Goal: Task Accomplishment & Management: Manage account settings

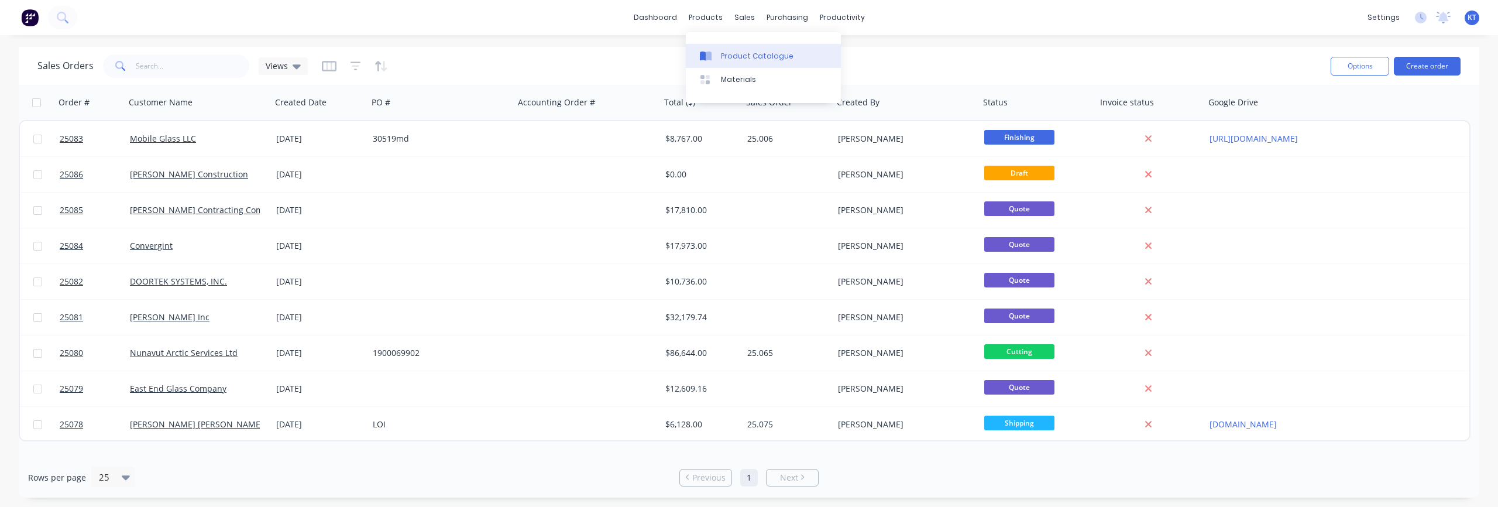
click at [730, 51] on div "Product Catalogue" at bounding box center [757, 56] width 73 height 11
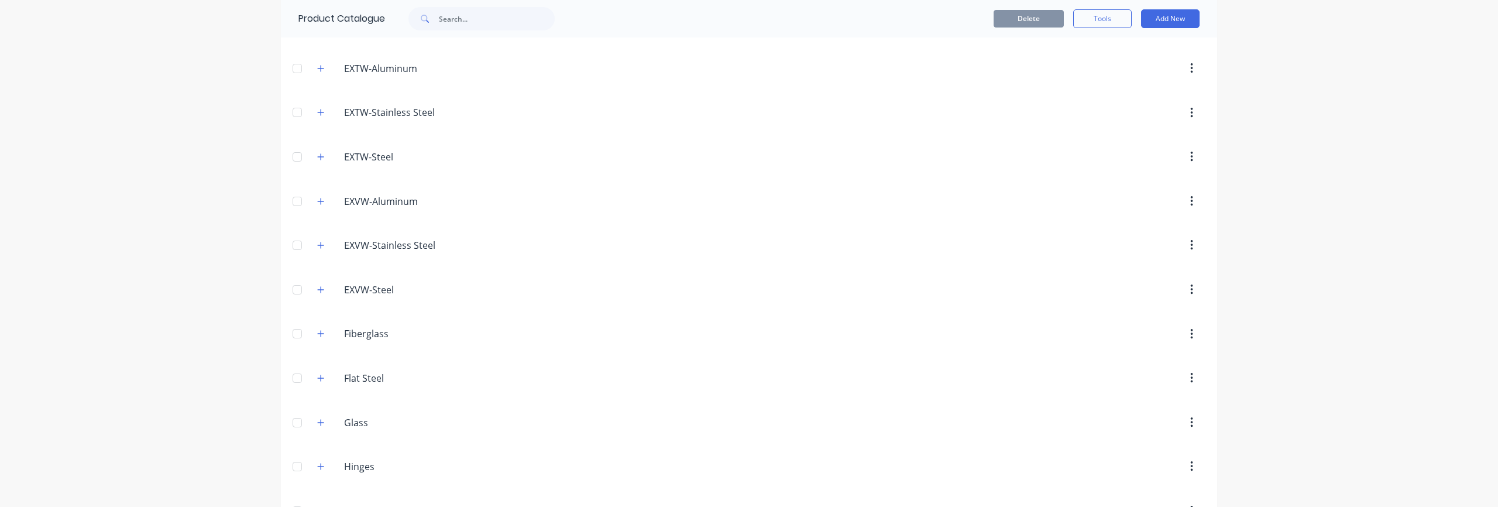
scroll to position [543, 0]
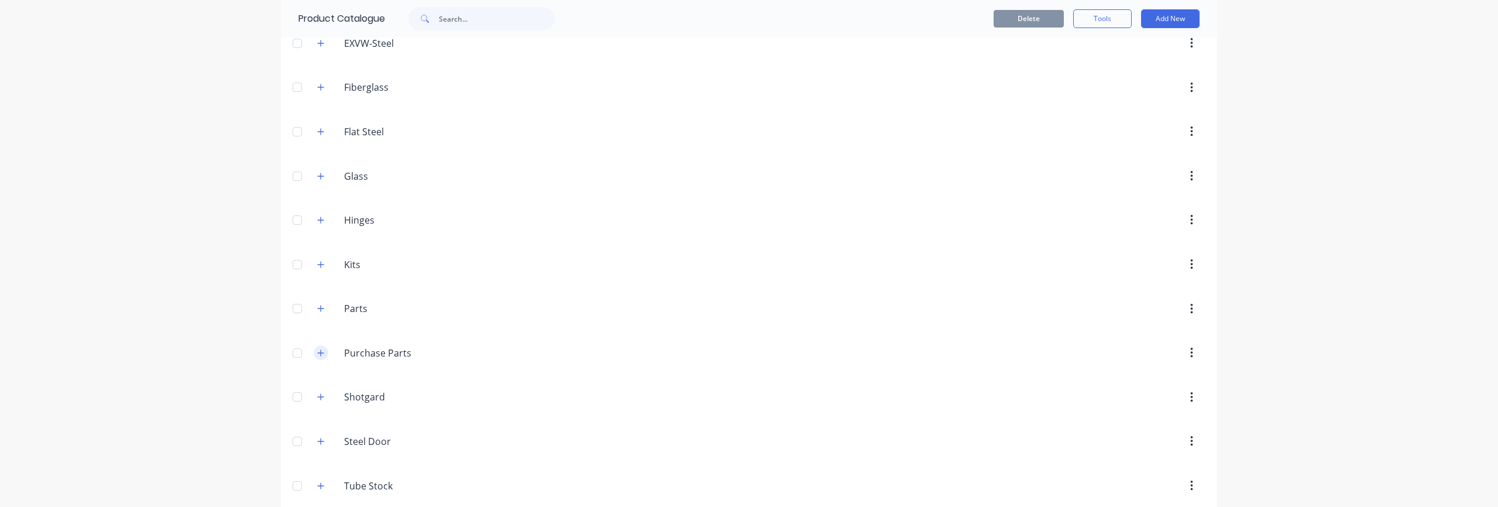
click at [318, 352] on icon "button" at bounding box center [321, 352] width 6 height 6
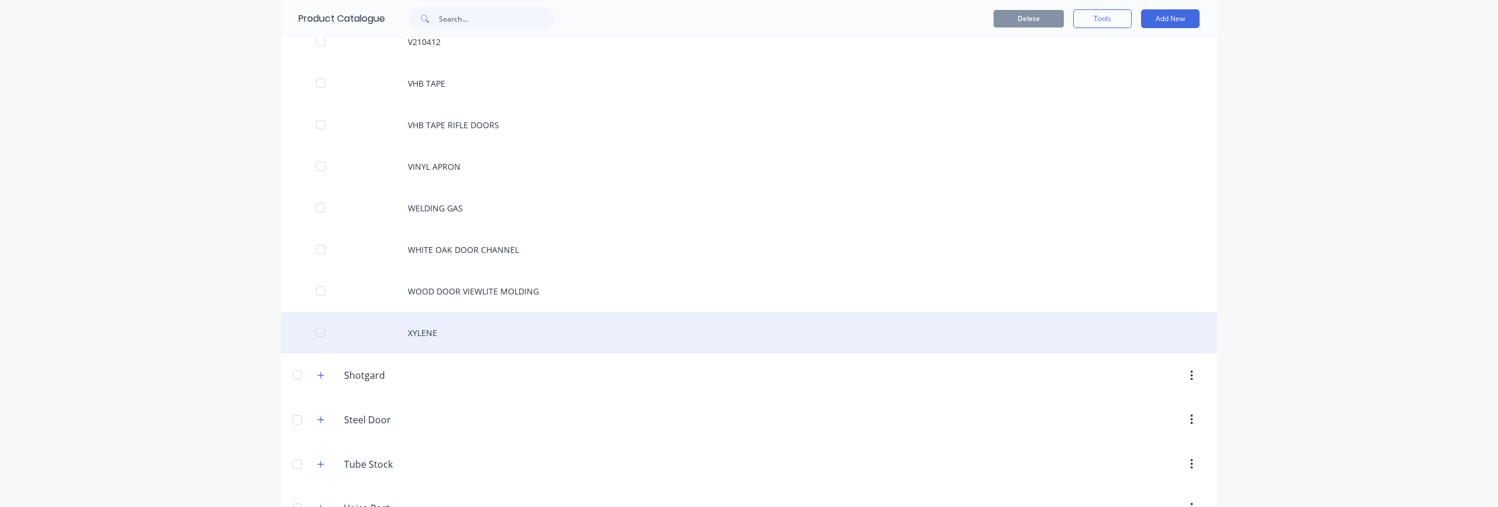
scroll to position [10998, 0]
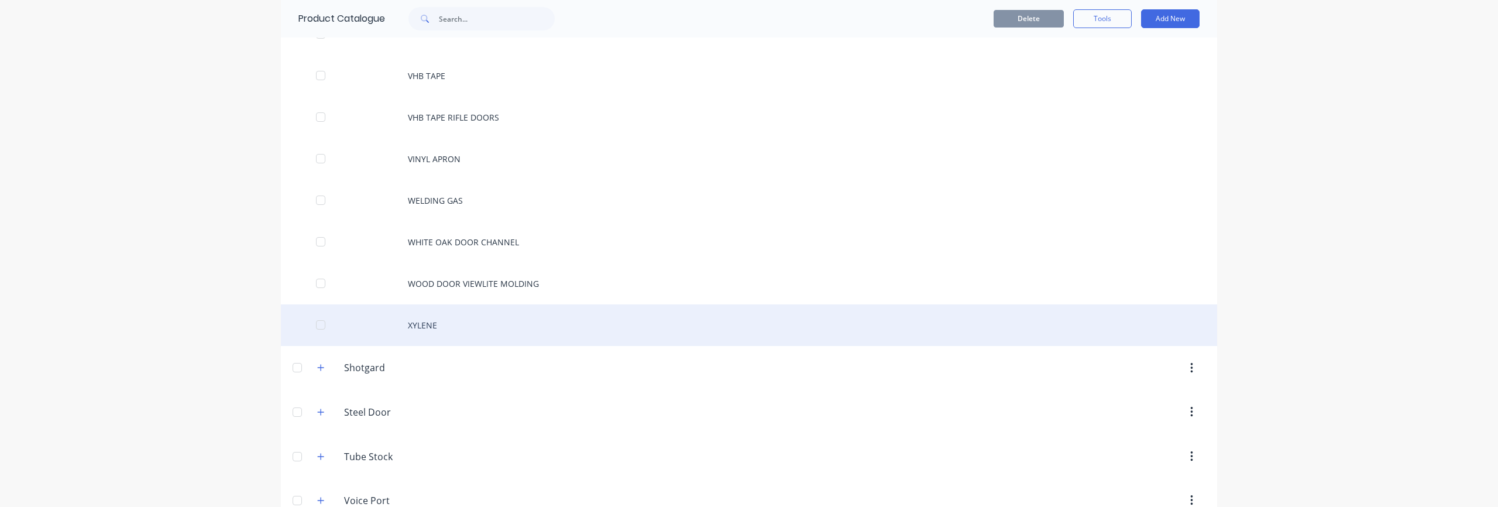
click at [439, 326] on div "XYLENE" at bounding box center [749, 325] width 936 height 42
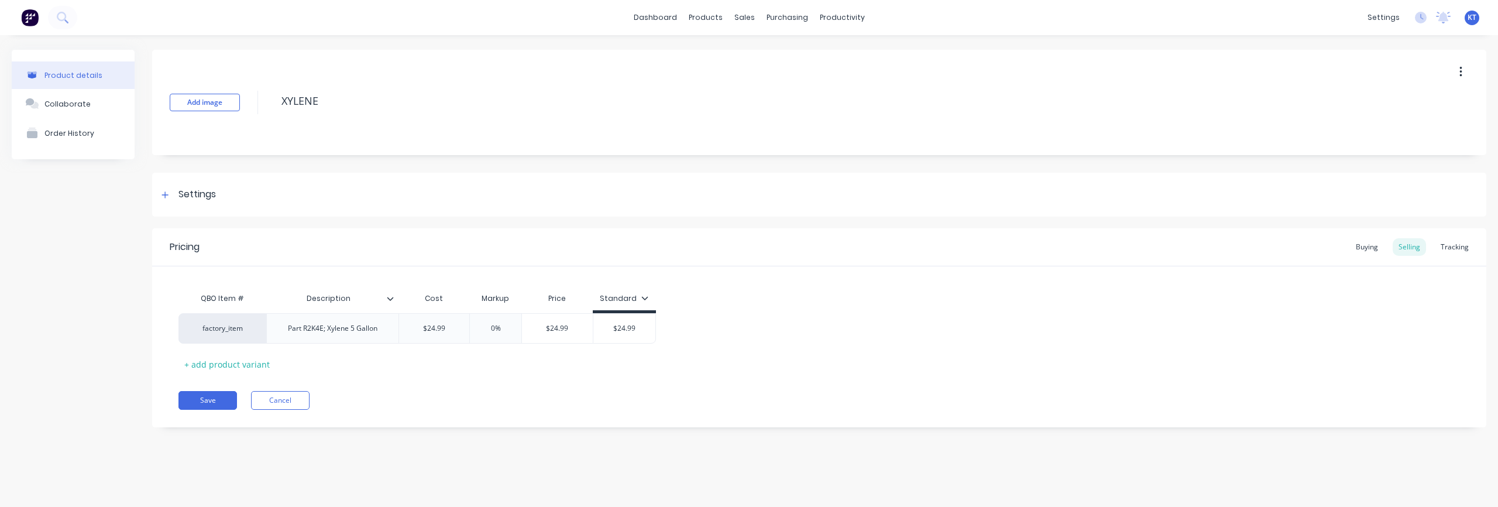
type textarea "x"
click at [237, 331] on div "factory_item" at bounding box center [222, 328] width 64 height 11
type input "xyle"
click at [219, 284] on button "Xylene" at bounding box center [228, 282] width 74 height 18
type textarea "x"
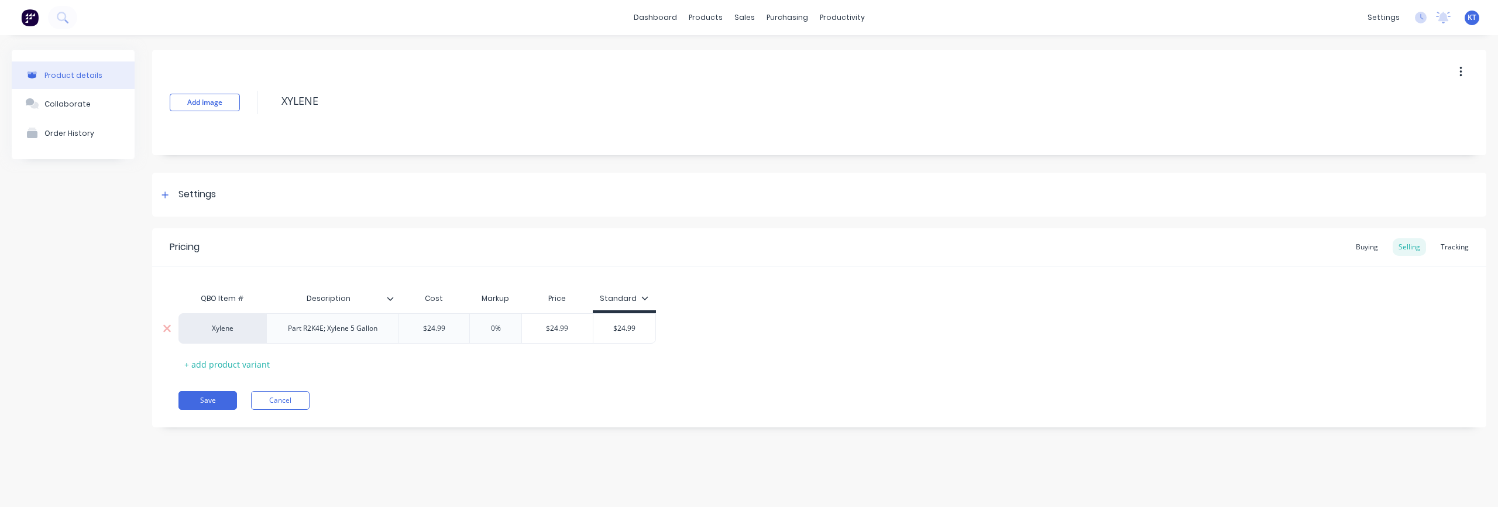
click at [332, 332] on div "Part R2K4E; Xylene 5 Gallon" at bounding box center [332, 328] width 108 height 15
click at [325, 330] on div "Part R2K4E; Xylene 5 Gallon" at bounding box center [332, 328] width 108 height 15
drag, startPoint x: 326, startPoint y: 330, endPoint x: 286, endPoint y: 331, distance: 39.8
click at [286, 331] on div "Part R2K4E; Xylene 5 Gallon" at bounding box center [332, 328] width 108 height 15
click at [400, 387] on div "Pricing Buying Selling Tracking QBO Item # Description Cost Markup Price Standa…" at bounding box center [819, 327] width 1334 height 199
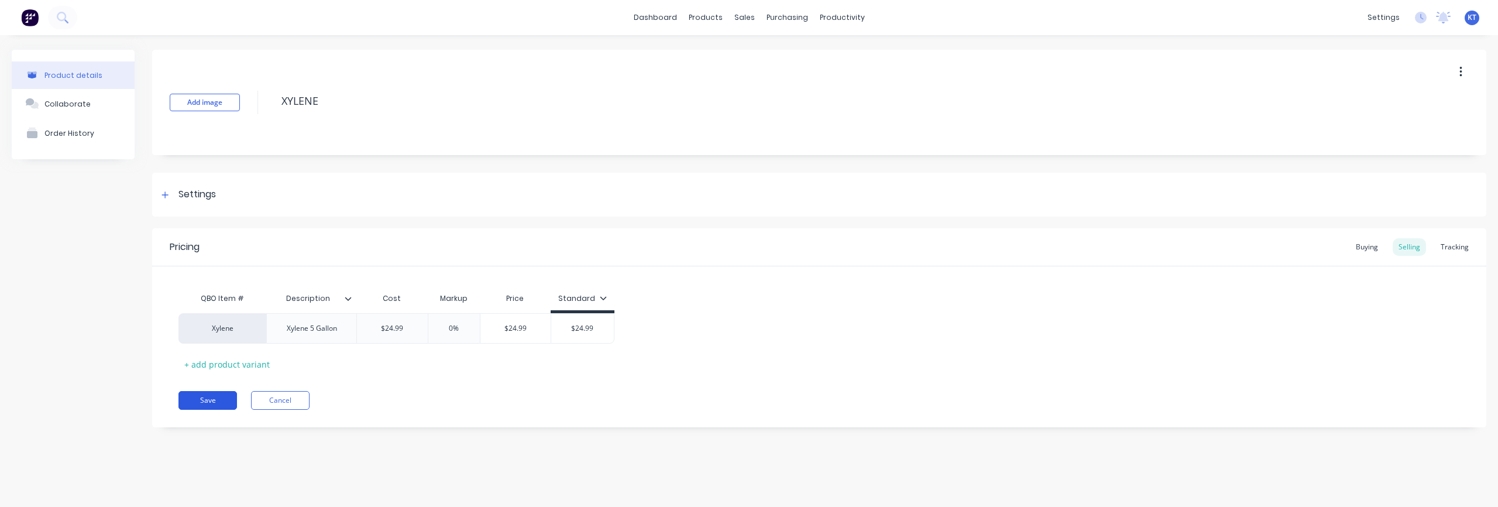
click at [223, 402] on button "Save" at bounding box center [207, 400] width 59 height 19
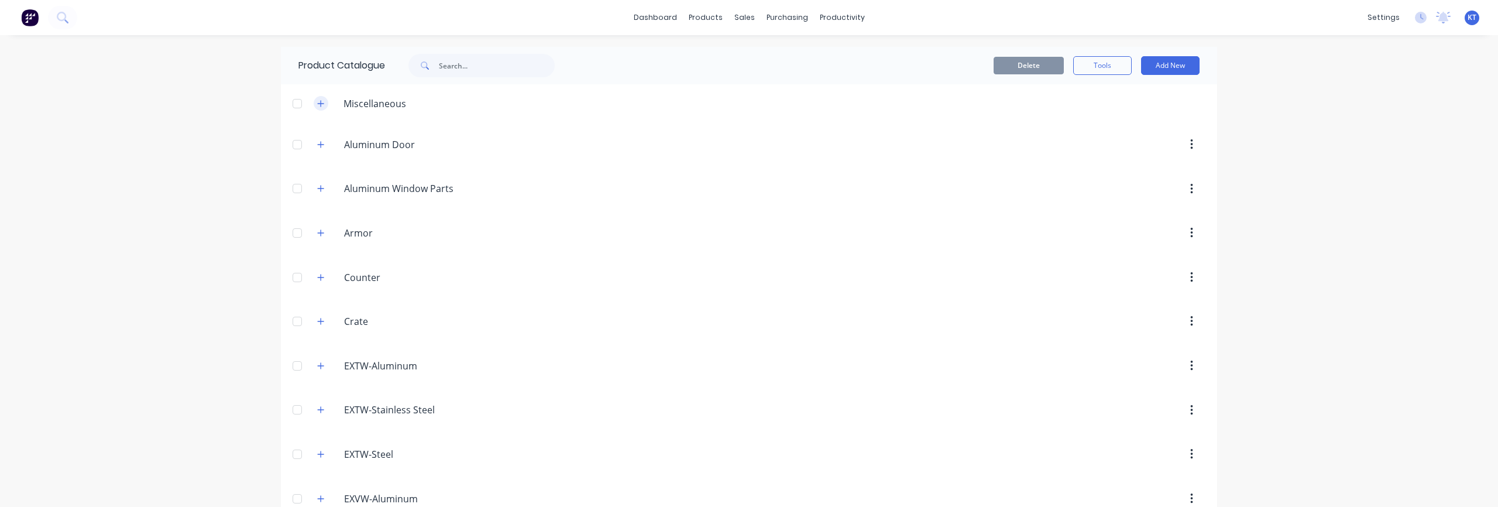
click at [317, 106] on icon "button" at bounding box center [320, 103] width 7 height 8
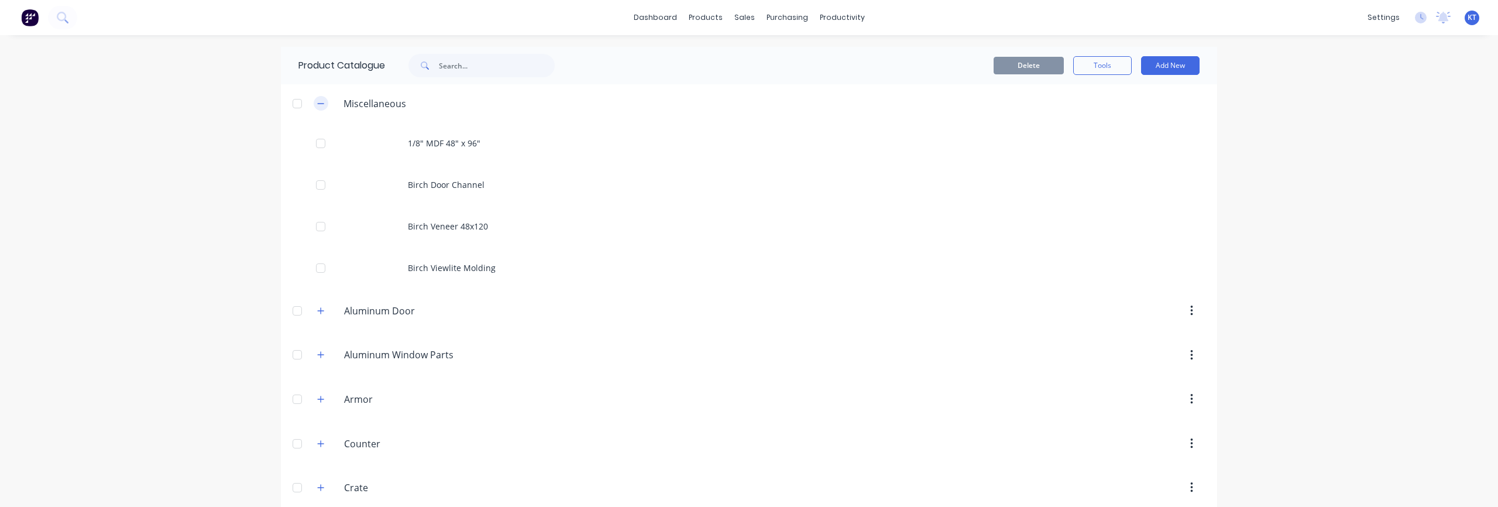
click at [317, 106] on icon "button" at bounding box center [320, 103] width 7 height 8
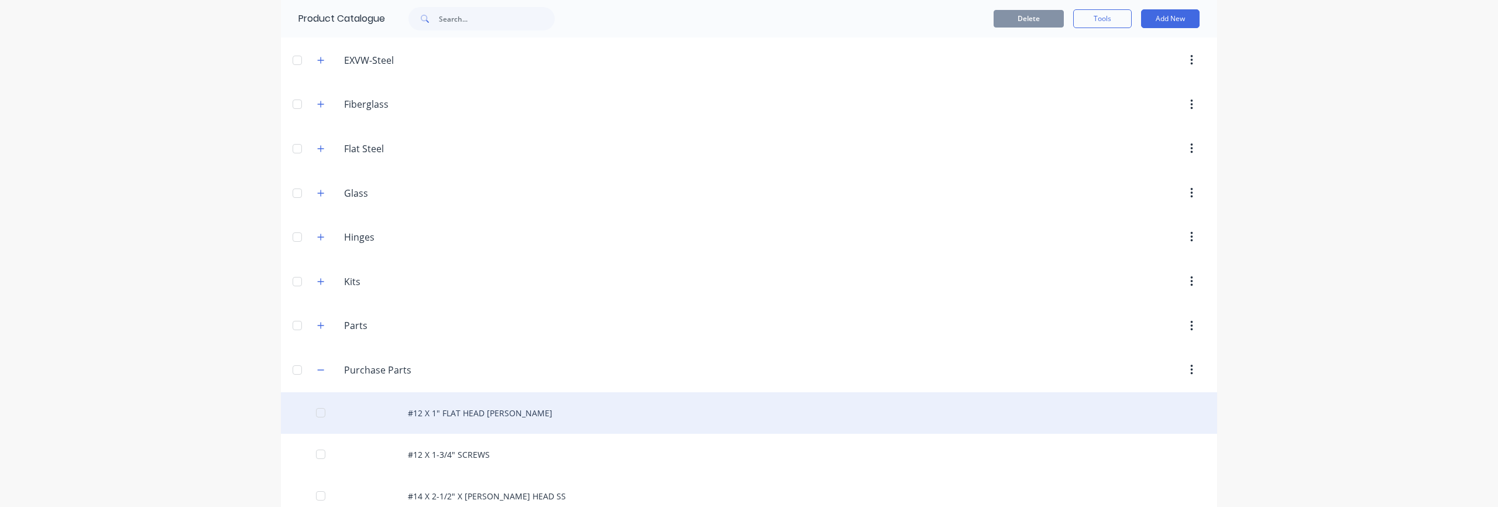
scroll to position [589, 0]
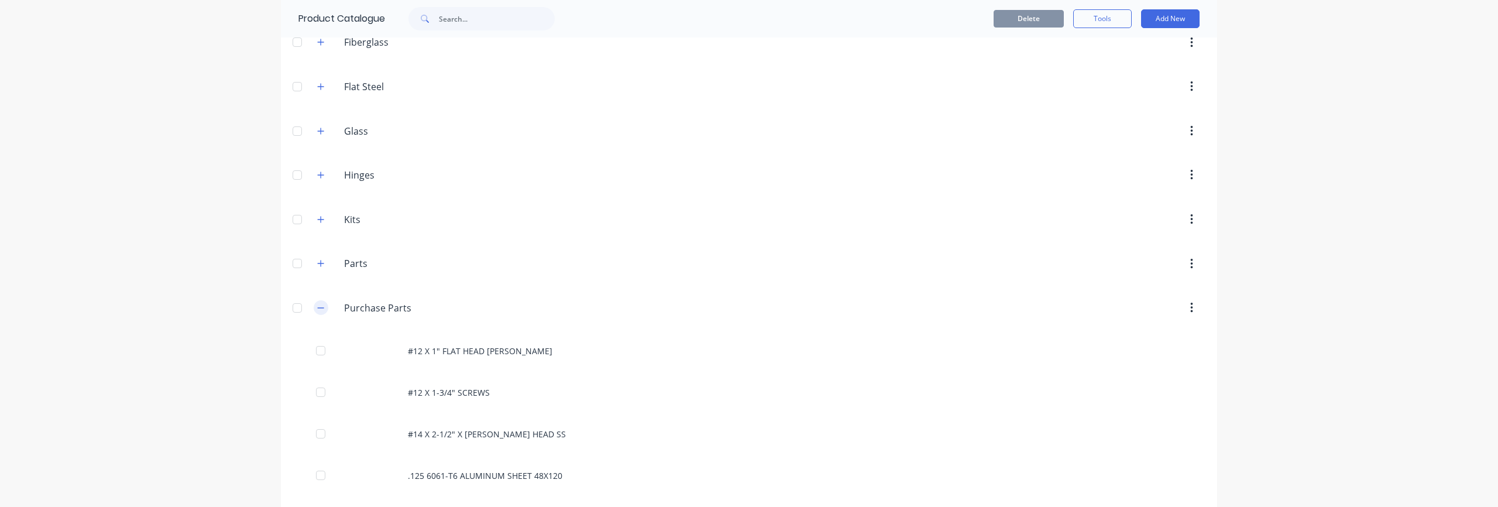
click at [319, 311] on icon "button" at bounding box center [320, 308] width 7 height 8
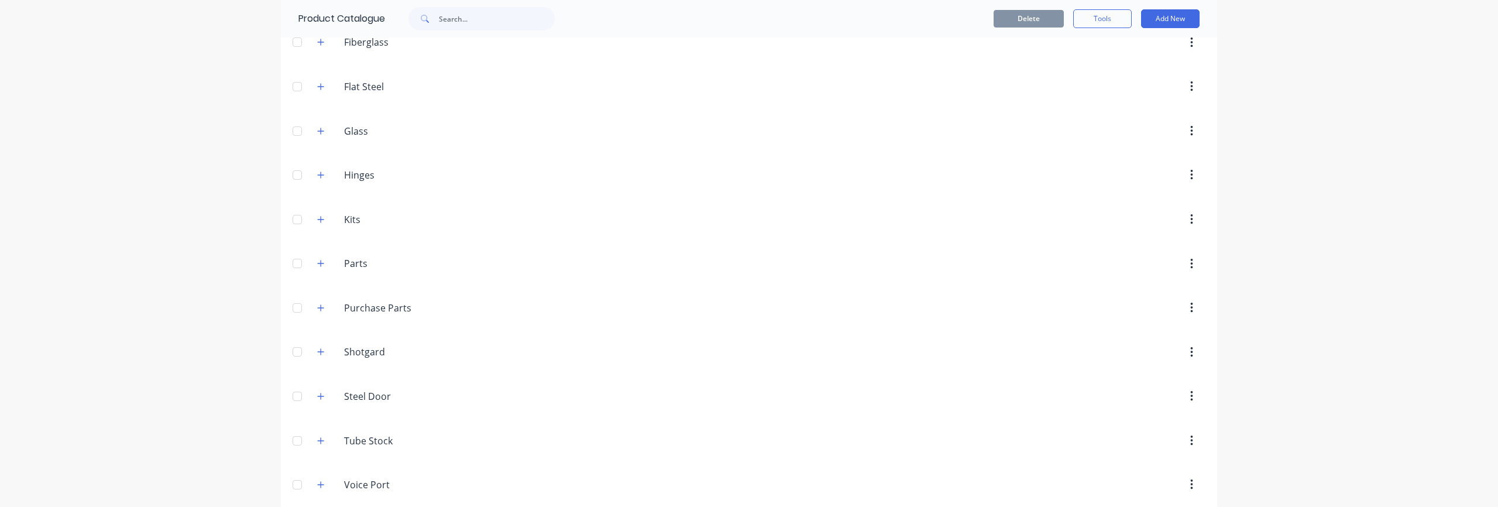
scroll to position [604, 0]
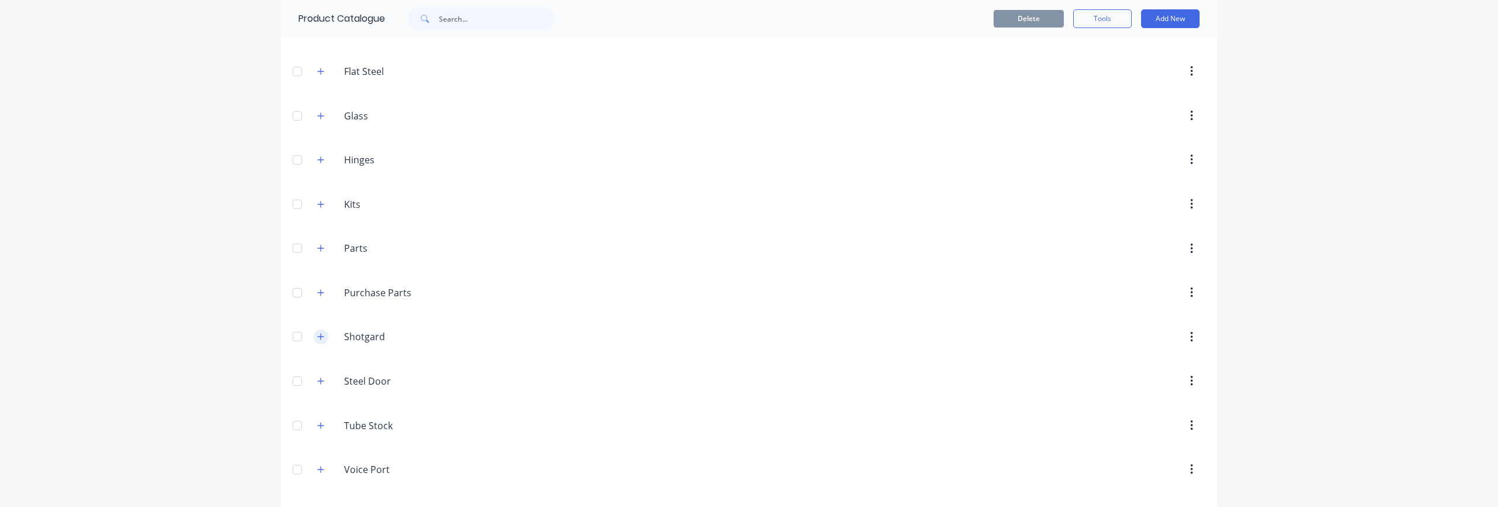
click at [314, 336] on button "button" at bounding box center [321, 336] width 15 height 15
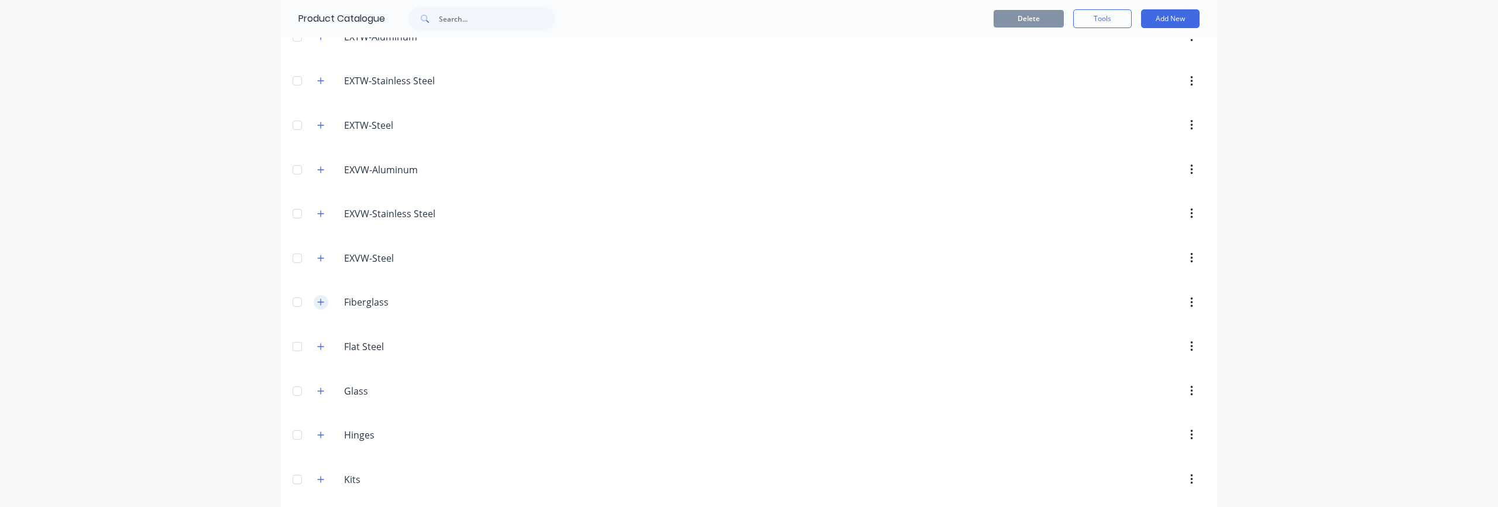
click at [319, 302] on icon "button" at bounding box center [320, 302] width 7 height 8
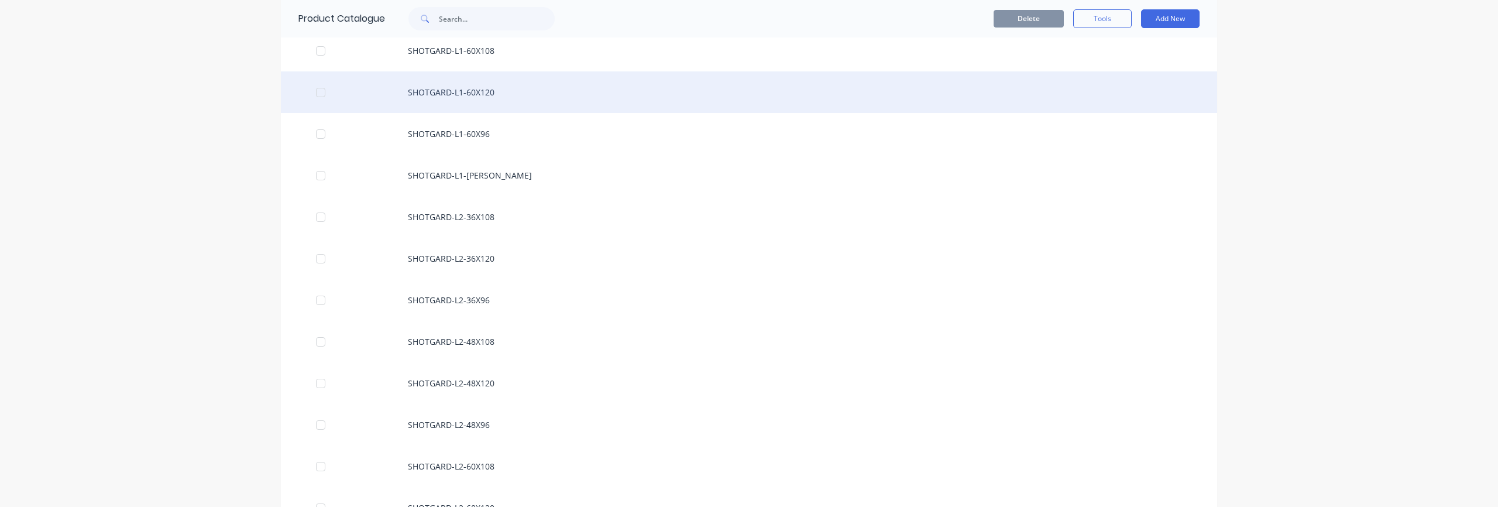
scroll to position [558, 0]
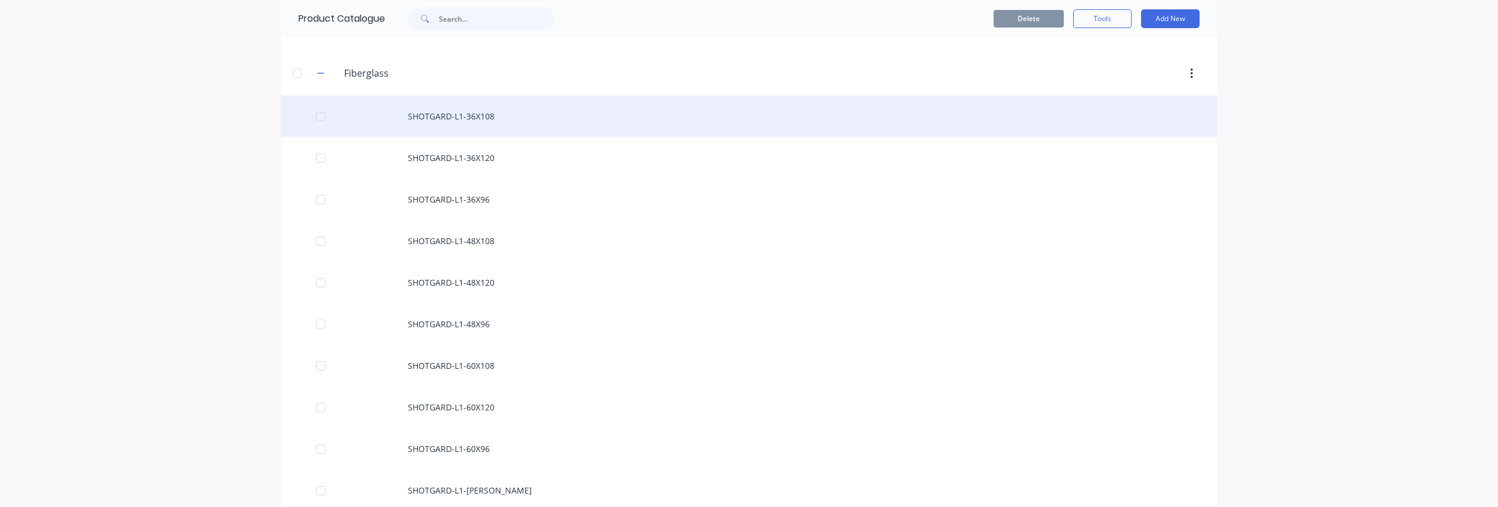
click at [445, 123] on div "SHOTGARD-L1-36X108" at bounding box center [749, 116] width 936 height 42
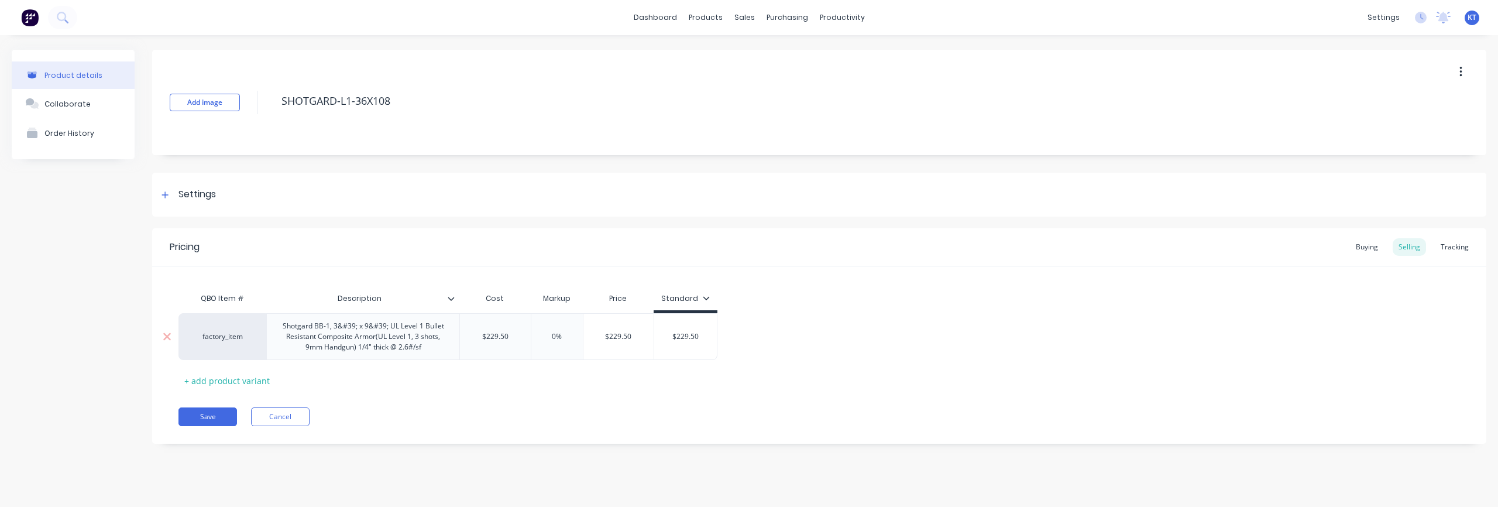
click at [356, 339] on div "Shotgard BB-1, 3&#39; x 9&#39; UL Level 1 Bullet Resistant Composite Armor(UL L…" at bounding box center [362, 336] width 183 height 36
type textarea "x"
click at [349, 325] on div "Shotgard BB-1, 3&#39; x 9&#39; UL Level 1 Bullet Resistant Composite Armor(UL L…" at bounding box center [362, 336] width 183 height 36
type textarea "x"
click at [186, 194] on div "Settings" at bounding box center [196, 194] width 37 height 15
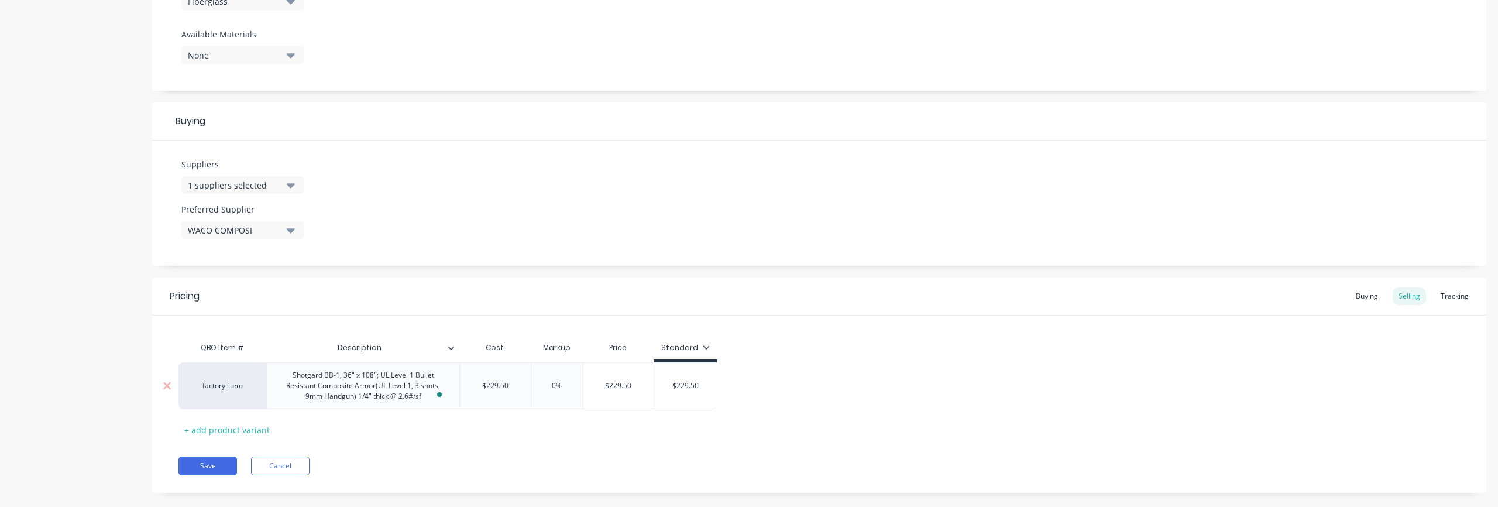
scroll to position [466, 0]
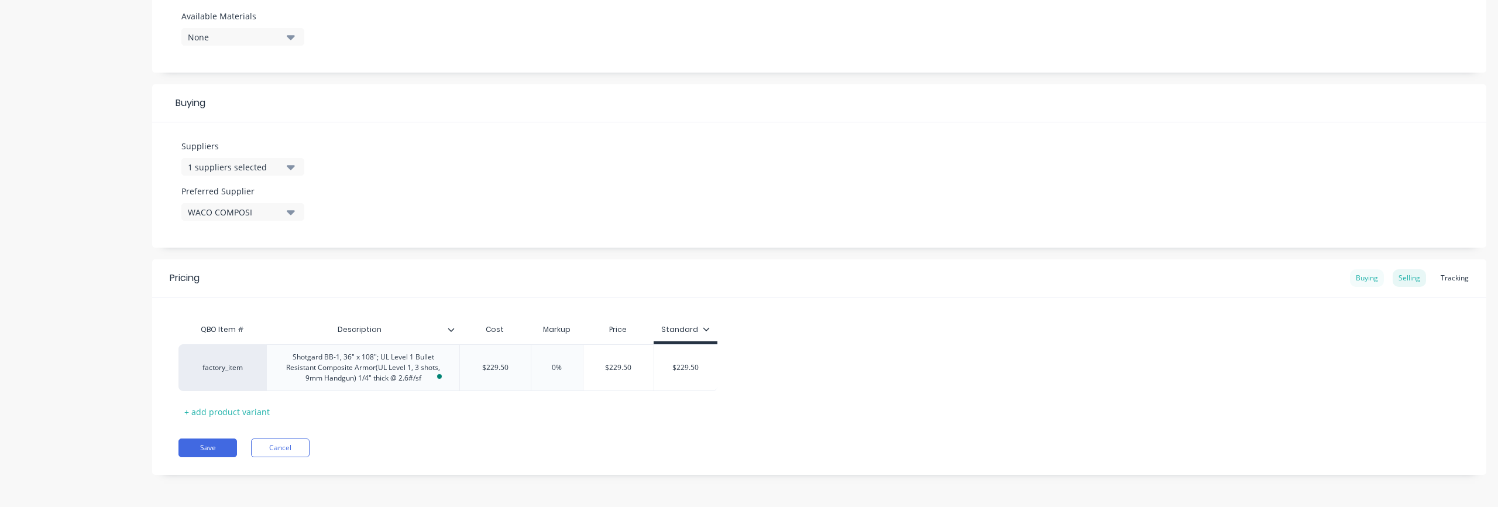
click at [1364, 280] on div "Buying" at bounding box center [1367, 278] width 34 height 18
click at [1396, 277] on div "Selling" at bounding box center [1408, 281] width 33 height 18
click at [208, 372] on div "factory_item" at bounding box center [222, 370] width 64 height 11
type input "shotgard"
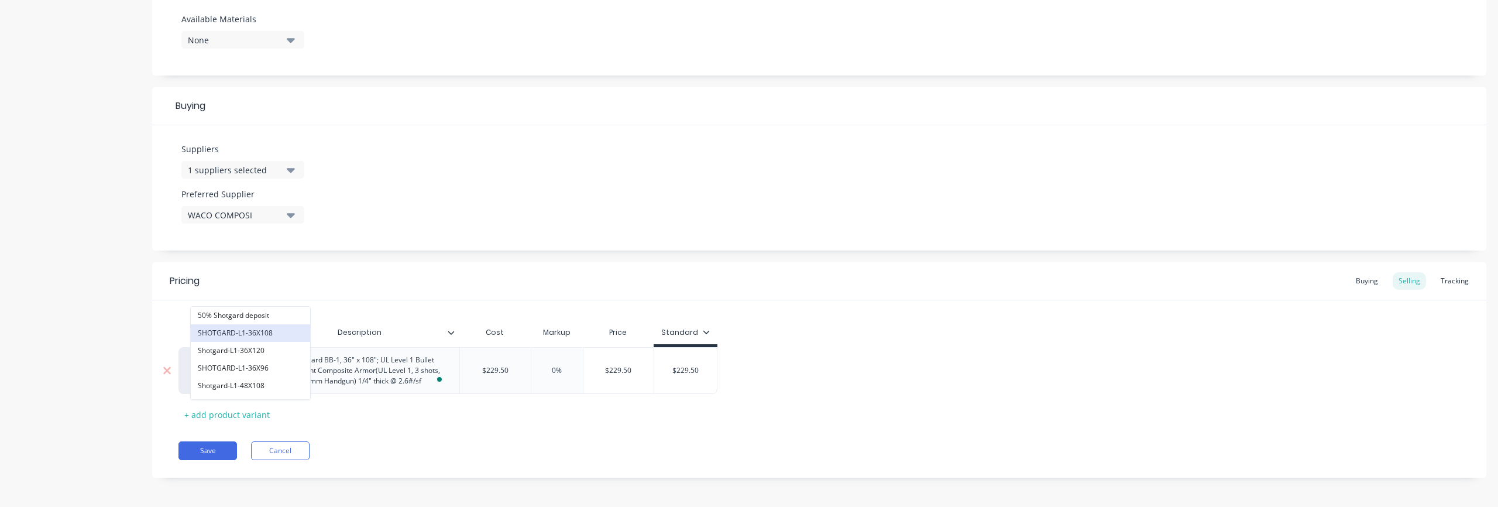
click at [264, 336] on button "SHOTGARD-L1-36X108" at bounding box center [250, 333] width 119 height 18
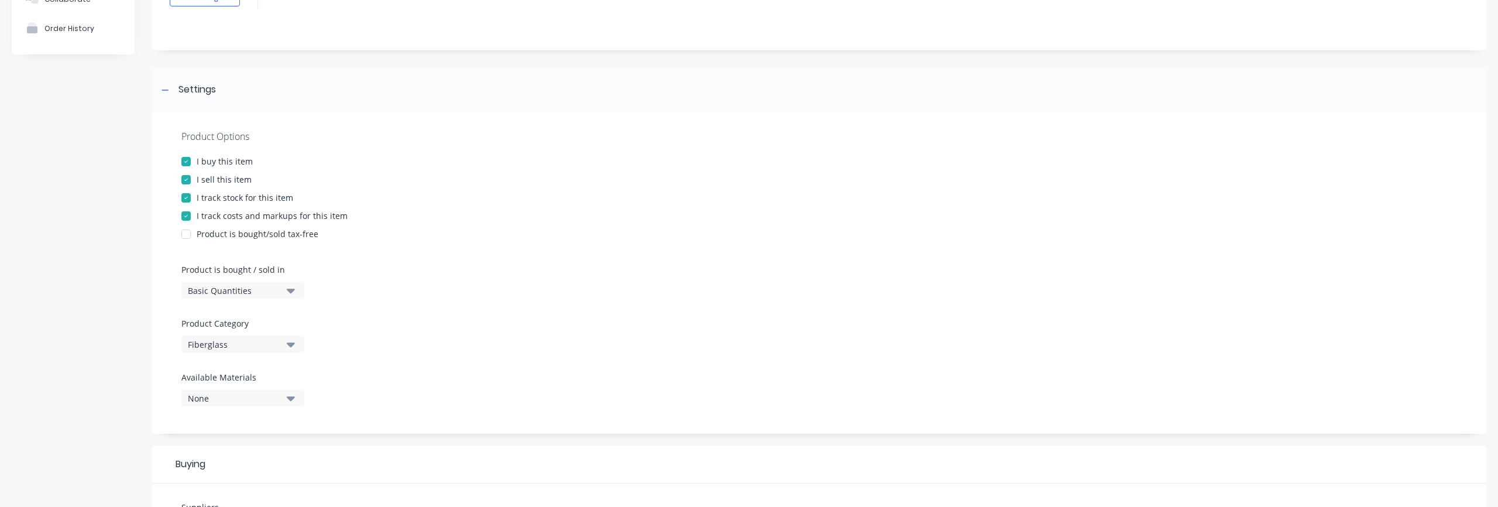
scroll to position [97, 0]
click at [260, 243] on div "Product is bought/sold tax-free" at bounding box center [258, 241] width 122 height 12
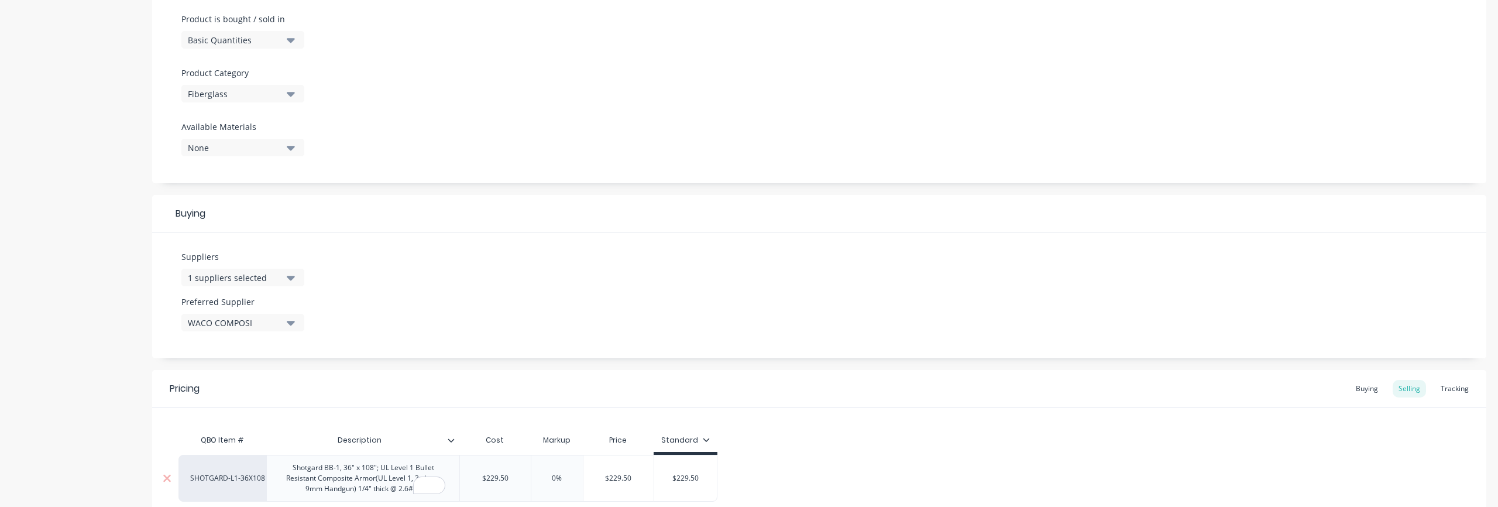
scroll to position [466, 0]
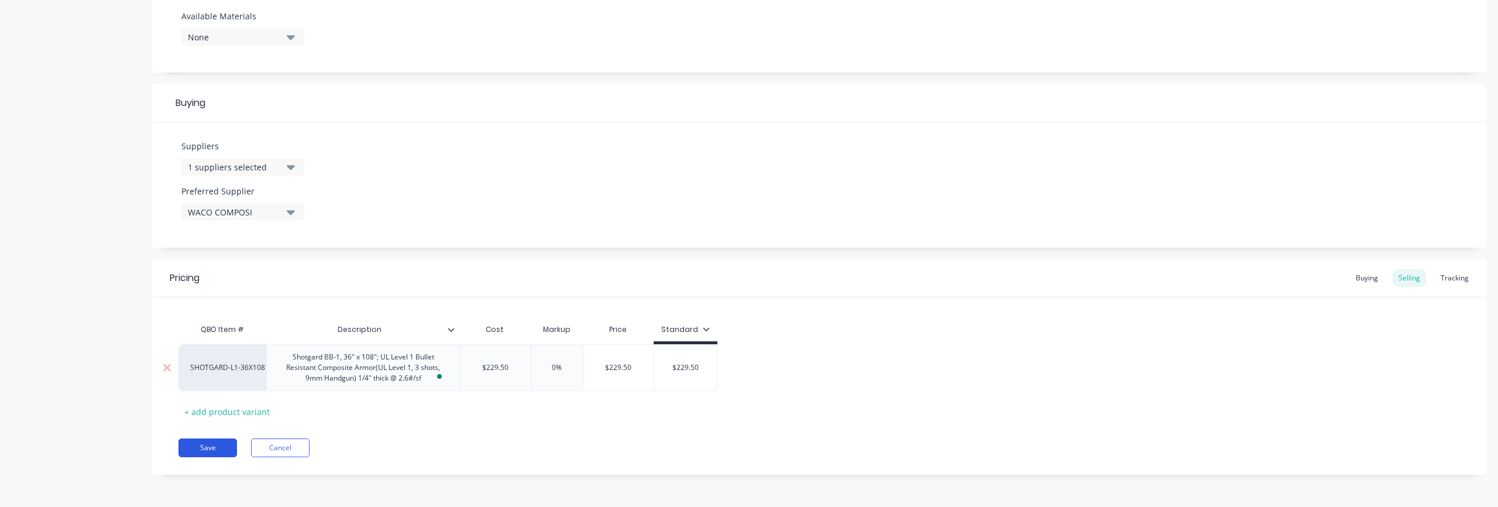
click at [216, 446] on button "Save" at bounding box center [207, 447] width 59 height 19
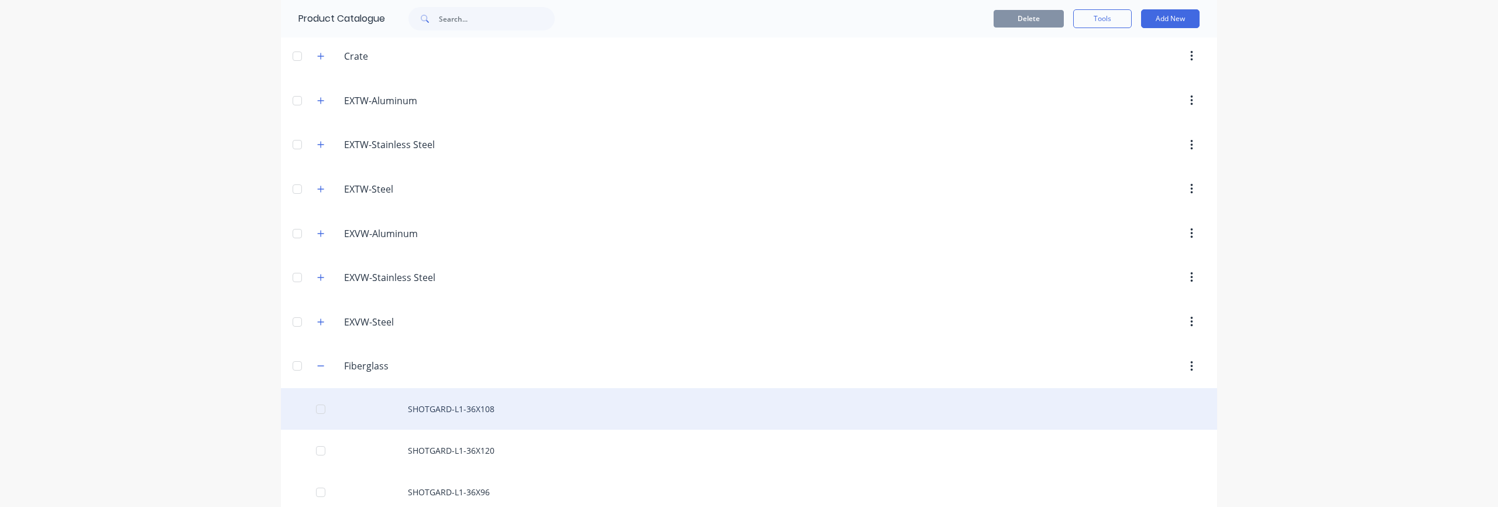
scroll to position [287, 0]
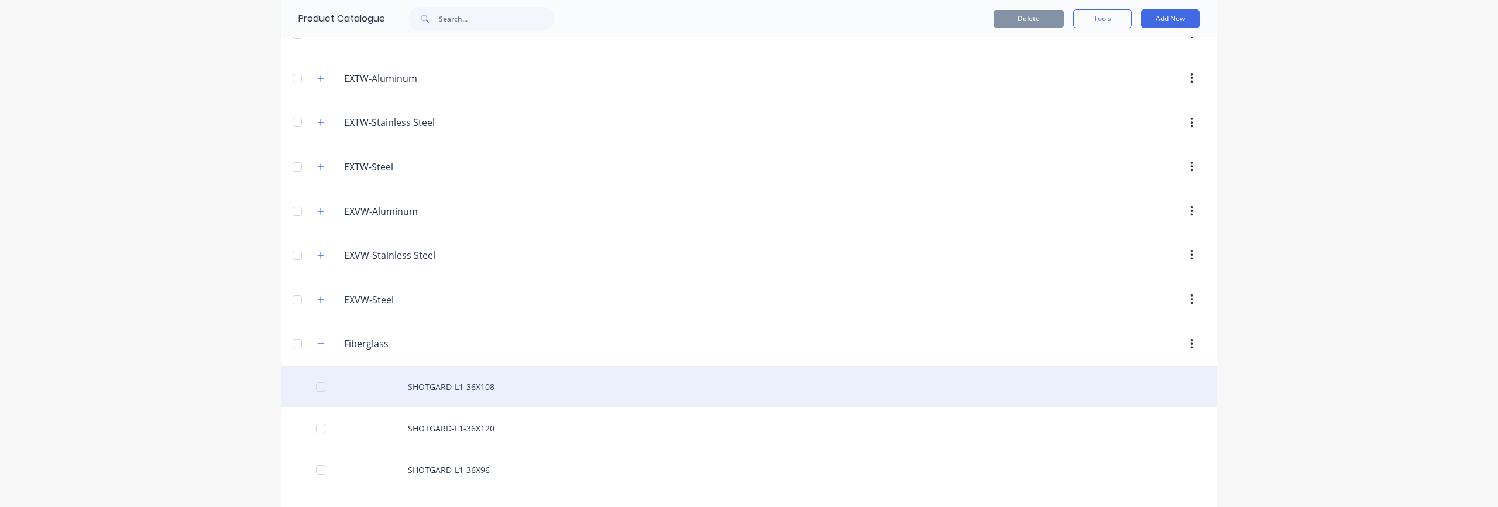
click at [424, 390] on div "SHOTGARD-L1-36X108" at bounding box center [749, 387] width 936 height 42
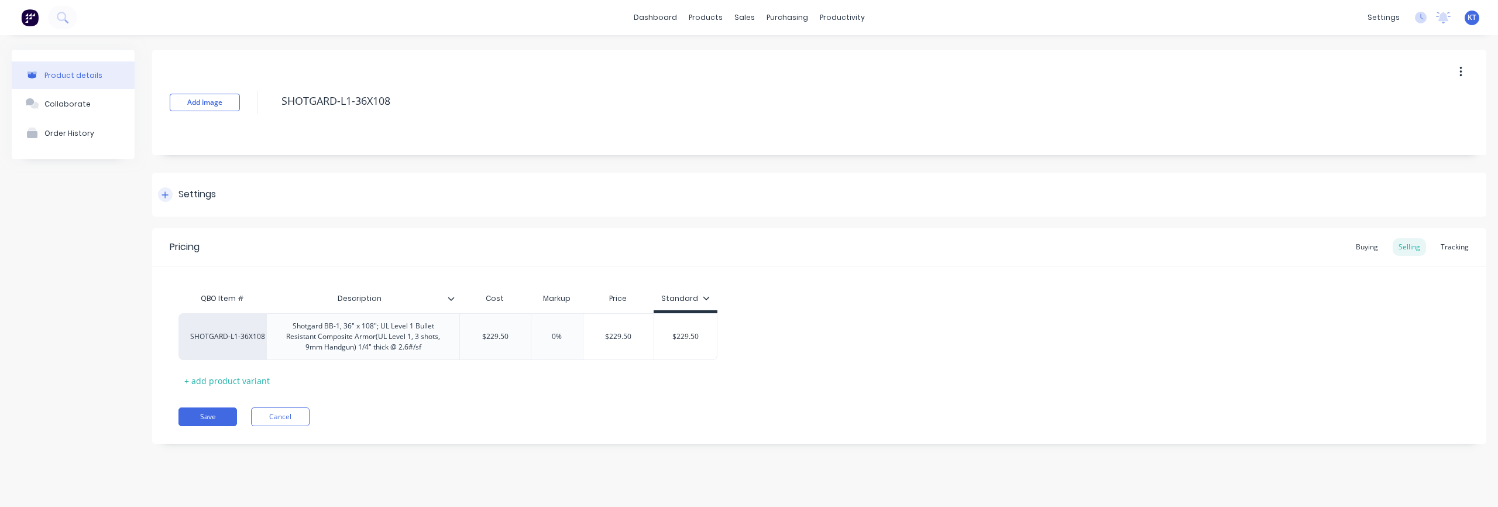
click at [217, 196] on div "Settings" at bounding box center [819, 195] width 1334 height 44
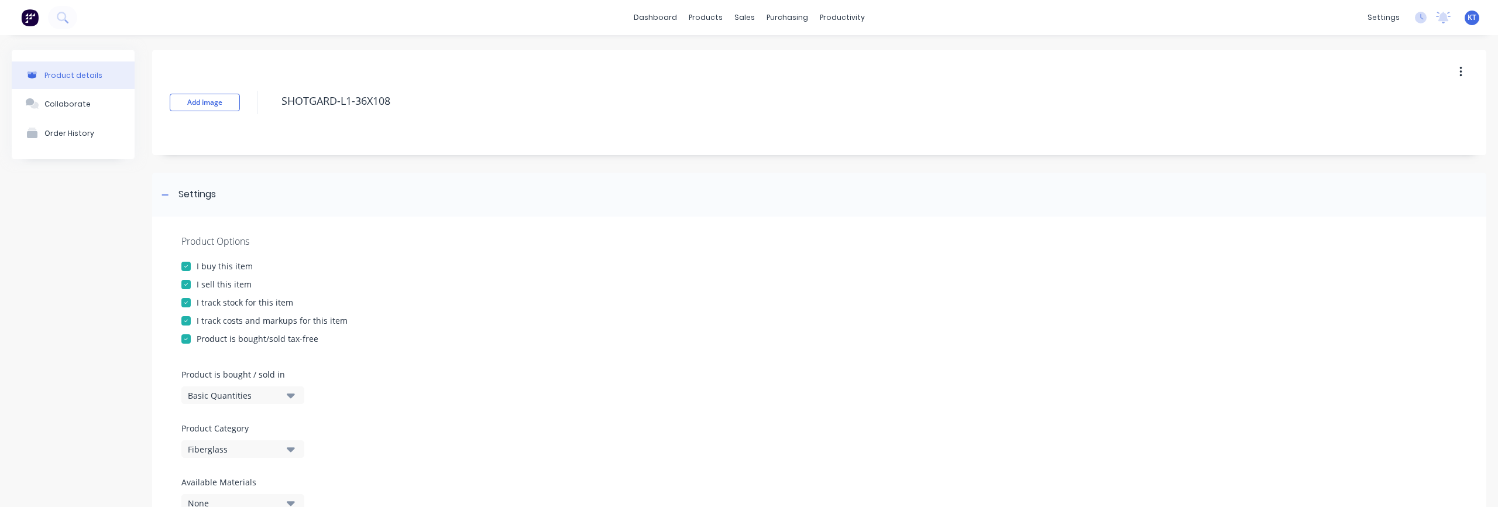
scroll to position [120, 0]
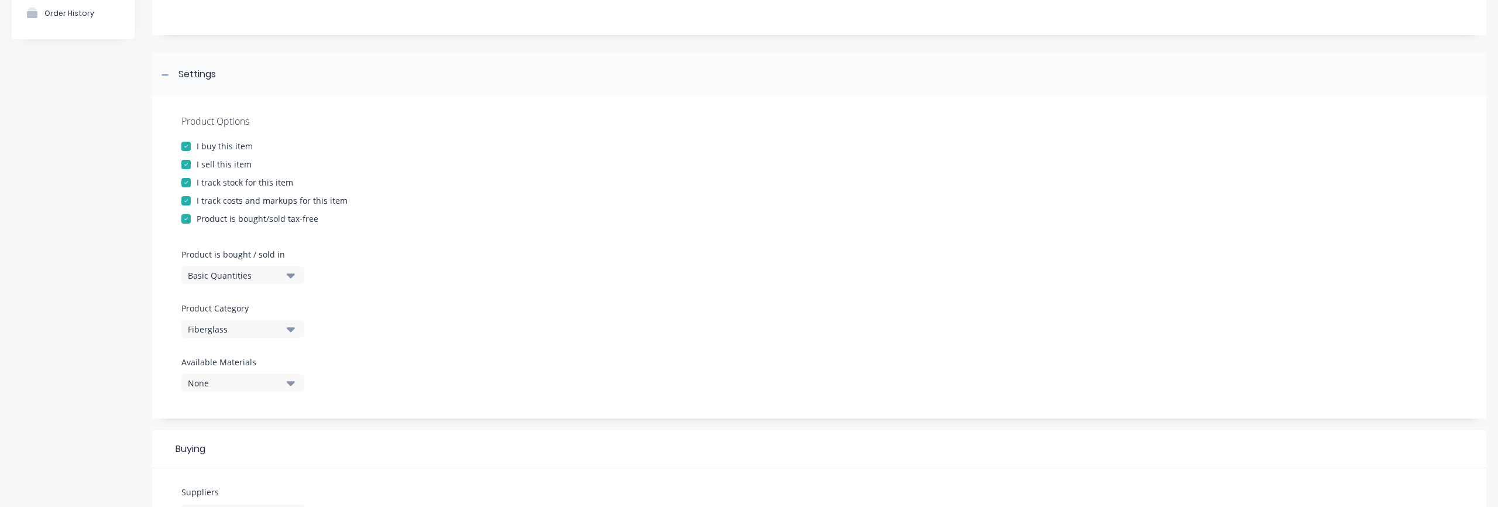
click at [266, 328] on div "Fiberglass" at bounding box center [235, 329] width 94 height 12
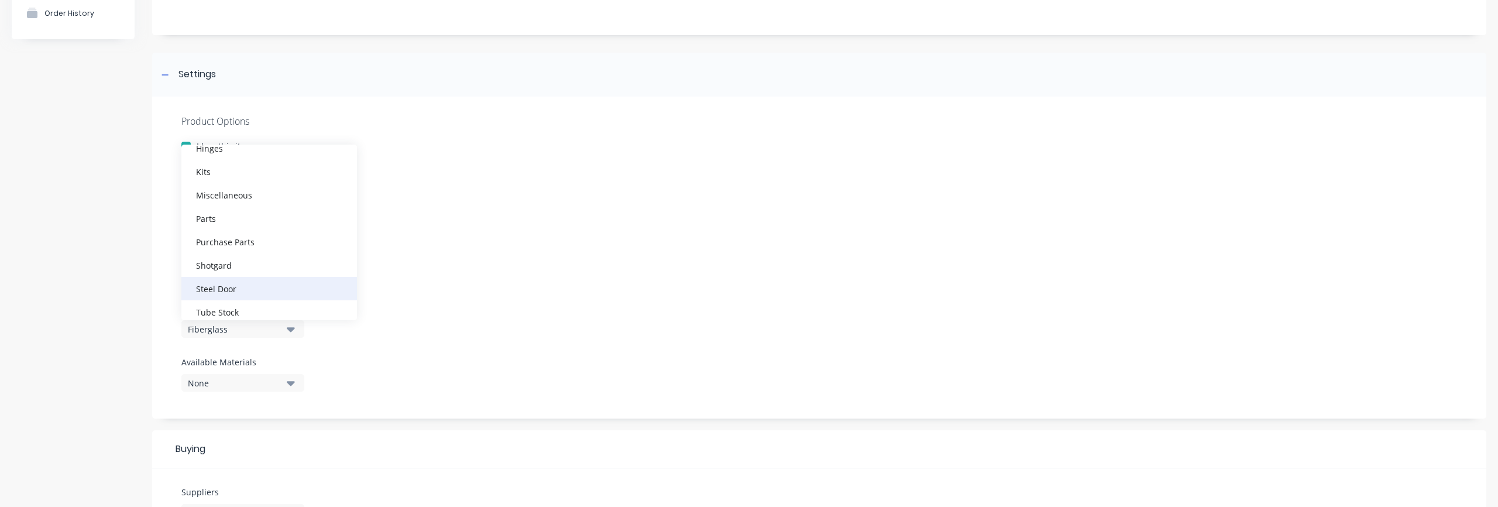
scroll to position [417, 0]
click at [476, 291] on div "Product Options I buy this item I sell this item I track stock for this item I …" at bounding box center [819, 258] width 1334 height 322
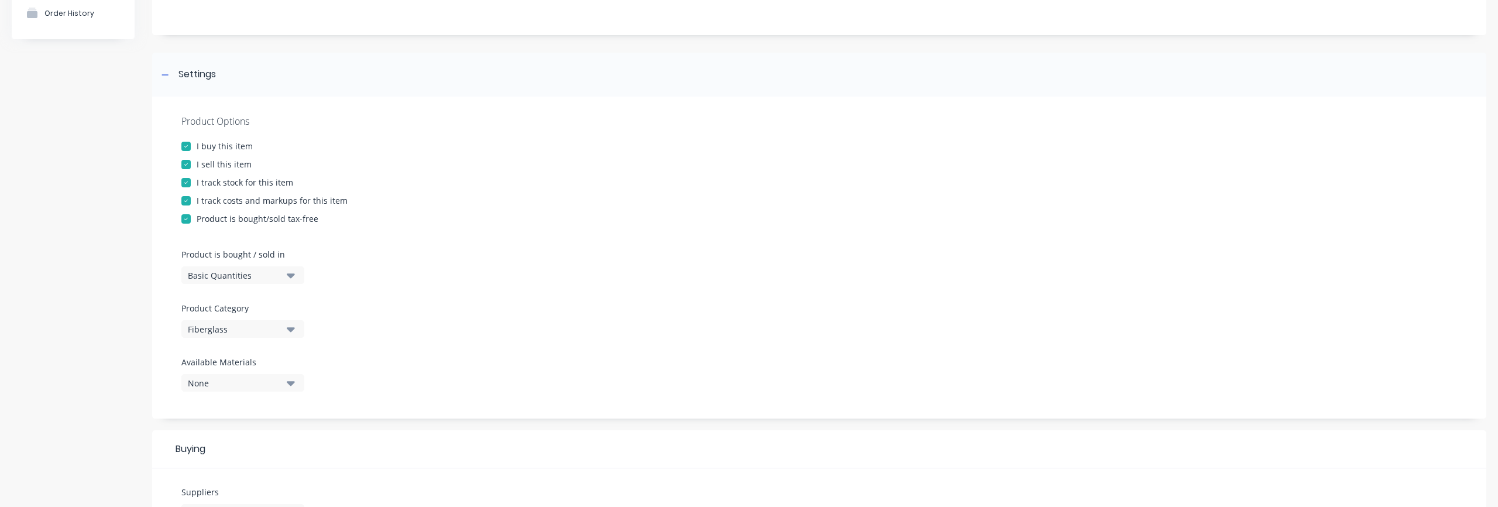
click at [276, 333] on div "Fiberglass" at bounding box center [235, 329] width 94 height 12
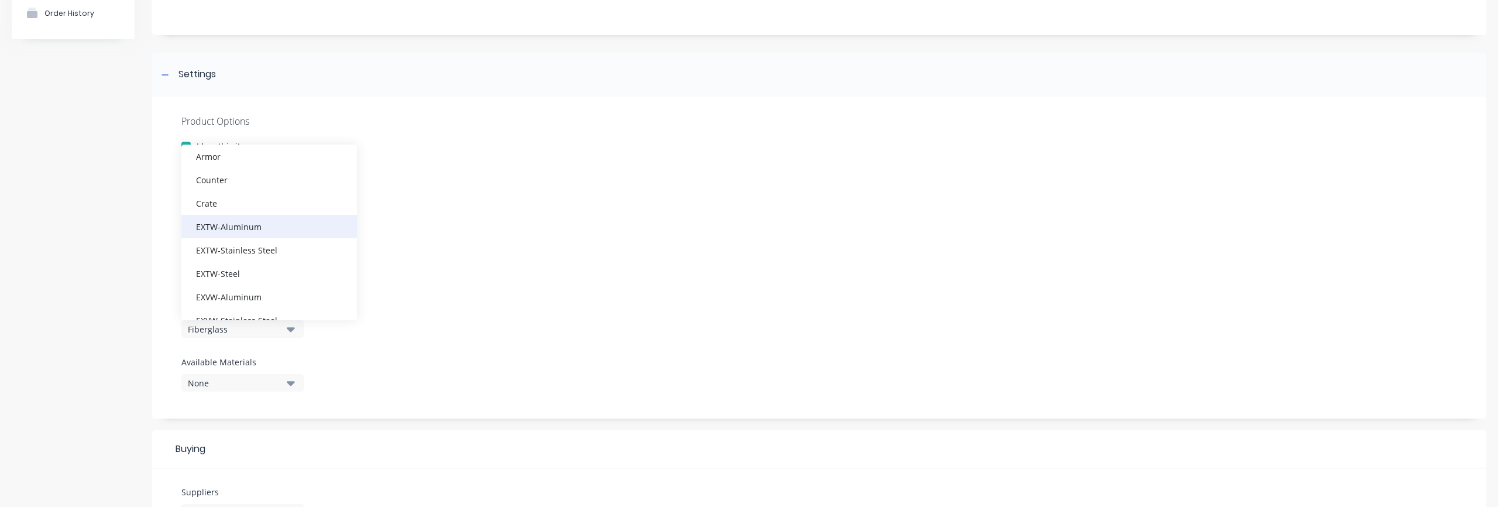
scroll to position [109, 0]
click at [535, 323] on div "Product Options I buy this item I sell this item I track stock for this item I …" at bounding box center [819, 258] width 1334 height 322
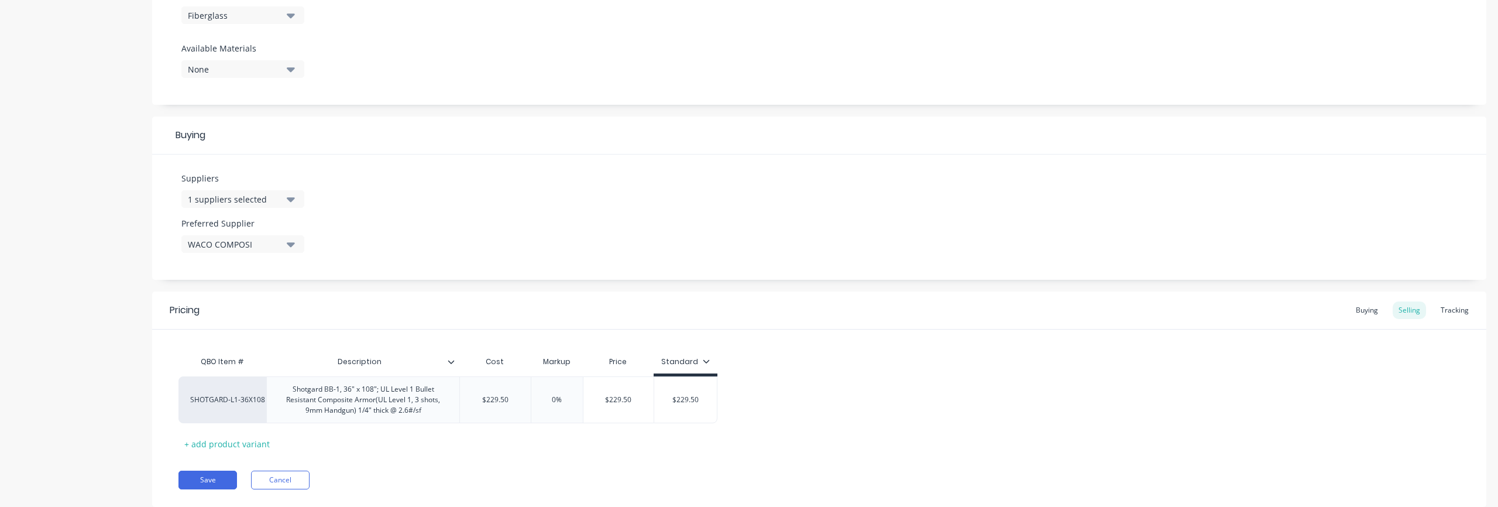
scroll to position [466, 0]
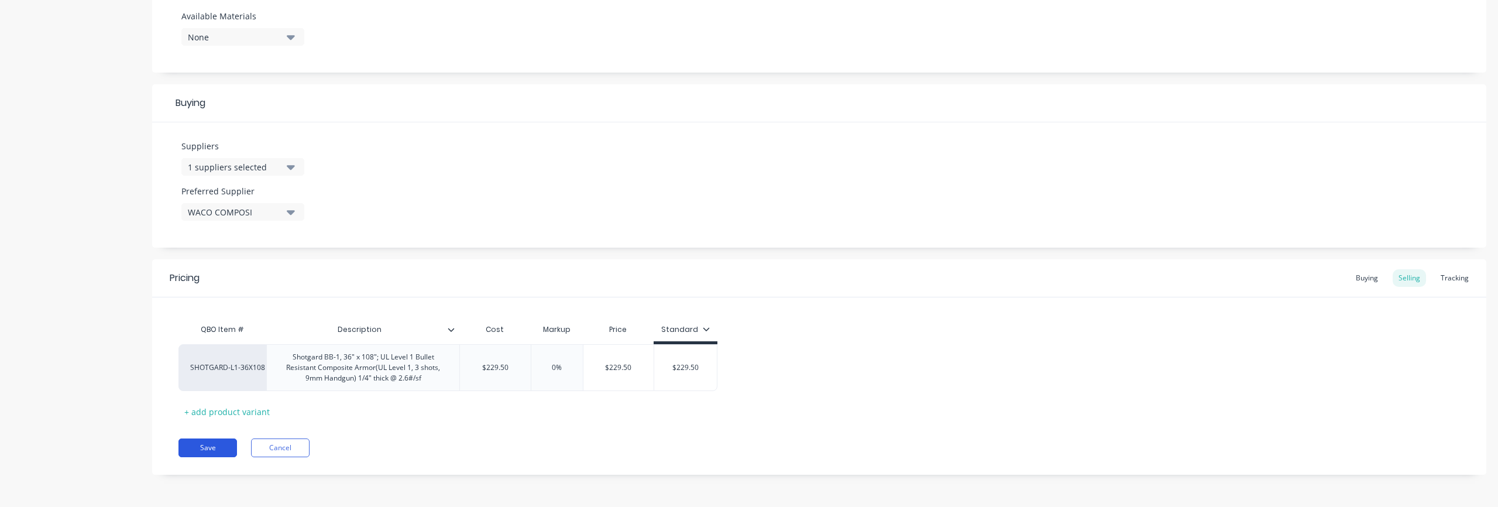
click at [201, 445] on button "Save" at bounding box center [207, 447] width 59 height 19
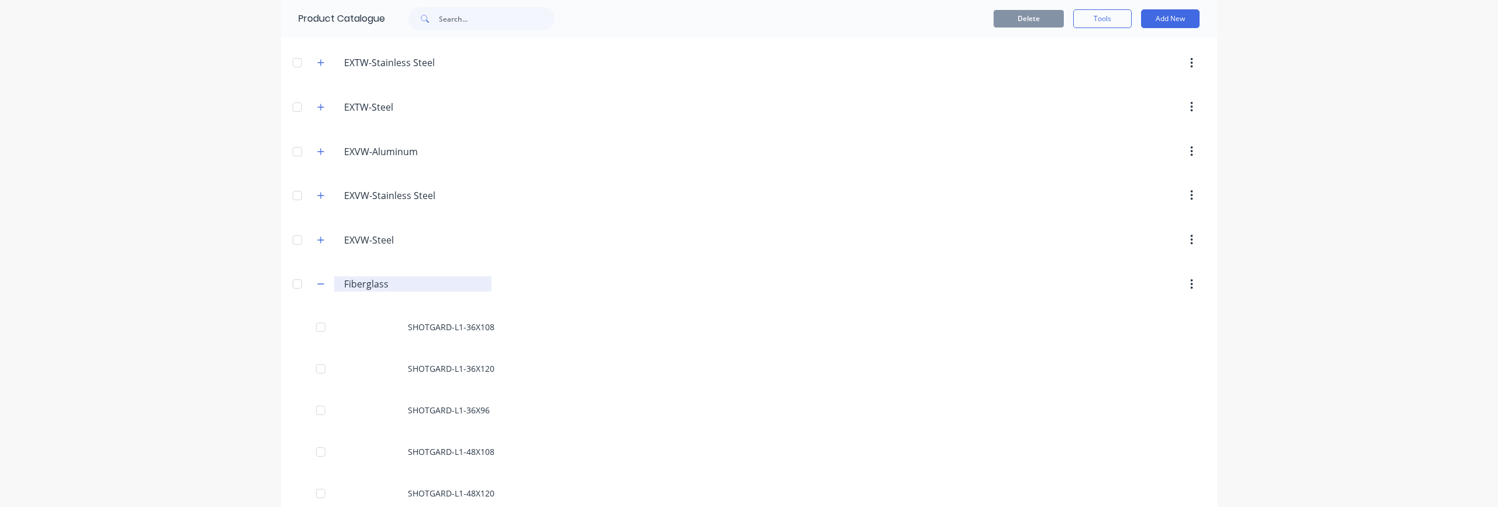
scroll to position [339, 0]
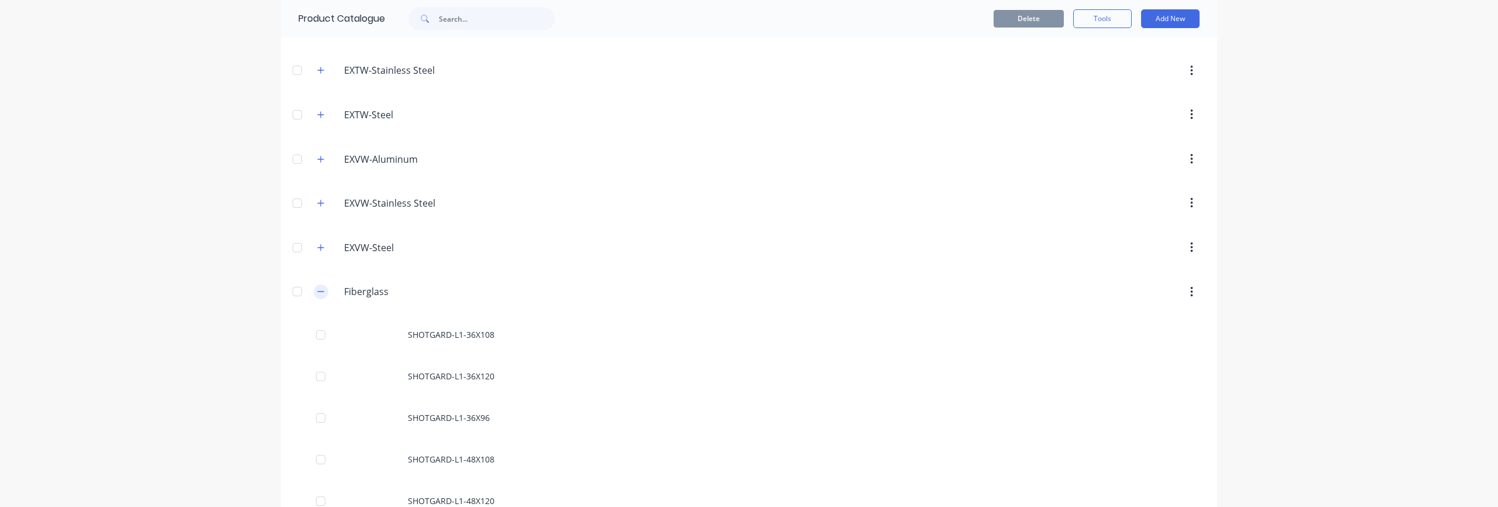
click at [317, 293] on icon "button" at bounding box center [320, 291] width 7 height 8
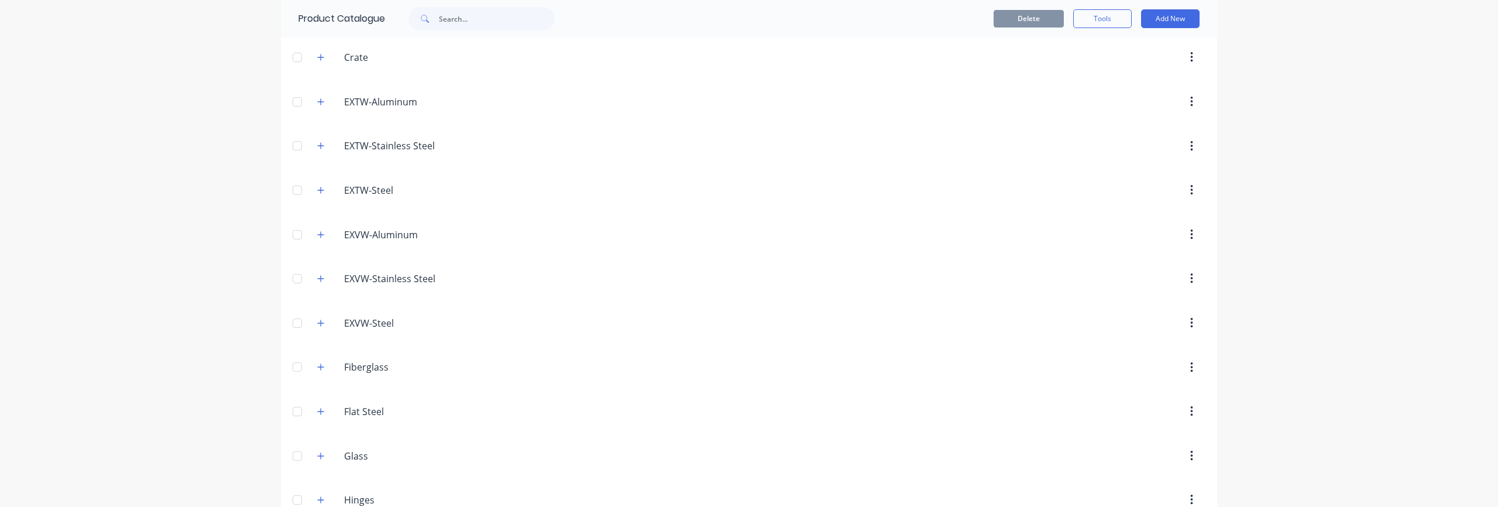
scroll to position [546, 0]
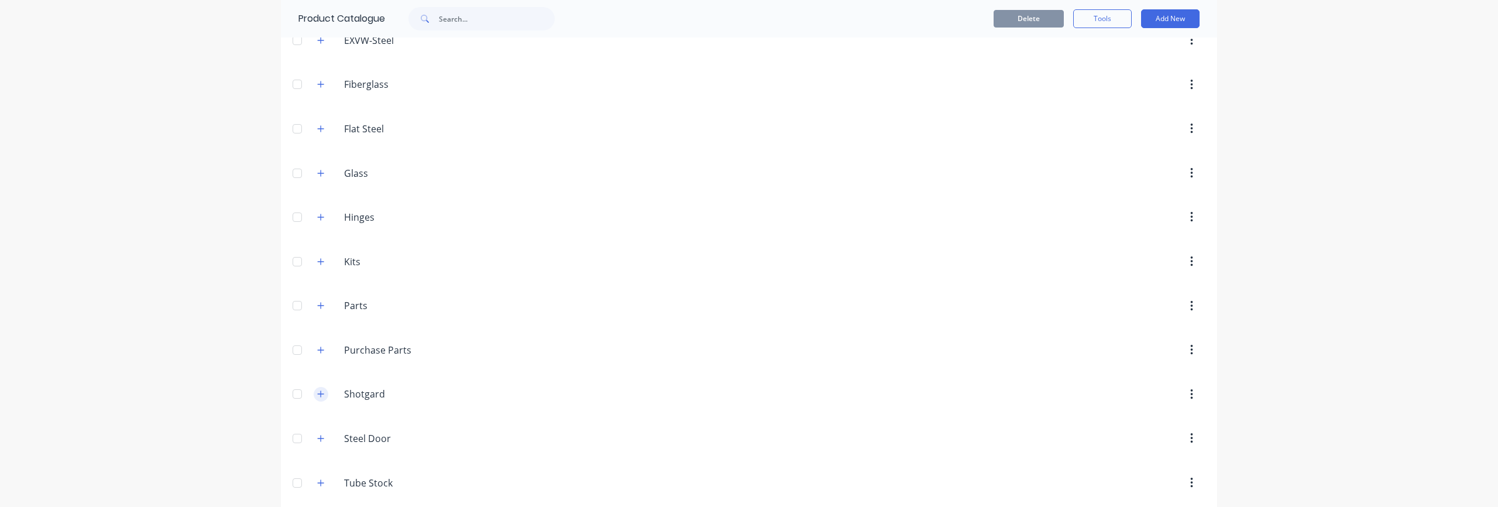
click at [318, 395] on icon "button" at bounding box center [321, 394] width 6 height 6
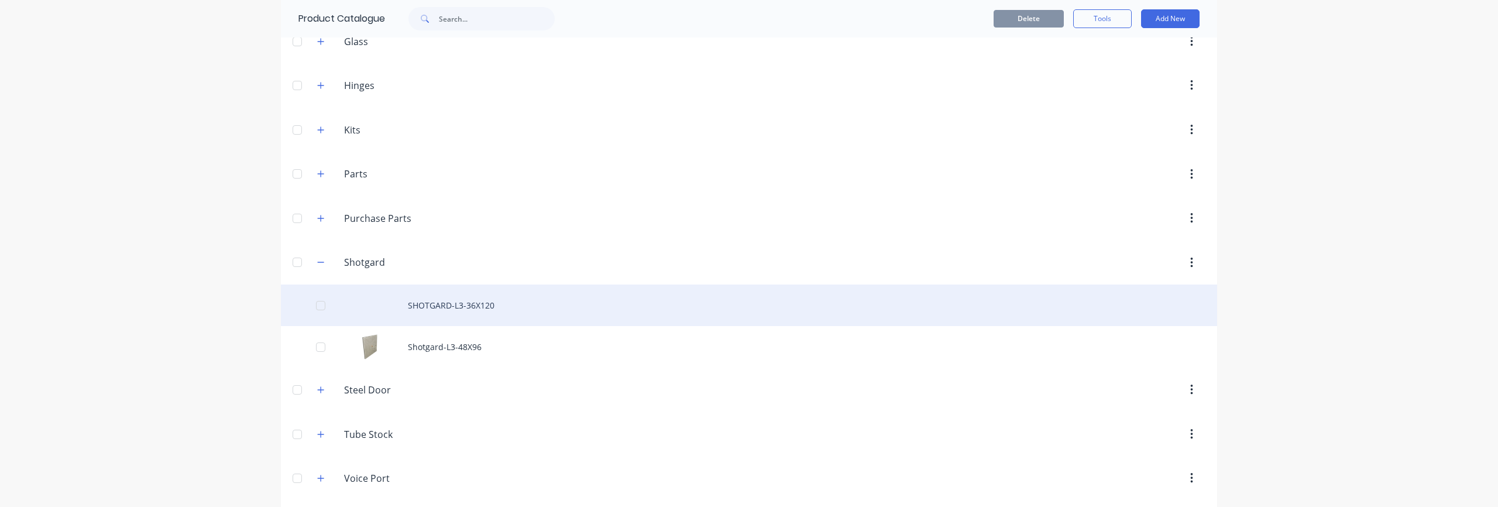
click at [314, 307] on div at bounding box center [320, 305] width 23 height 23
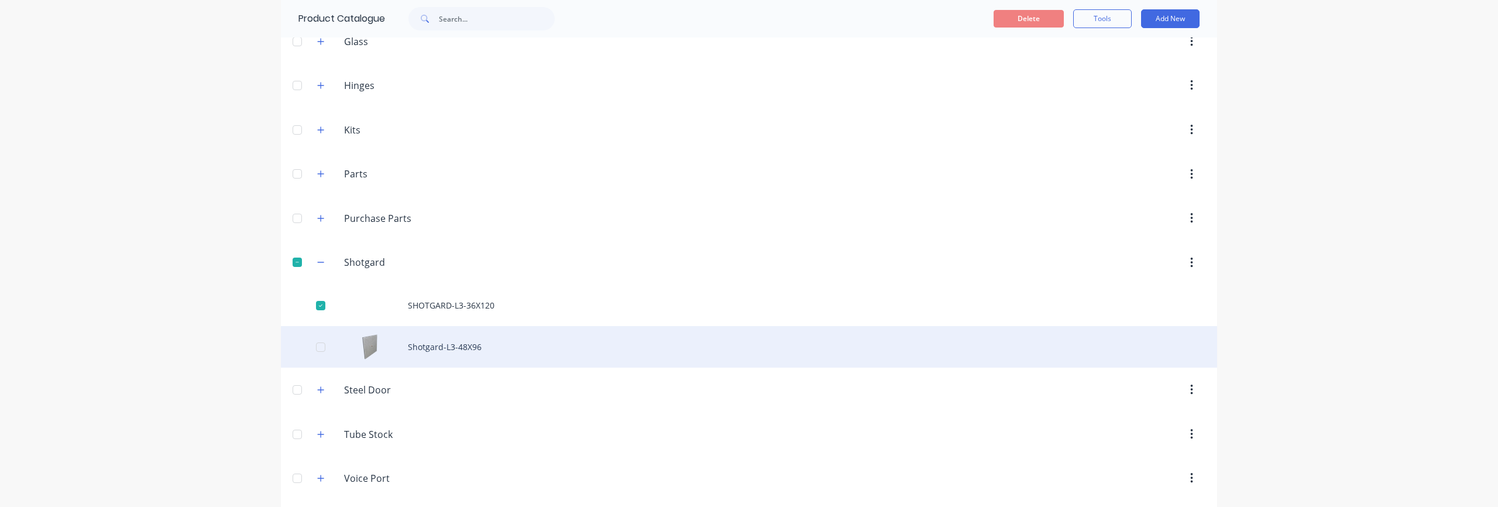
click at [318, 347] on div at bounding box center [320, 346] width 23 height 23
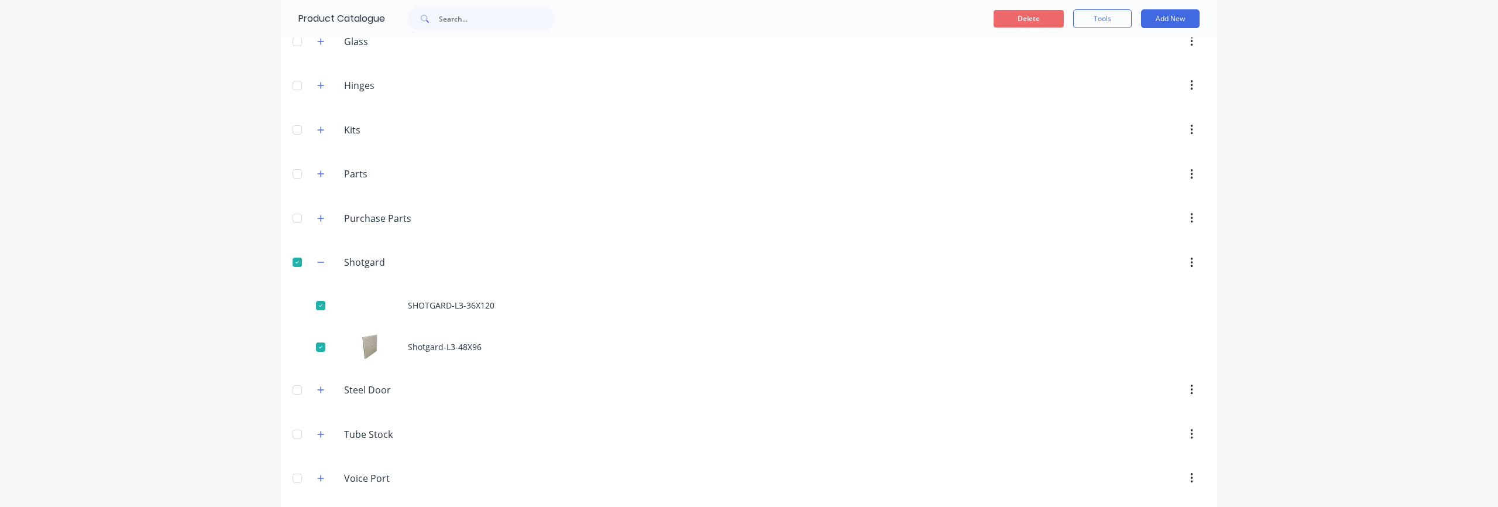
click at [1027, 20] on button "Delete" at bounding box center [1028, 19] width 70 height 18
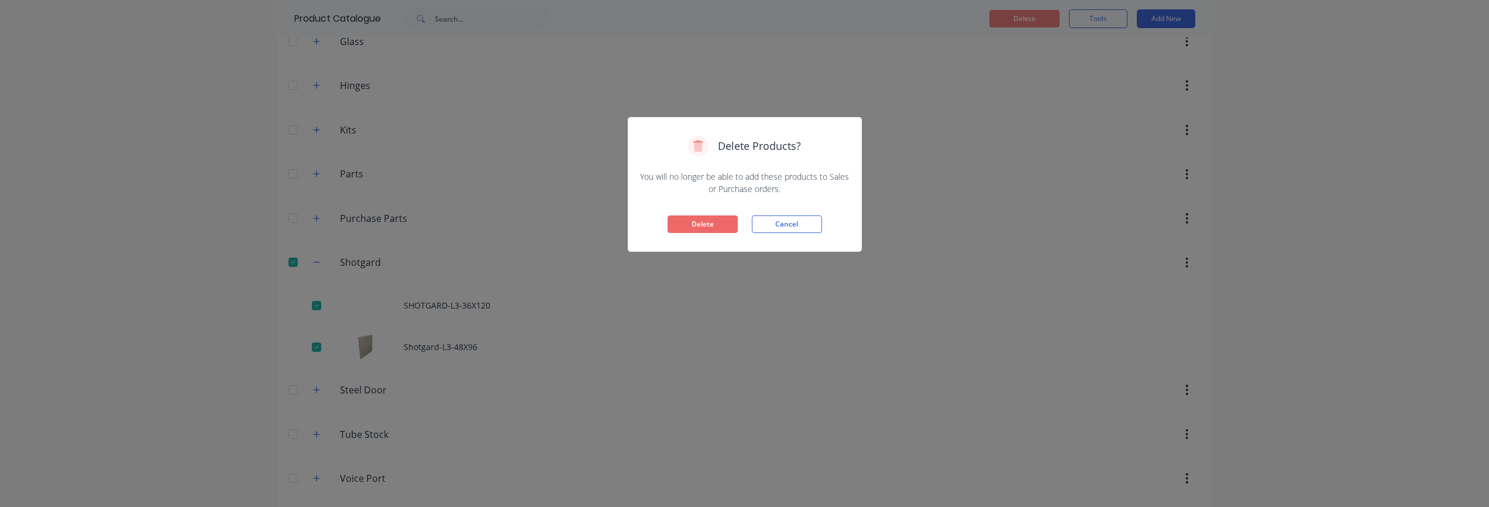
click at [696, 224] on button "Delete" at bounding box center [702, 224] width 70 height 18
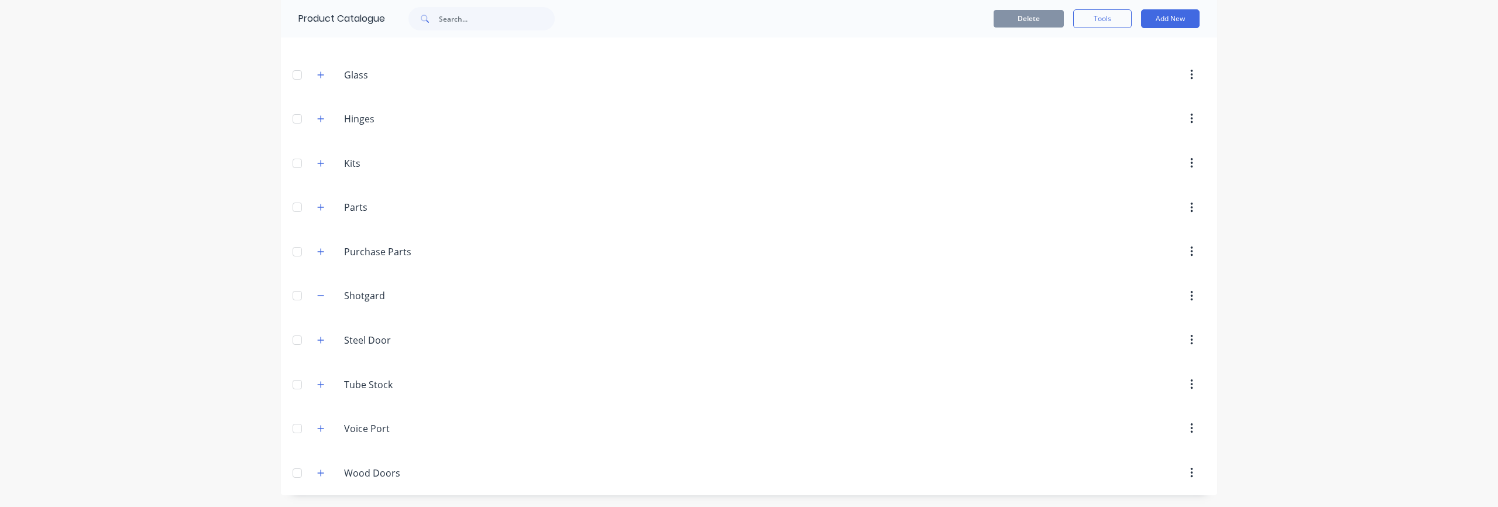
scroll to position [645, 0]
click at [370, 300] on input "Shotgard" at bounding box center [413, 295] width 139 height 14
click at [295, 296] on div at bounding box center [296, 295] width 23 height 23
click at [1189, 297] on button "button" at bounding box center [1191, 295] width 27 height 21
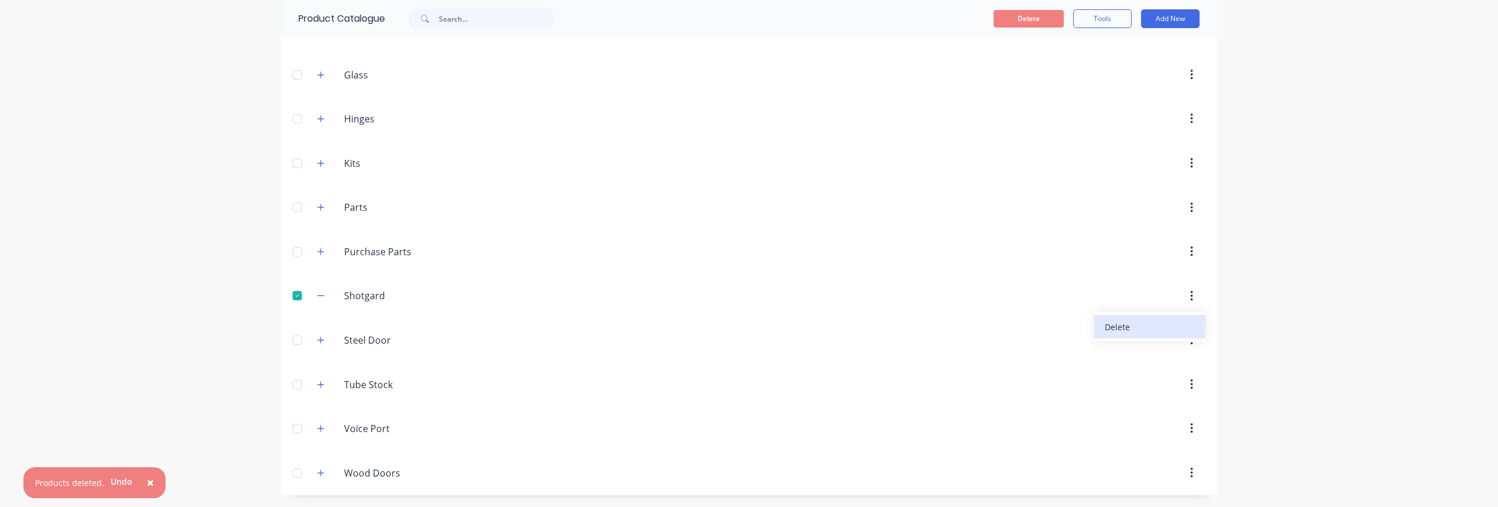
click at [1135, 330] on div "Delete" at bounding box center [1149, 326] width 90 height 17
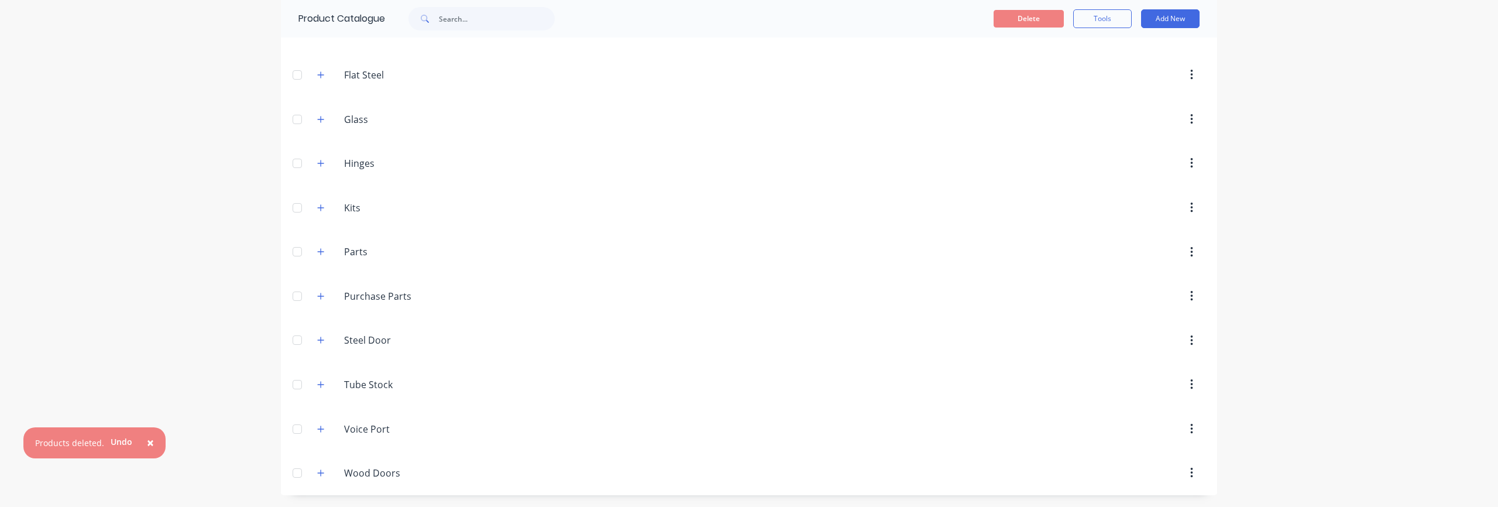
scroll to position [600, 0]
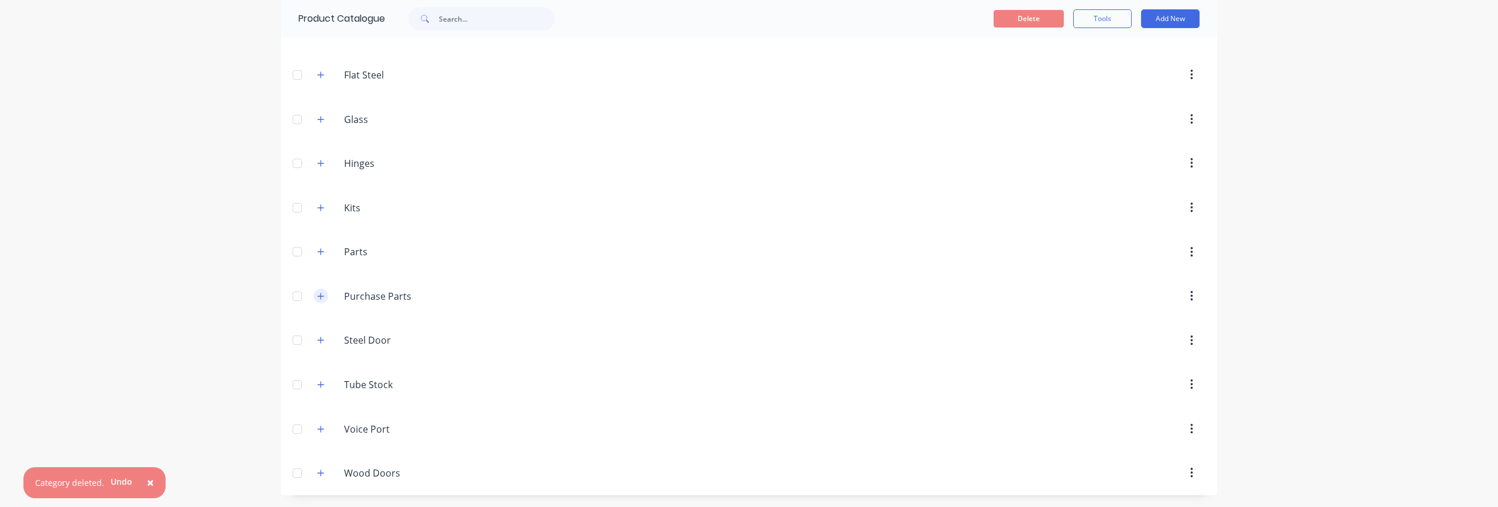
click at [317, 294] on icon "button" at bounding box center [320, 296] width 7 height 8
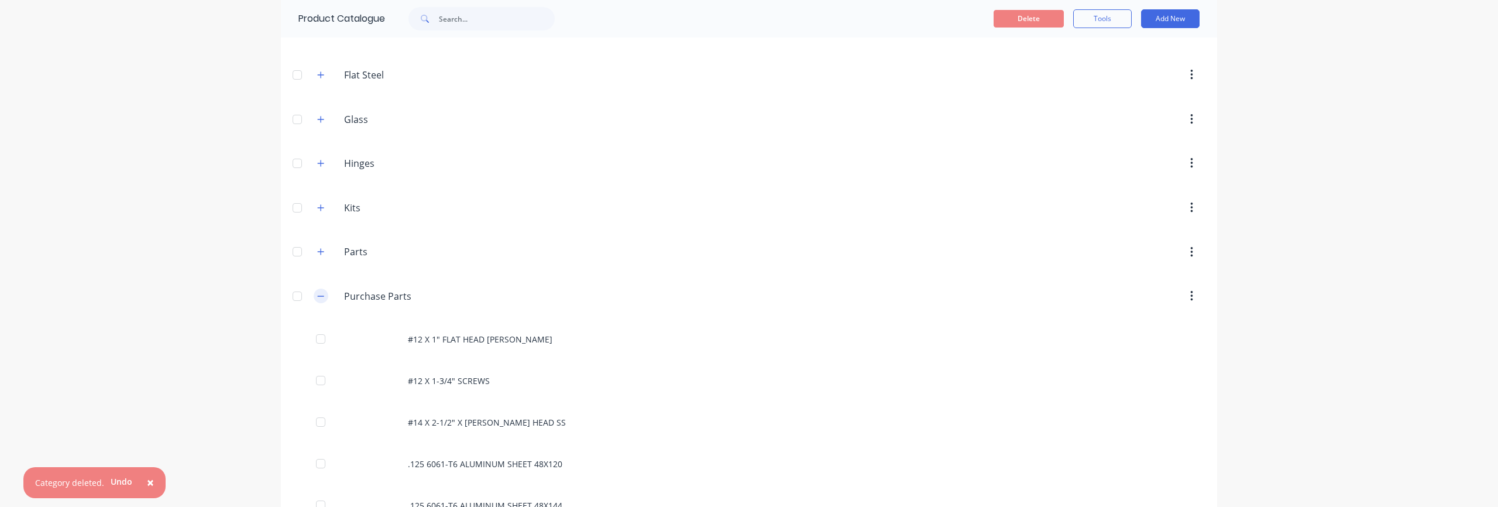
click at [317, 294] on icon "button" at bounding box center [320, 296] width 7 height 8
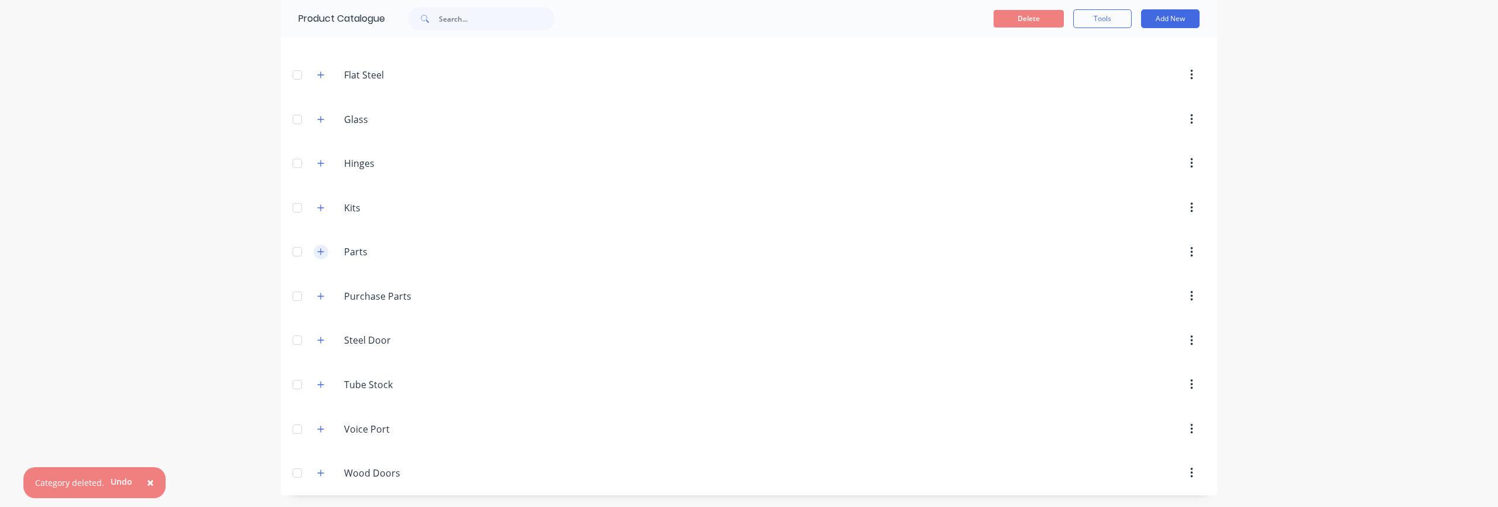
click at [317, 252] on icon "button" at bounding box center [320, 251] width 7 height 8
click at [1190, 253] on icon "button" at bounding box center [1191, 252] width 3 height 13
click at [1138, 283] on div "Delete" at bounding box center [1149, 282] width 90 height 17
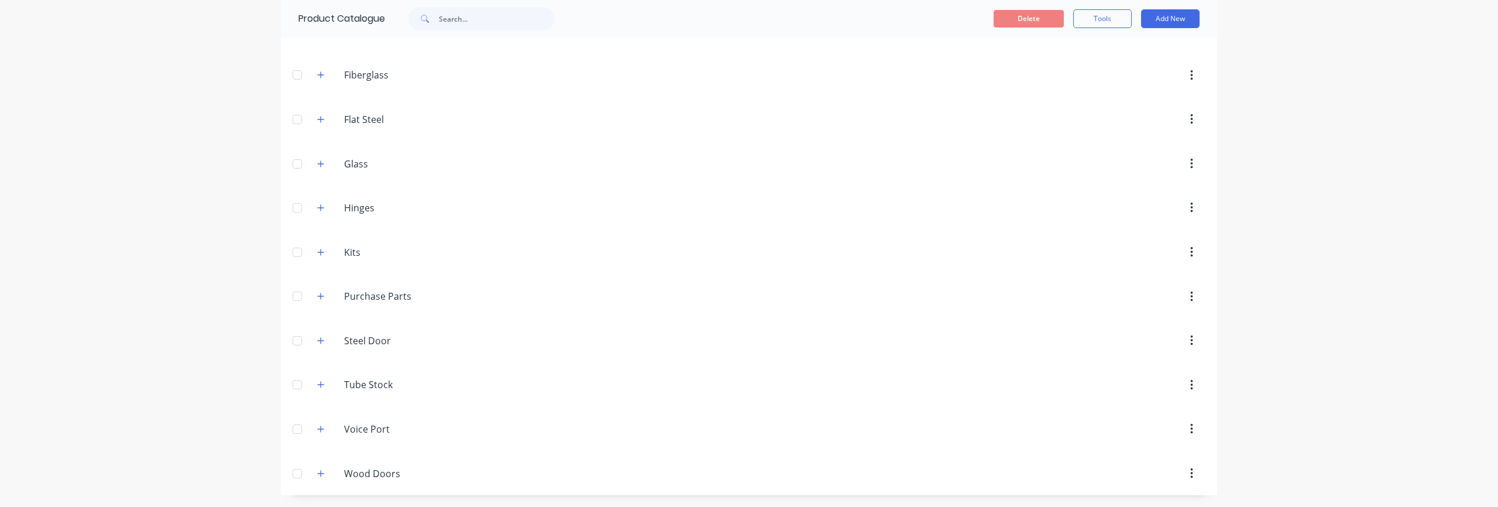
scroll to position [556, 0]
click at [317, 299] on icon "button" at bounding box center [320, 296] width 7 height 8
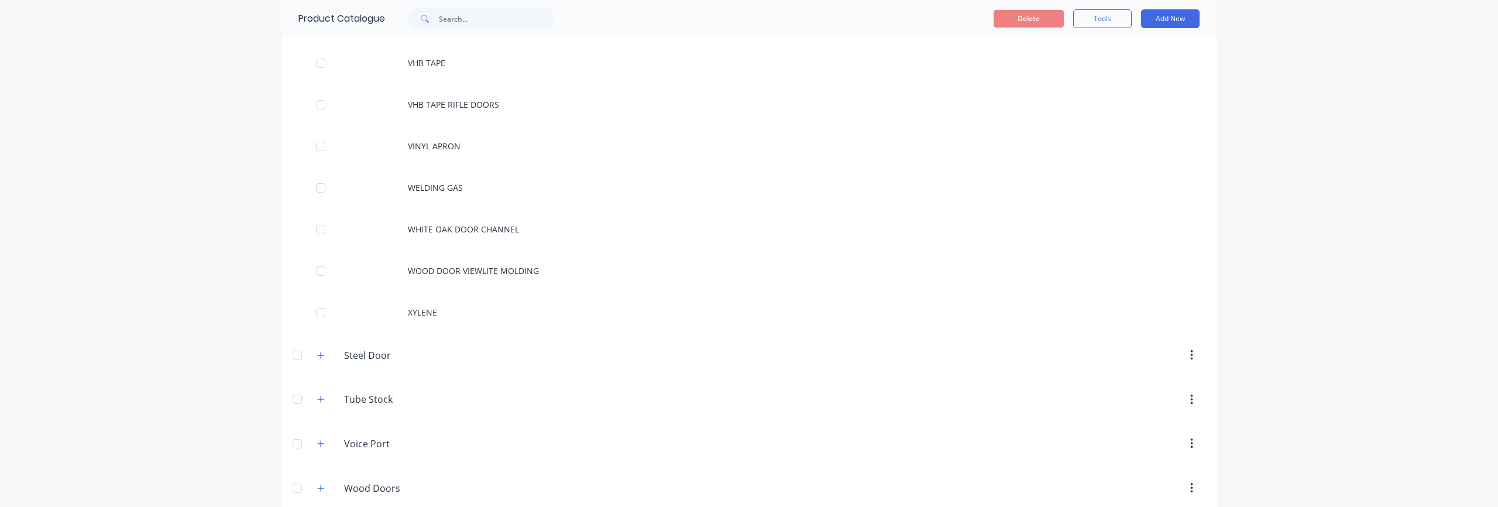
scroll to position [10950, 0]
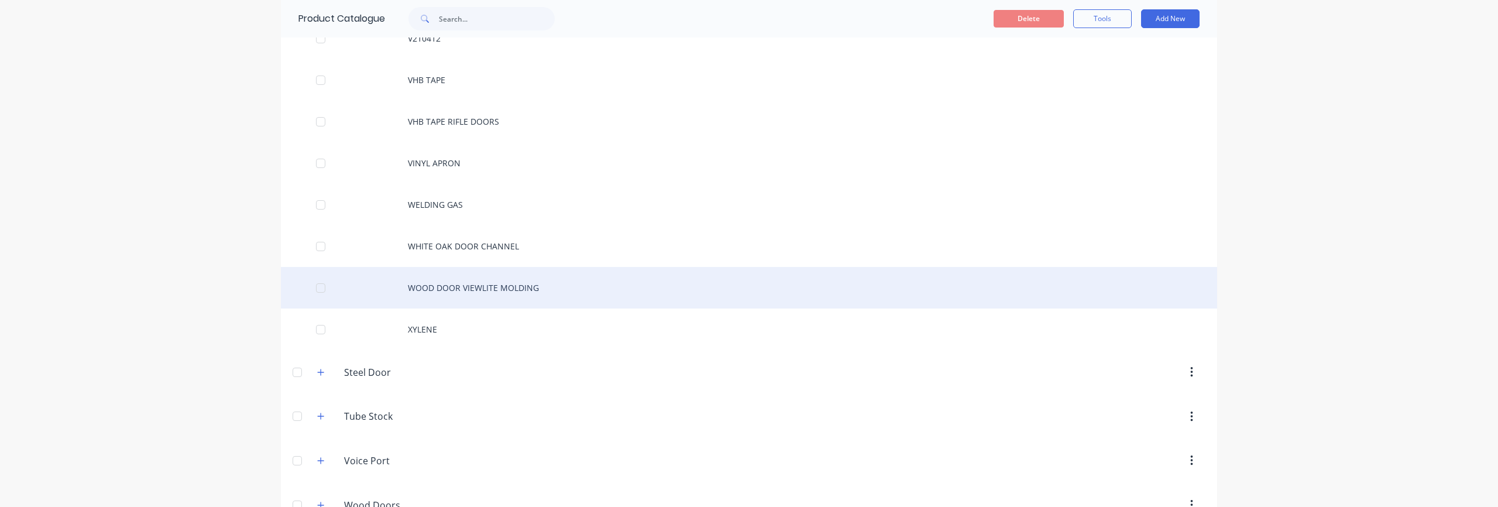
click at [314, 291] on div at bounding box center [320, 287] width 23 height 23
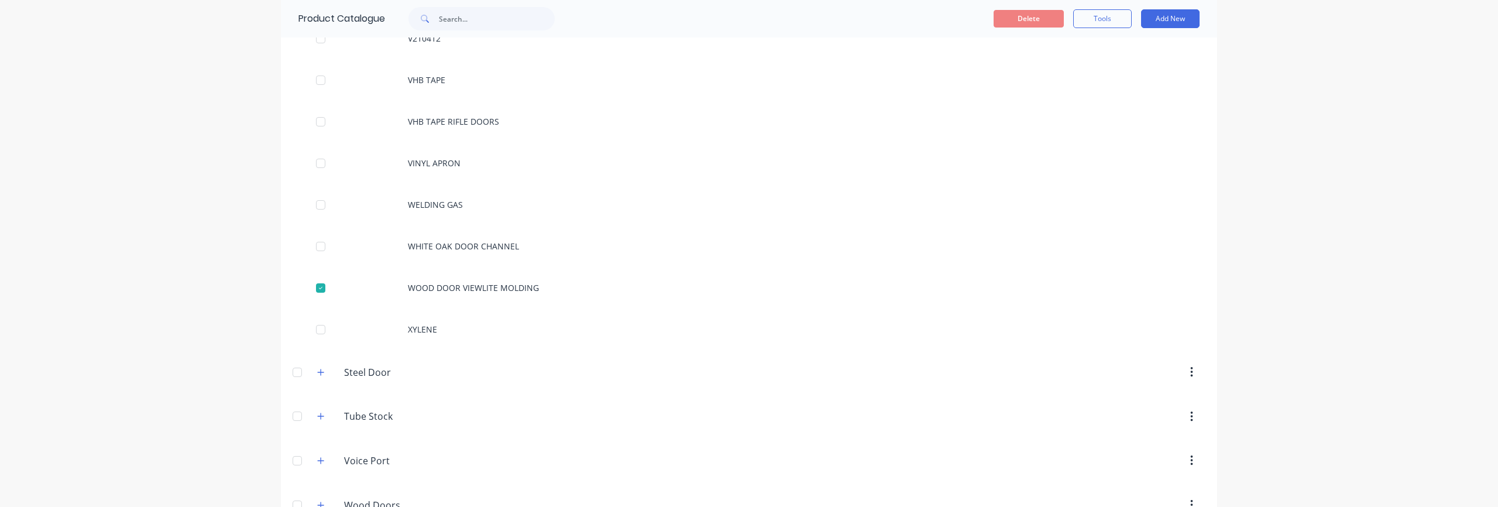
scroll to position [10981, 0]
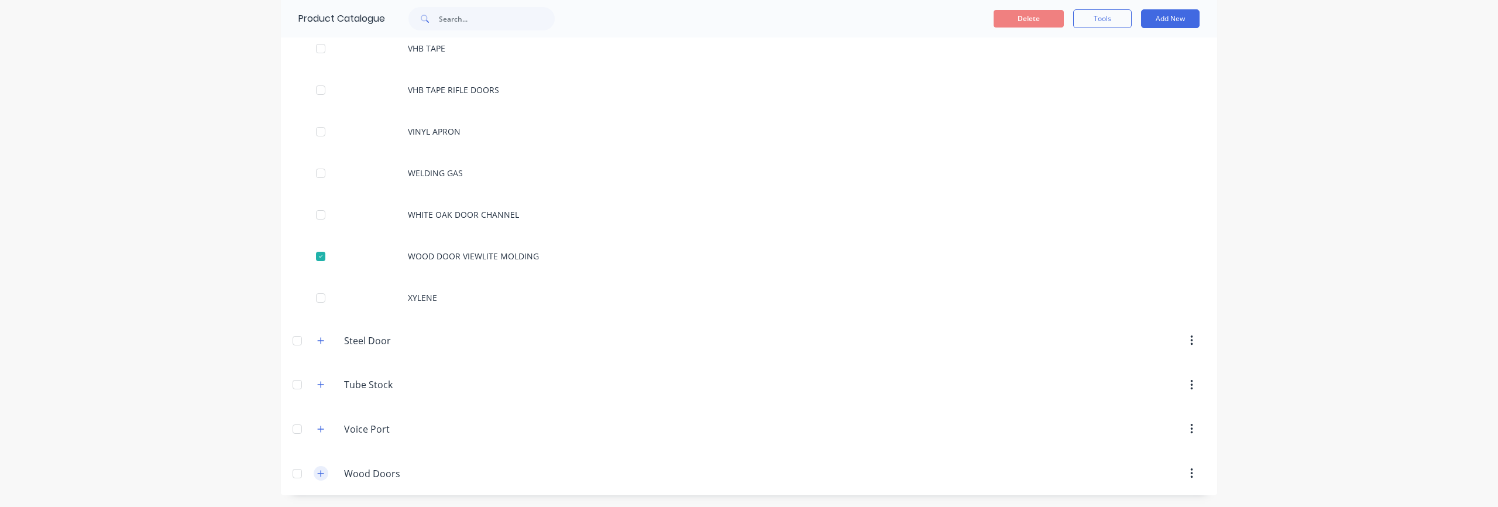
click at [318, 475] on icon "button" at bounding box center [321, 473] width 6 height 6
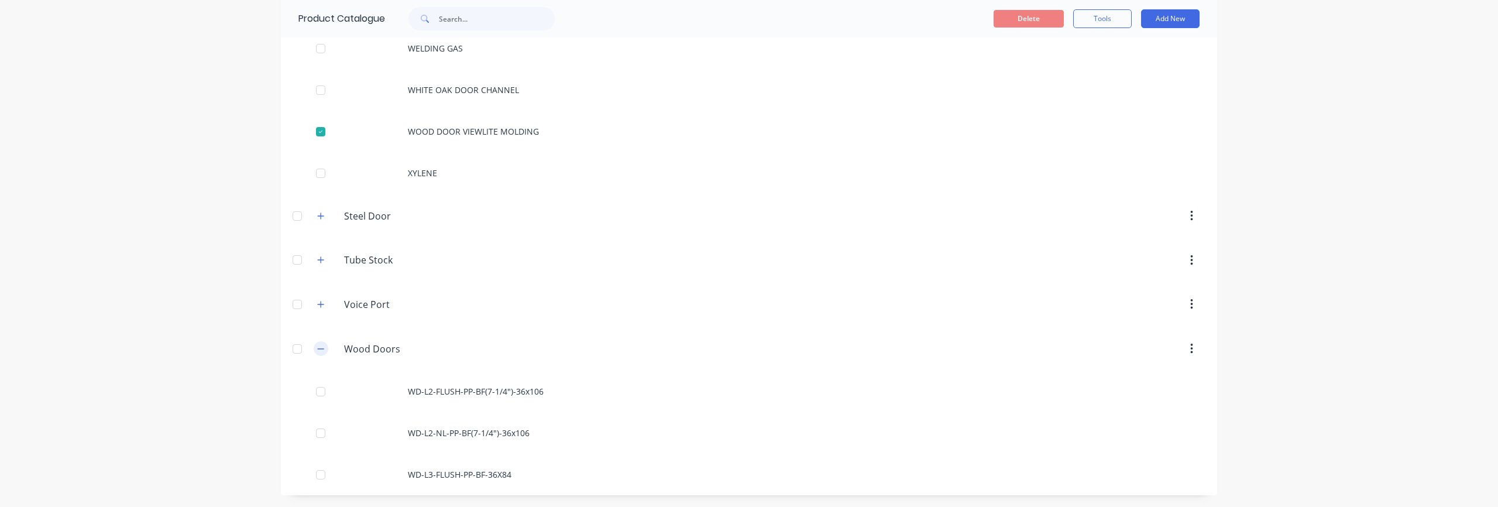
click at [319, 348] on icon "button" at bounding box center [321, 348] width 6 height 1
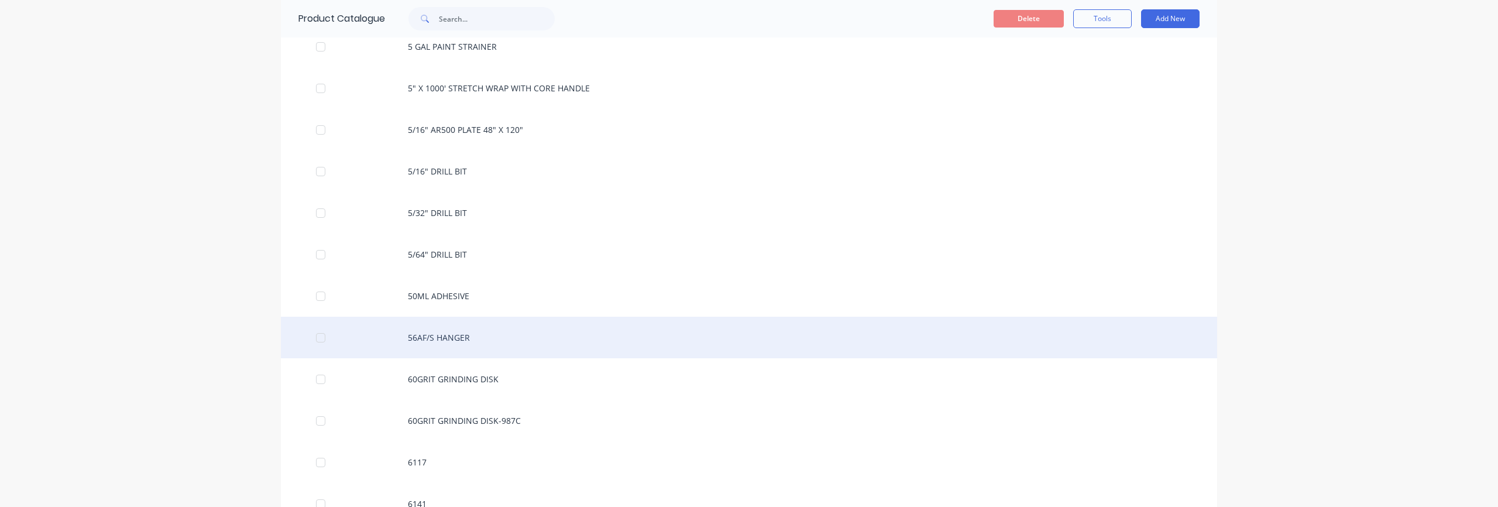
scroll to position [5764, 0]
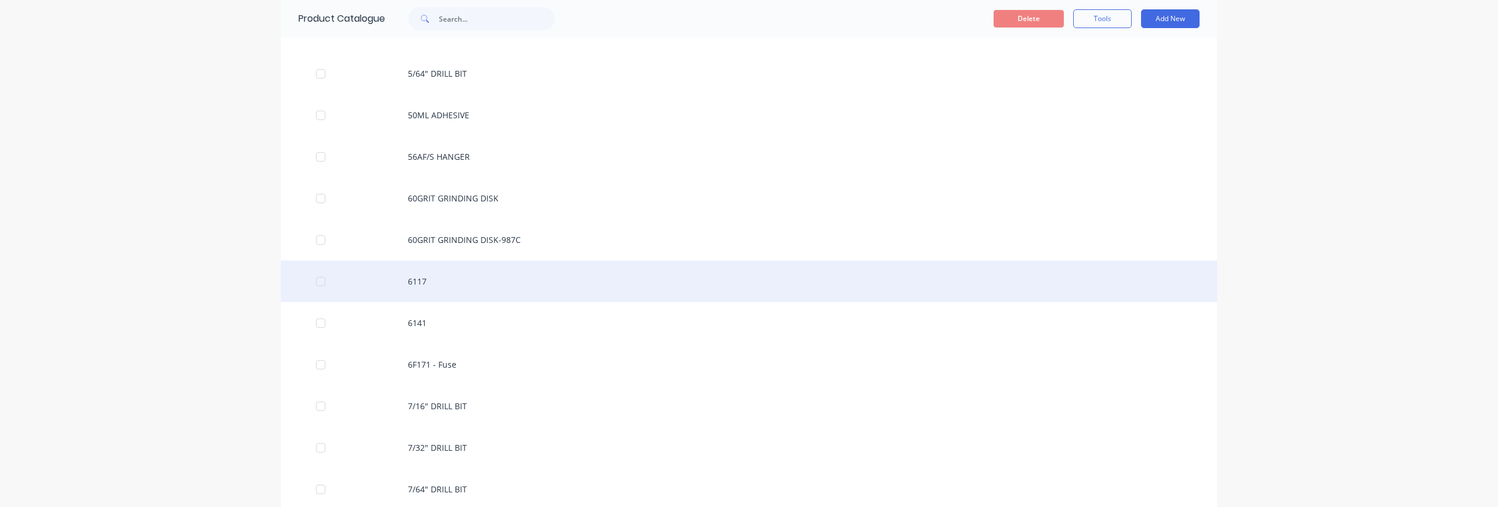
click at [418, 284] on div "6117" at bounding box center [749, 281] width 936 height 42
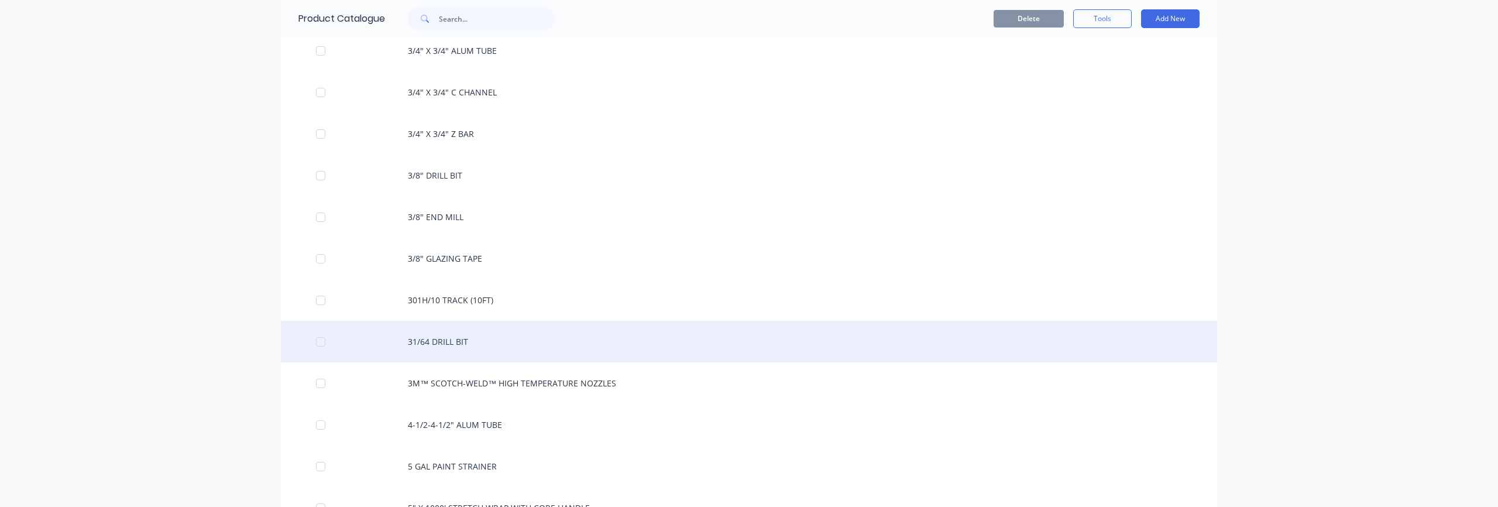
scroll to position [5179, 0]
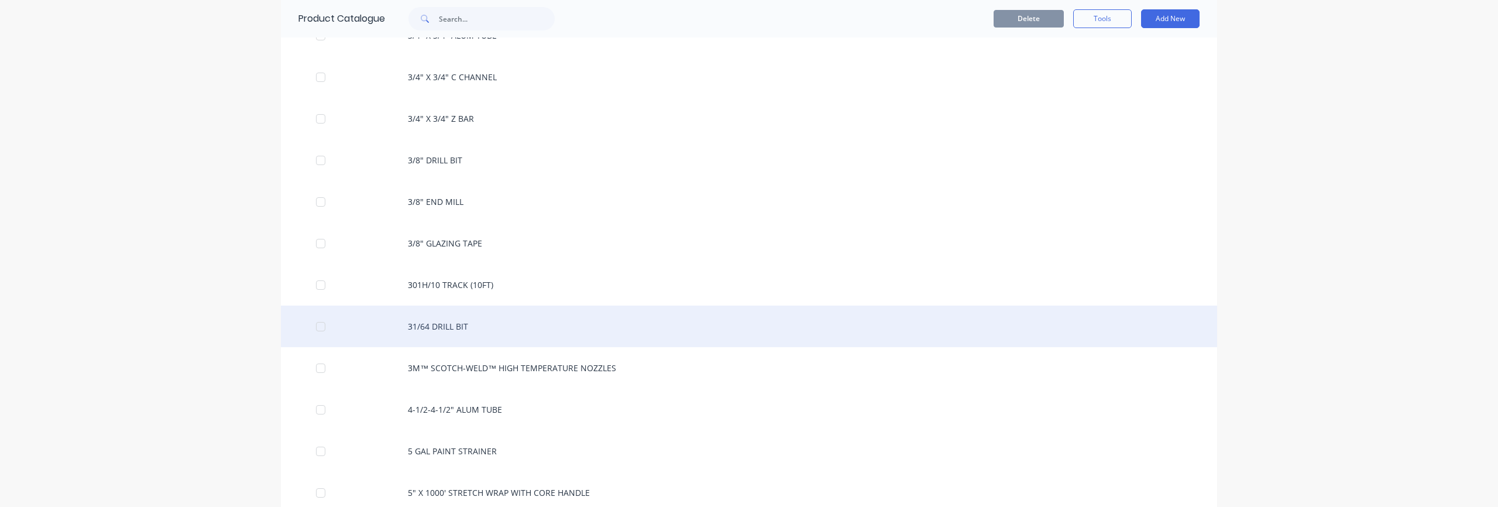
click at [318, 329] on div at bounding box center [320, 326] width 23 height 23
drag, startPoint x: 462, startPoint y: 328, endPoint x: 477, endPoint y: 327, distance: 15.2
click at [477, 327] on div "31/64 DRILL BIT" at bounding box center [749, 326] width 936 height 42
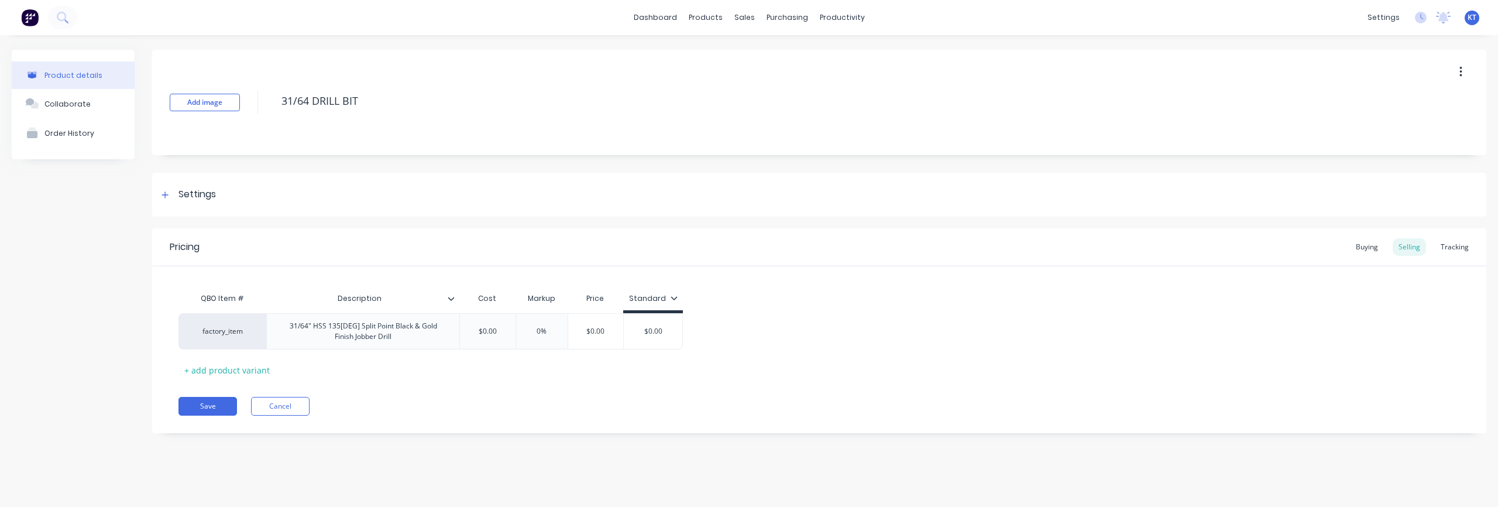
type textarea "x"
click at [229, 334] on div "factory_item" at bounding box center [222, 331] width 64 height 11
type input "3"
type input "dri"
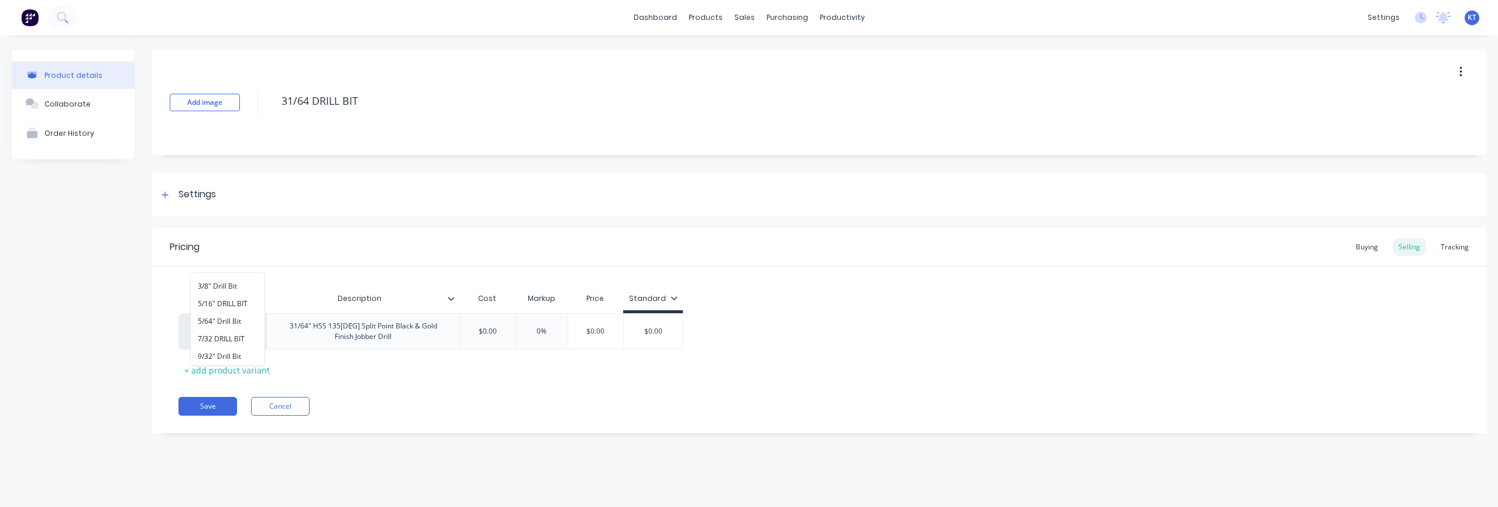
click at [414, 391] on div "Pricing Buying Selling Tracking QBO Item # Description Cost Markup Price Standa…" at bounding box center [819, 330] width 1334 height 205
click at [167, 197] on icon at bounding box center [164, 195] width 7 height 8
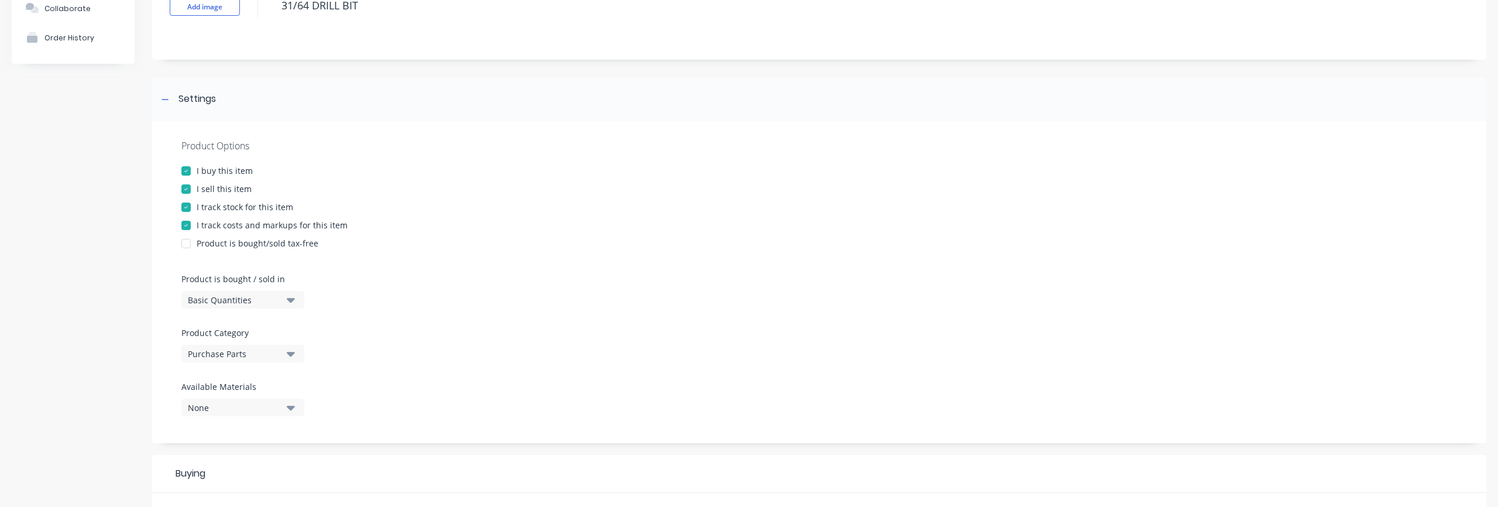
scroll to position [111, 0]
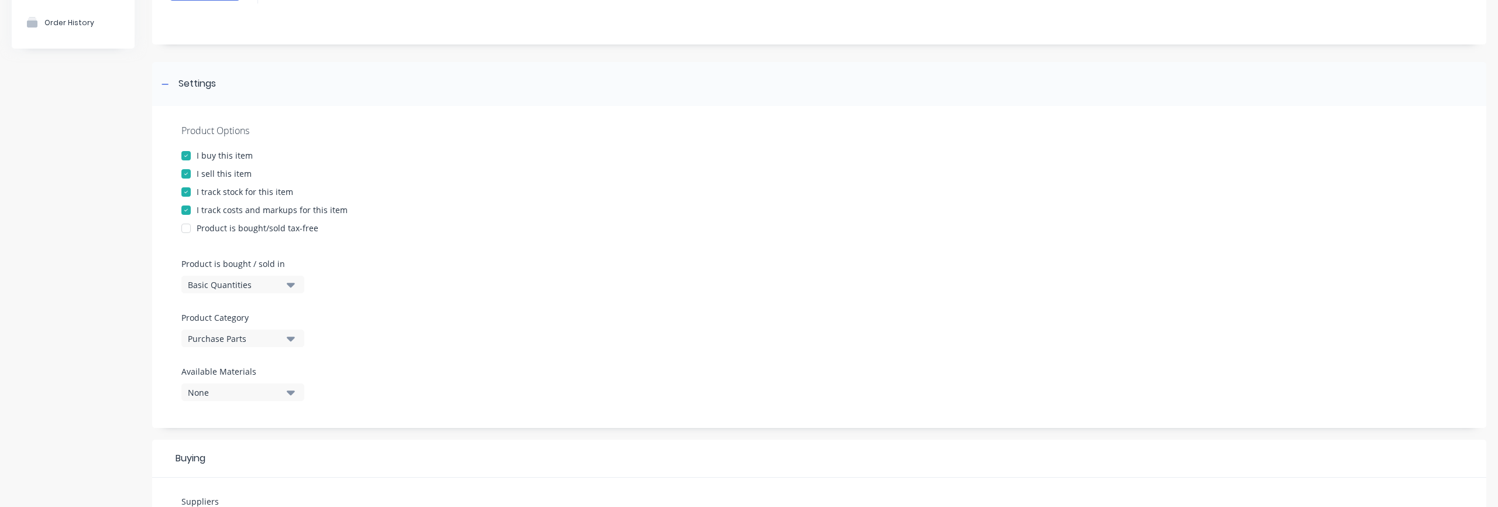
click at [255, 342] on div "Purchase Parts" at bounding box center [235, 338] width 94 height 12
click at [460, 345] on div "Product Options I buy this item I sell this item I track stock for this item I …" at bounding box center [819, 267] width 1334 height 322
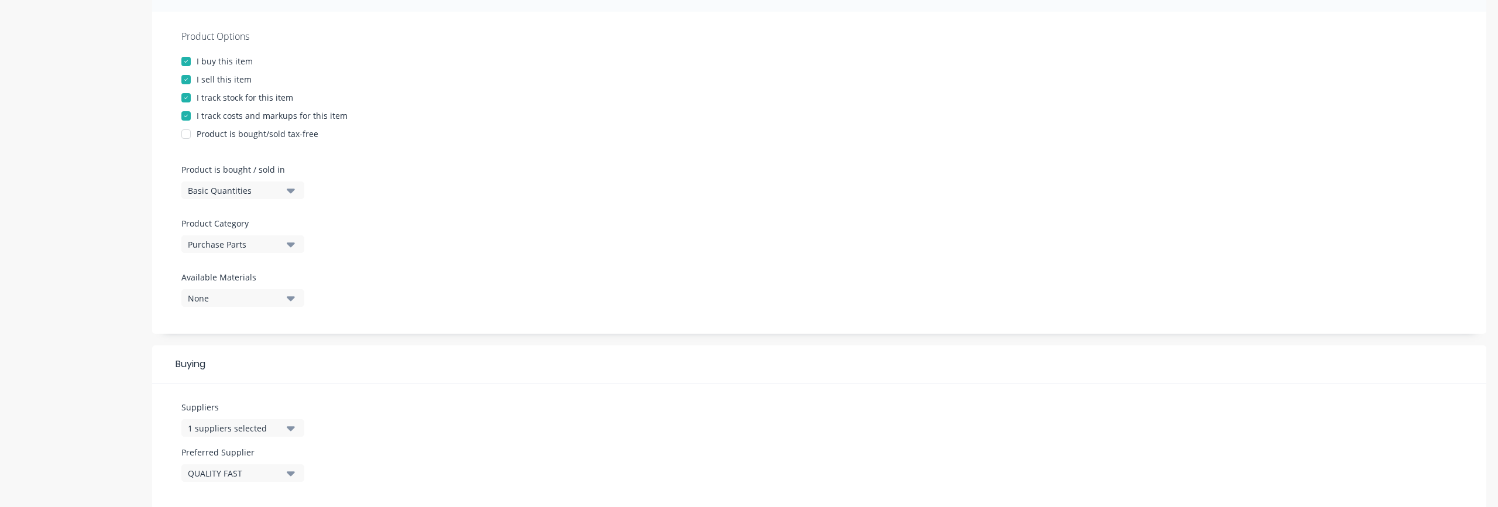
scroll to position [0, 0]
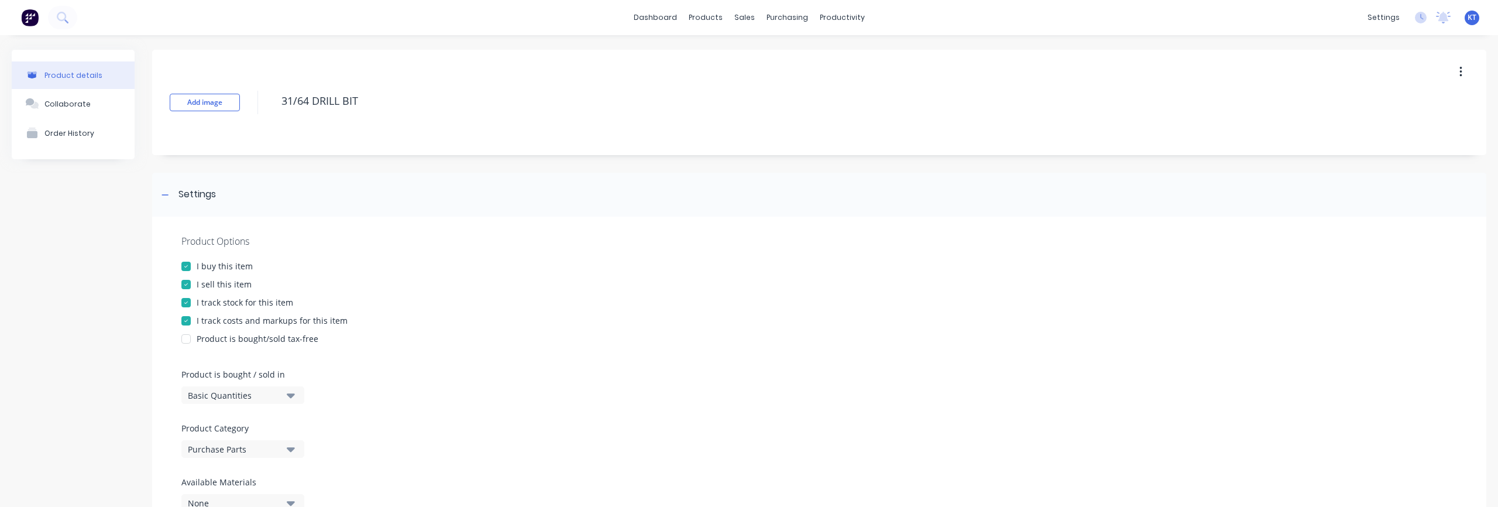
click at [84, 74] on div "Product details" at bounding box center [73, 75] width 58 height 9
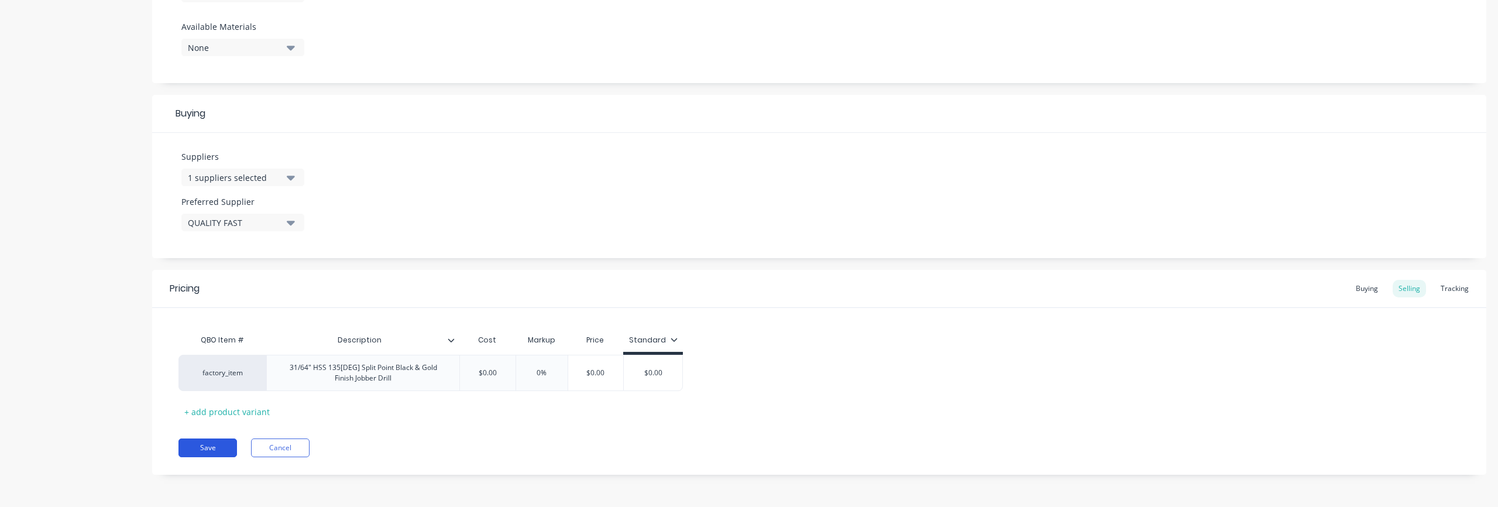
click at [180, 453] on button "Save" at bounding box center [207, 447] width 59 height 19
type textarea "x"
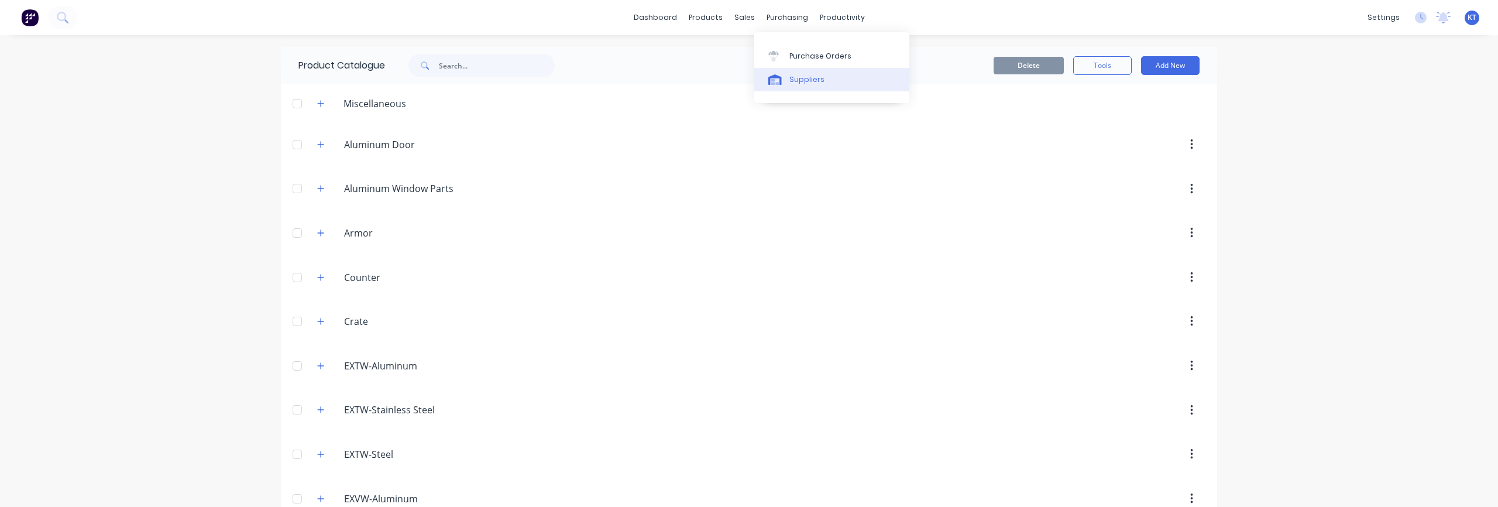
click at [803, 80] on div "Suppliers" at bounding box center [806, 79] width 35 height 11
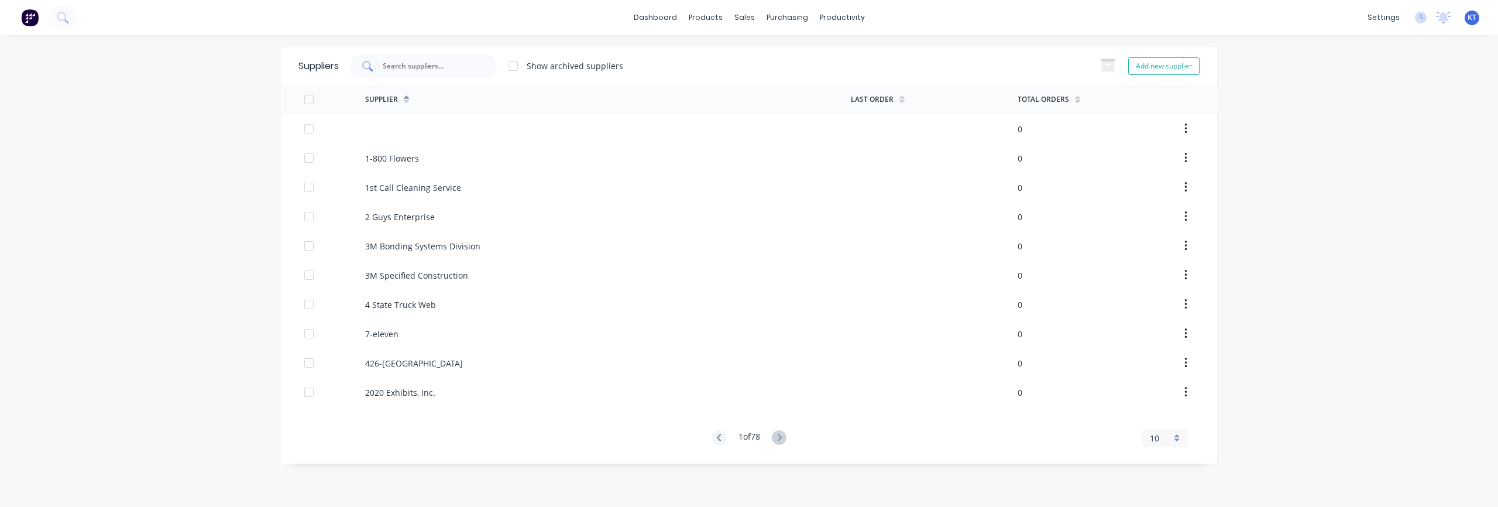
click at [418, 70] on input "text" at bounding box center [429, 66] width 97 height 12
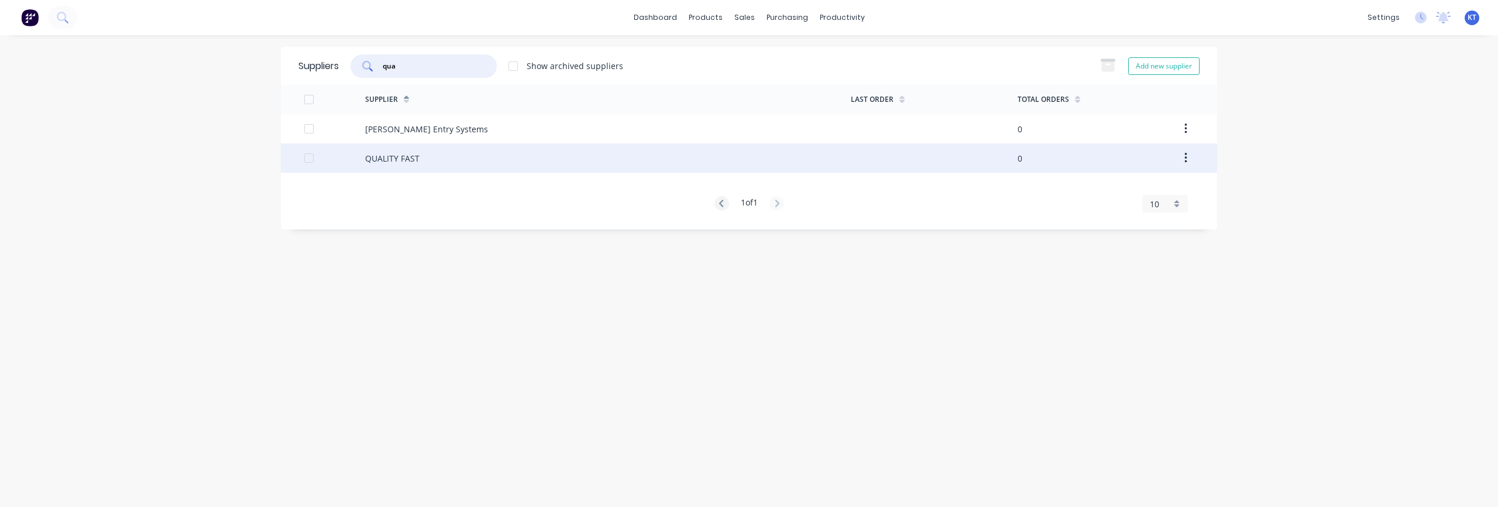
type input "qua"
click at [394, 155] on div "QUALITY FAST" at bounding box center [392, 158] width 54 height 12
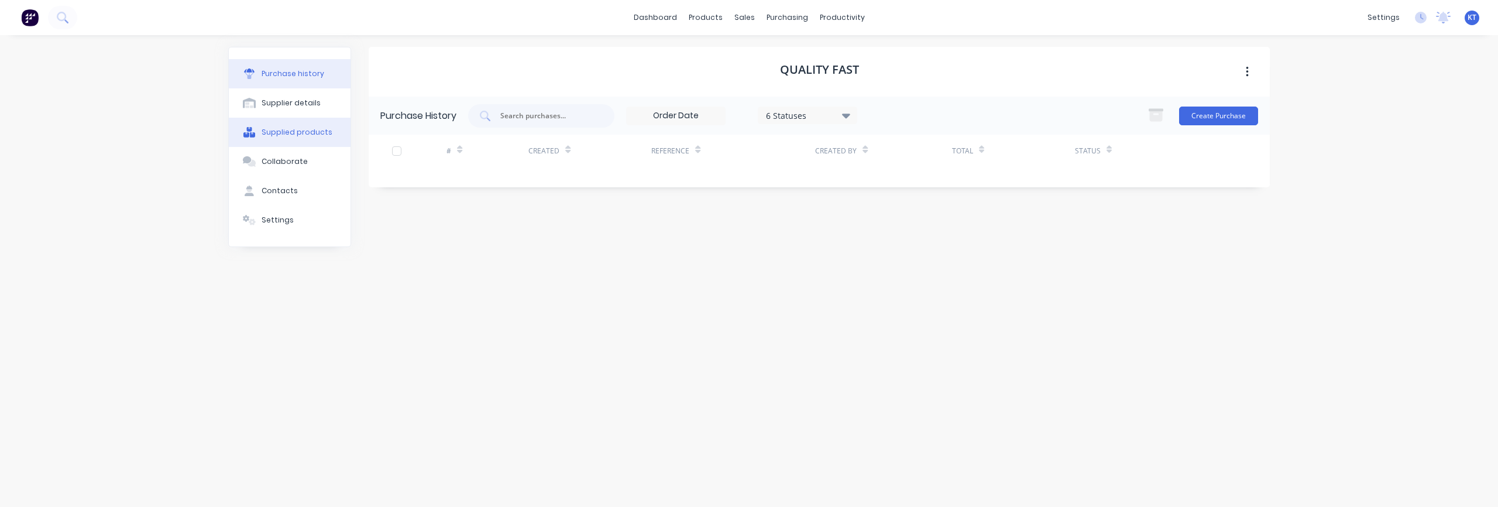
click at [296, 132] on div "Supplied products" at bounding box center [296, 132] width 71 height 11
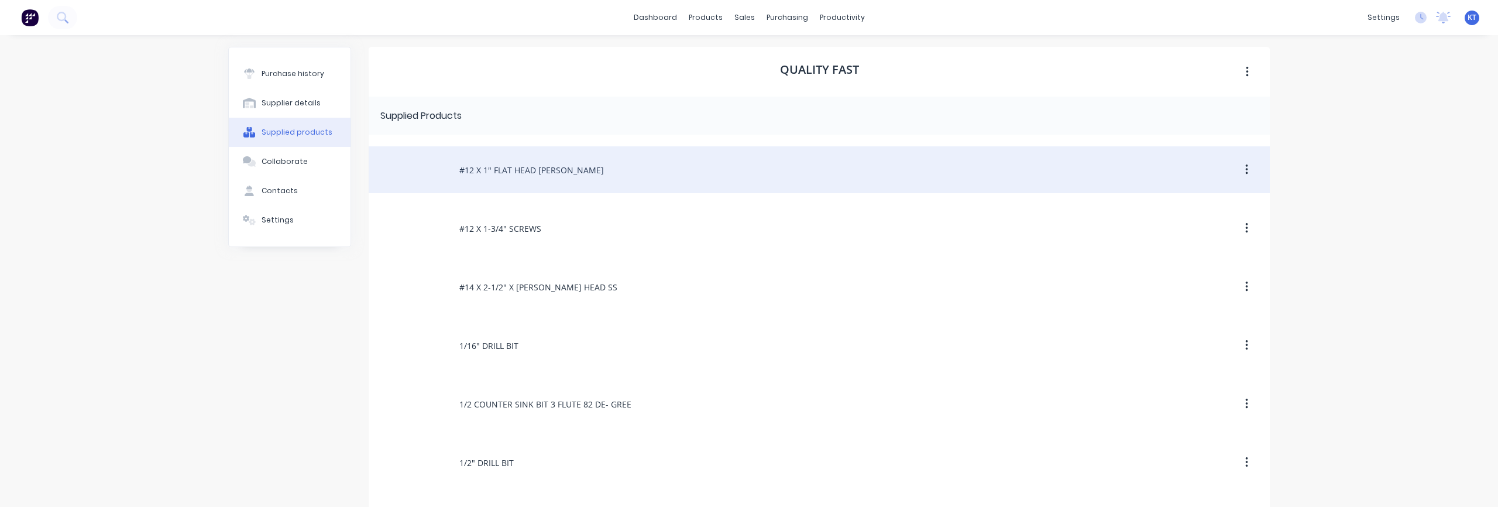
click at [517, 175] on div "#12 X 1" FLAT HEAD [PERSON_NAME]" at bounding box center [819, 169] width 901 height 47
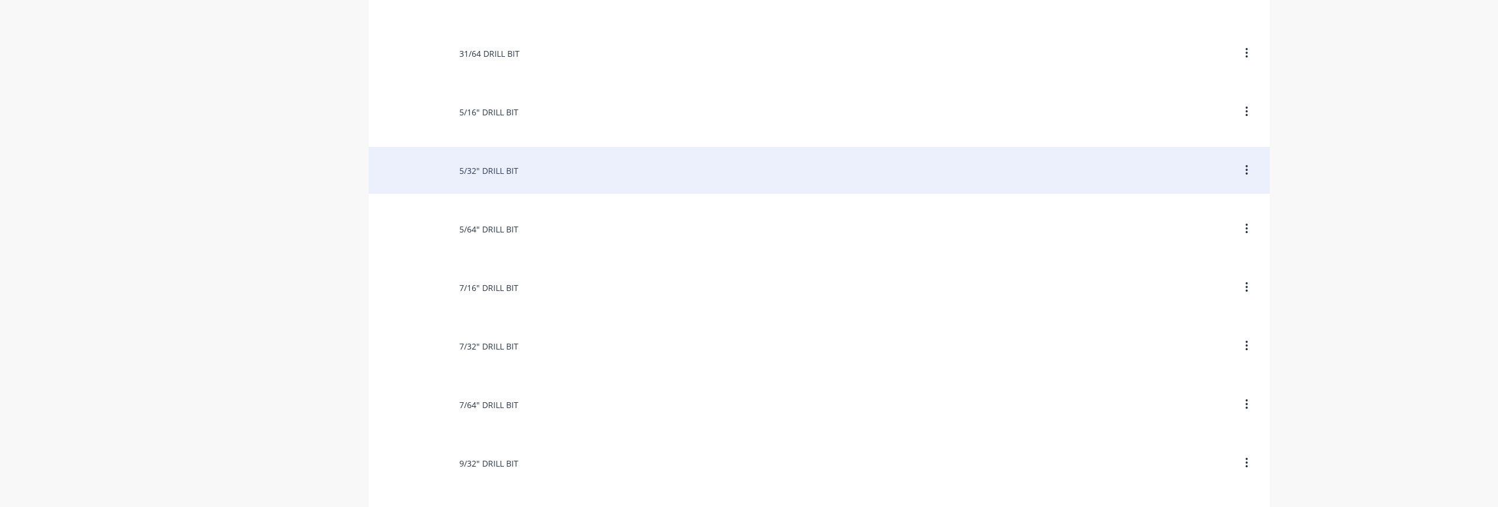
scroll to position [2225, 0]
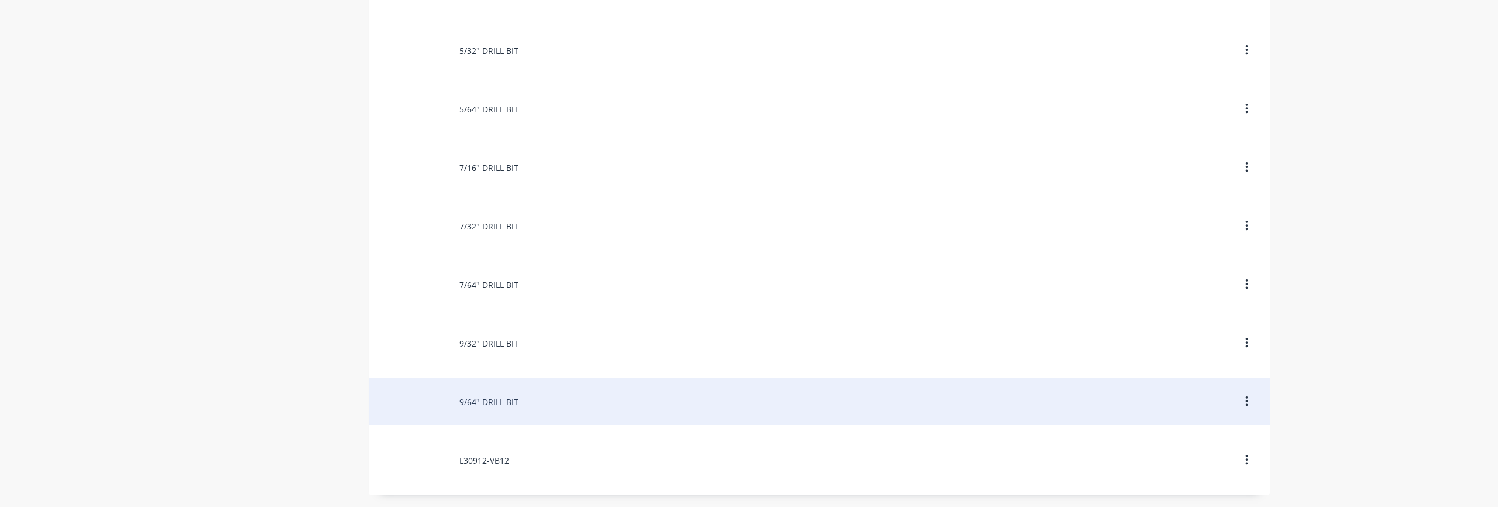
click at [481, 408] on div "9/64" DRILL BIT" at bounding box center [819, 401] width 901 height 47
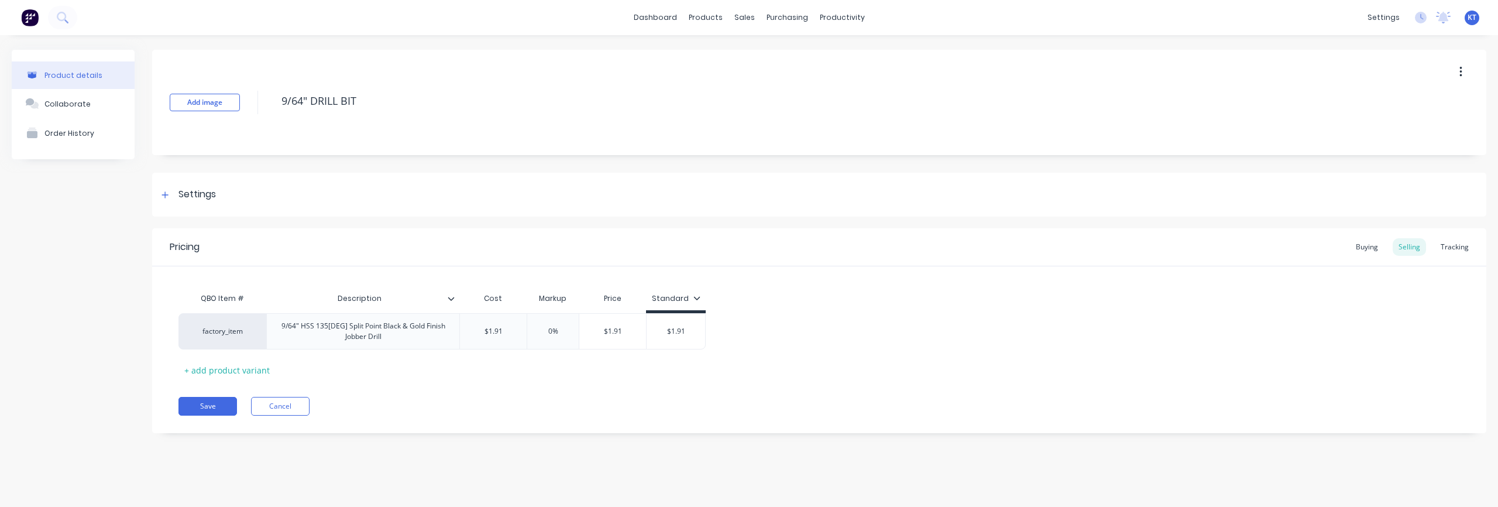
type textarea "x"
click at [216, 329] on div "factory_item" at bounding box center [222, 331] width 64 height 11
type input "9"
click at [675, 395] on div "Pricing Buying Selling Tracking QBO Item # Description Cost Markup Price Standa…" at bounding box center [819, 330] width 1334 height 205
click at [70, 77] on div "Product details" at bounding box center [73, 75] width 58 height 9
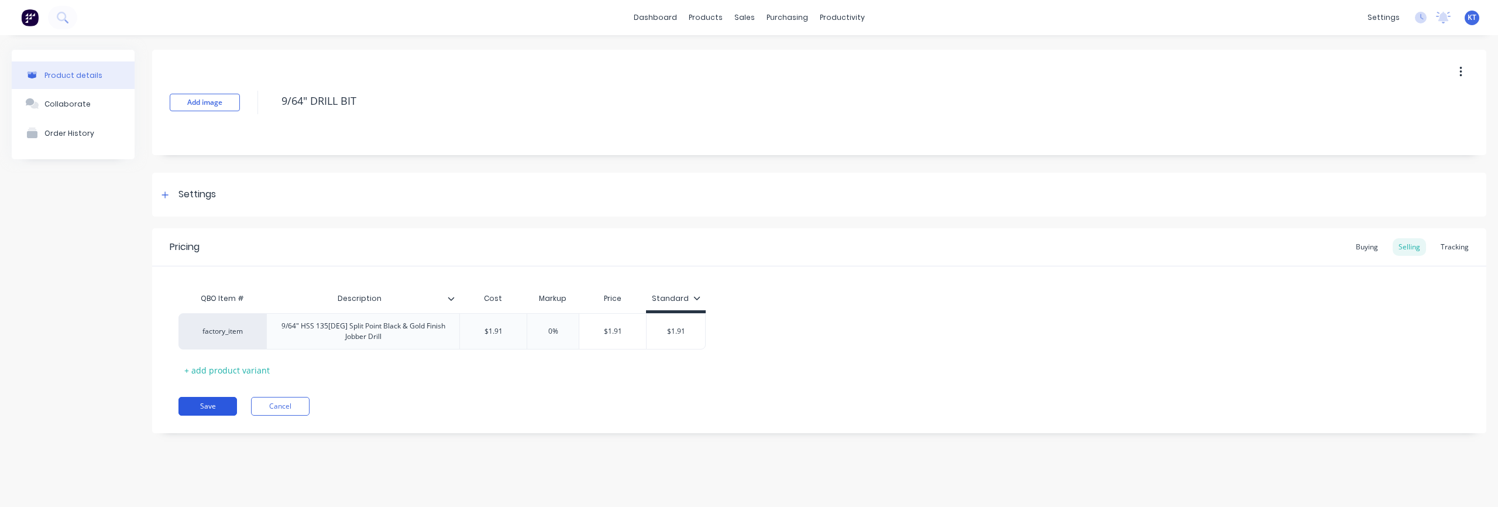
click at [204, 405] on button "Save" at bounding box center [207, 406] width 59 height 19
type textarea "x"
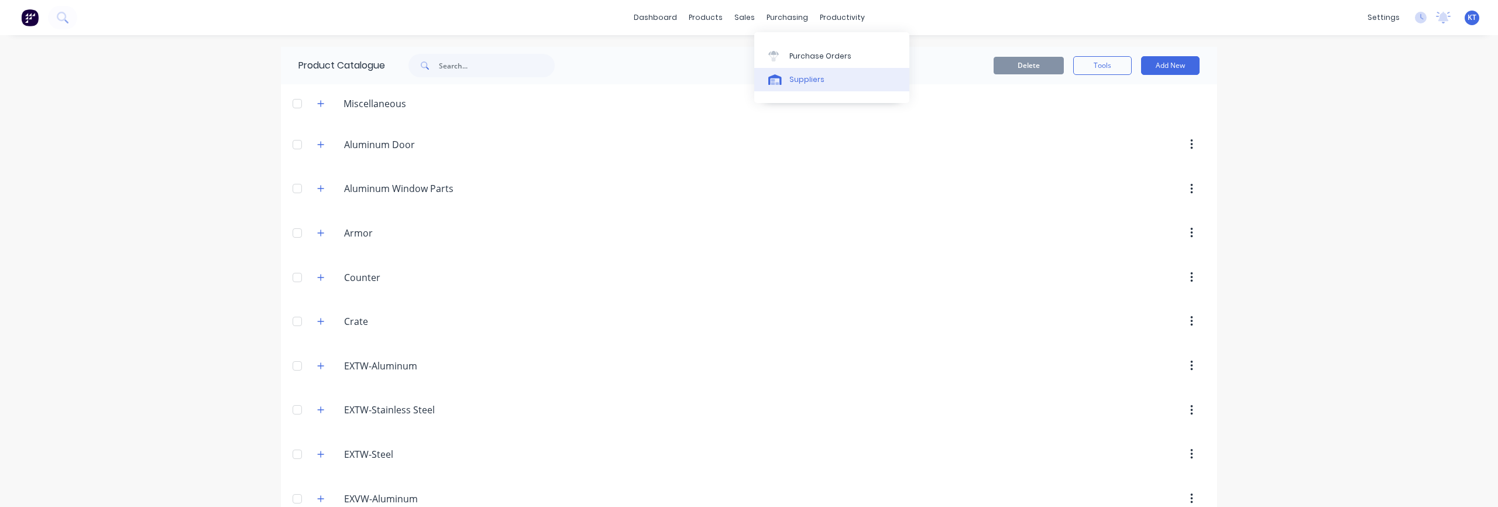
click at [789, 84] on div "Suppliers" at bounding box center [806, 79] width 35 height 11
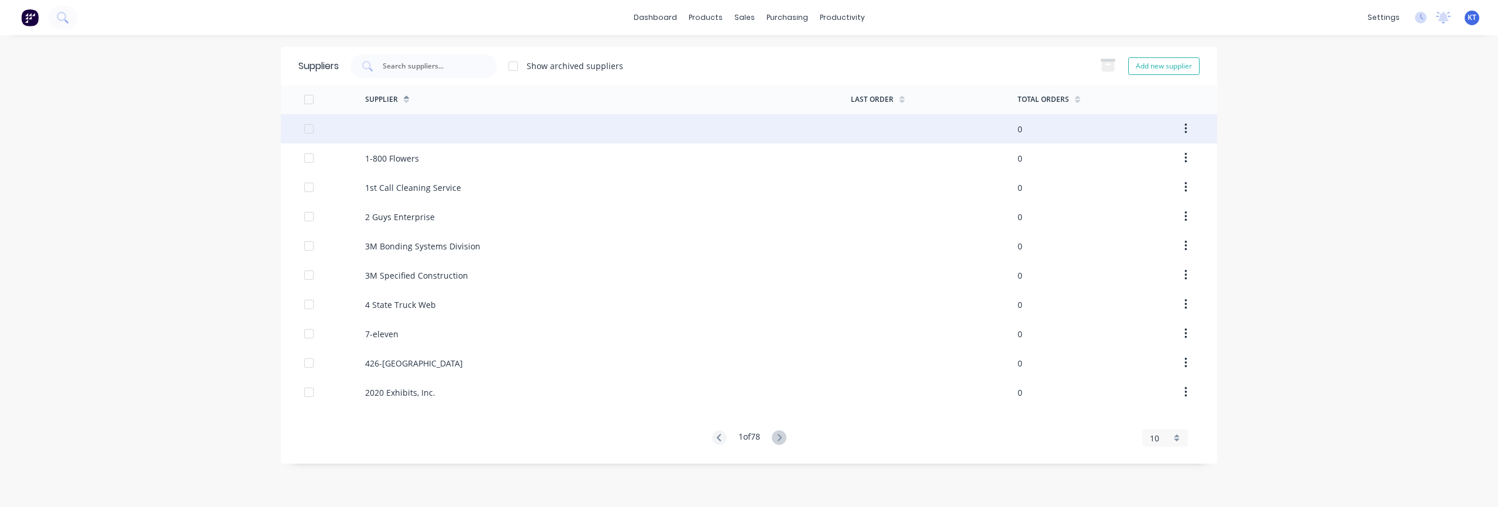
click at [467, 135] on div at bounding box center [608, 128] width 486 height 29
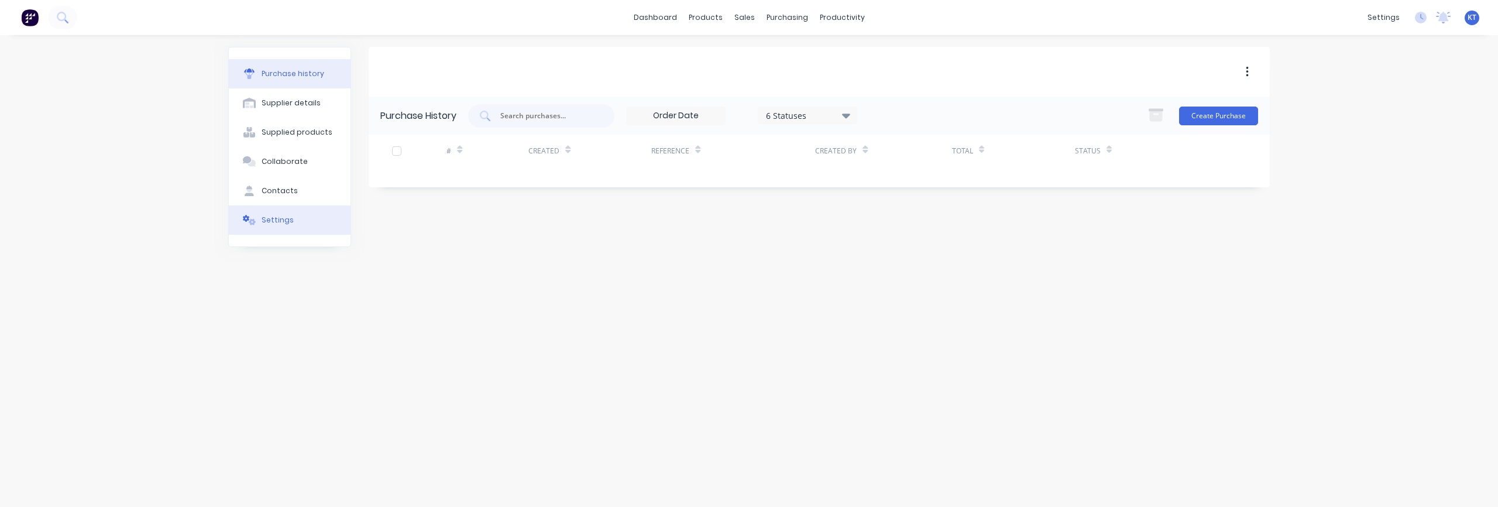
click at [281, 225] on div "Settings" at bounding box center [277, 220] width 32 height 11
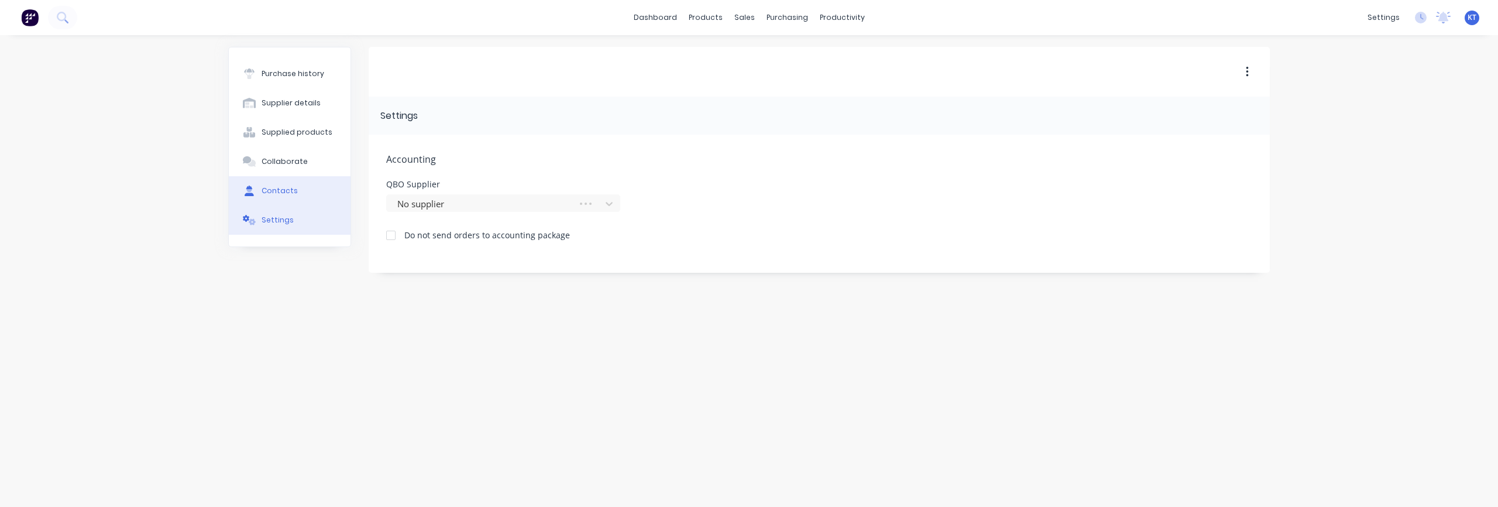
click at [278, 199] on button "Contacts" at bounding box center [290, 190] width 122 height 29
click at [287, 173] on button "Collaborate" at bounding box center [290, 161] width 122 height 29
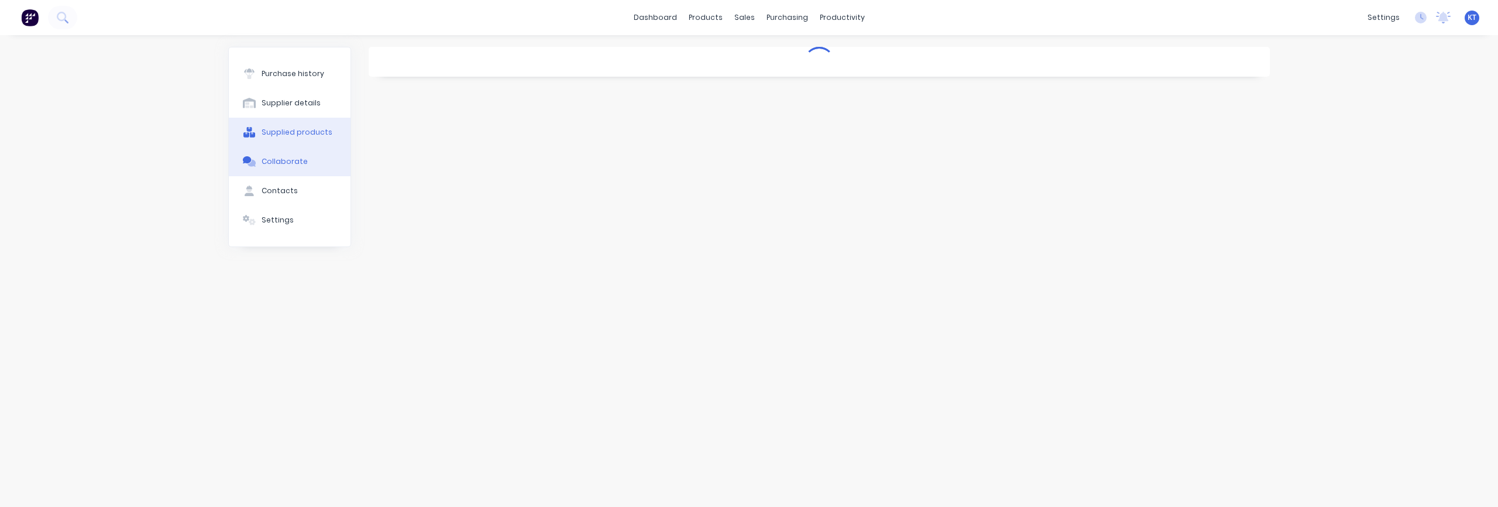
click at [290, 142] on button "Supplied products" at bounding box center [290, 132] width 122 height 29
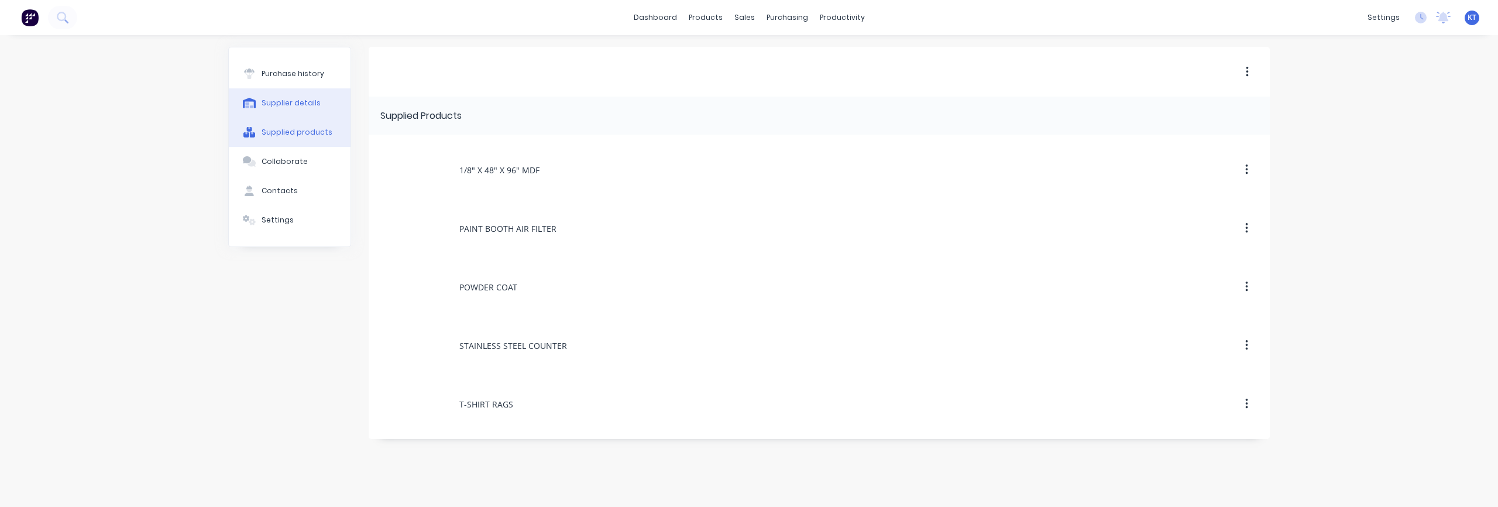
click at [294, 108] on button "Supplier details" at bounding box center [290, 102] width 122 height 29
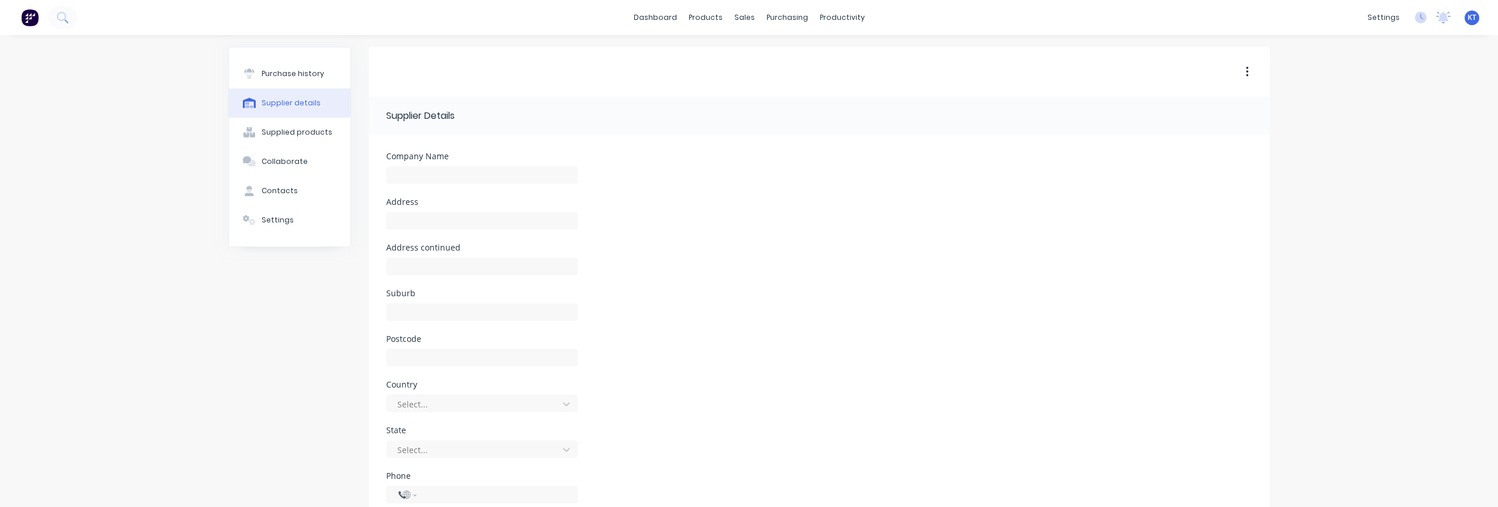
select select "US"
click at [295, 82] on button "Purchase history" at bounding box center [290, 73] width 122 height 29
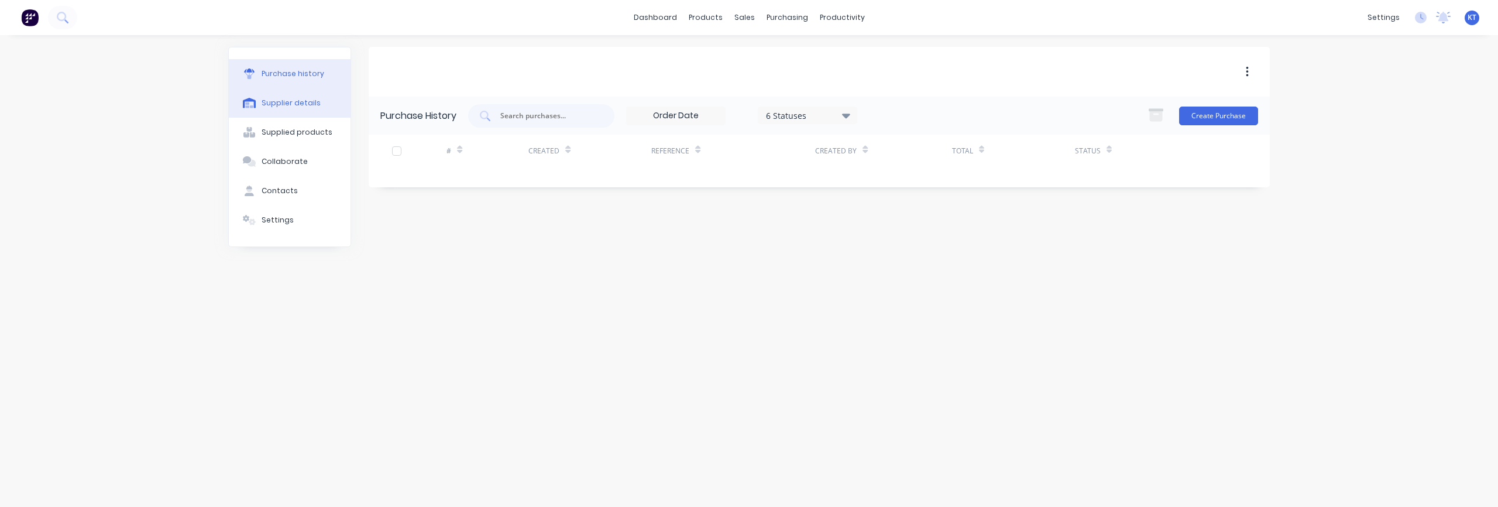
click at [293, 104] on div "Supplier details" at bounding box center [290, 103] width 59 height 11
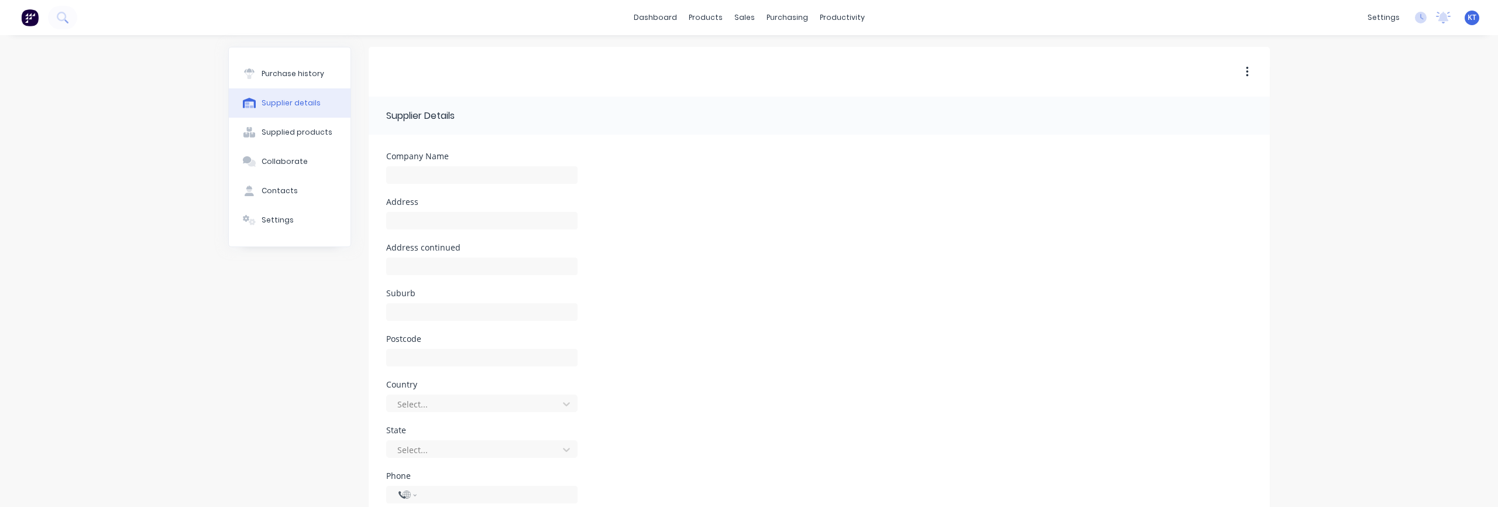
select select "US"
click at [291, 77] on div "Purchase history" at bounding box center [292, 73] width 63 height 11
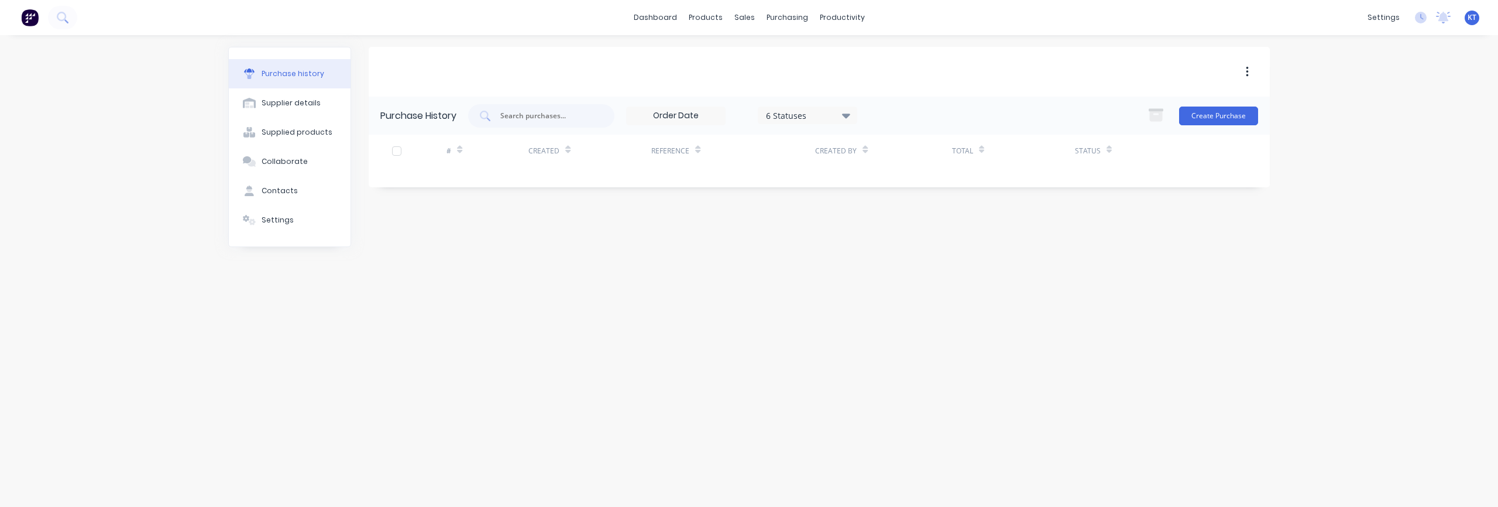
click at [1089, 47] on div at bounding box center [819, 72] width 901 height 50
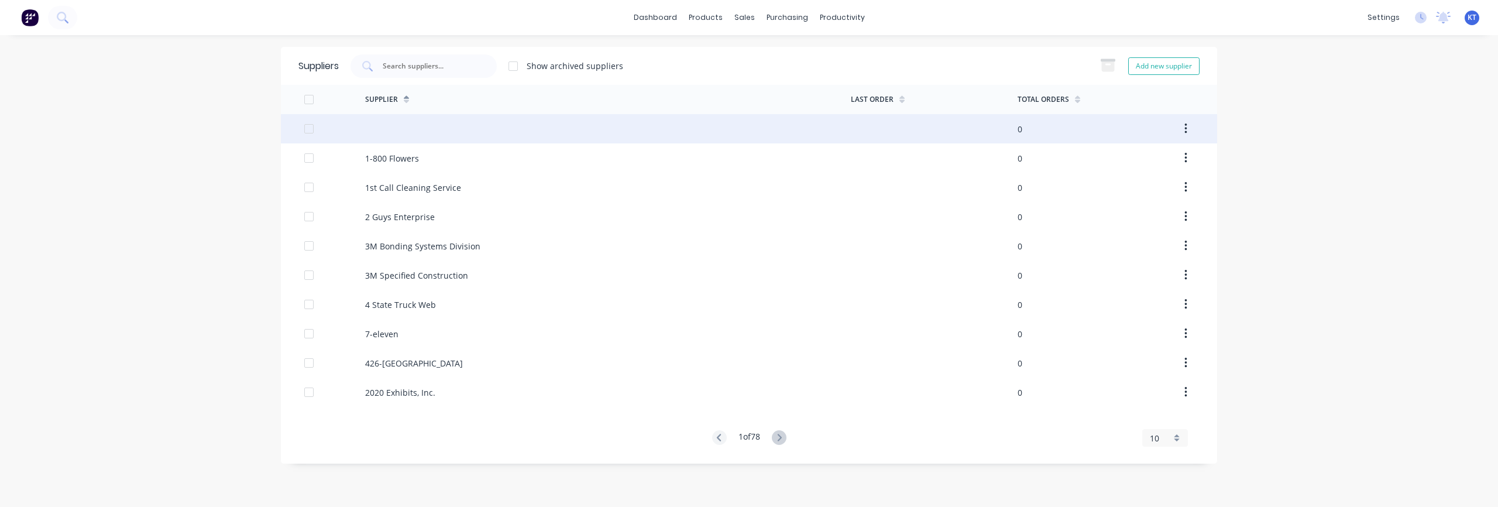
click at [316, 130] on div at bounding box center [334, 128] width 61 height 29
click at [1188, 130] on button "button" at bounding box center [1185, 128] width 27 height 21
click at [307, 129] on div at bounding box center [308, 128] width 23 height 23
click at [1108, 67] on icon "button" at bounding box center [1108, 66] width 13 height 10
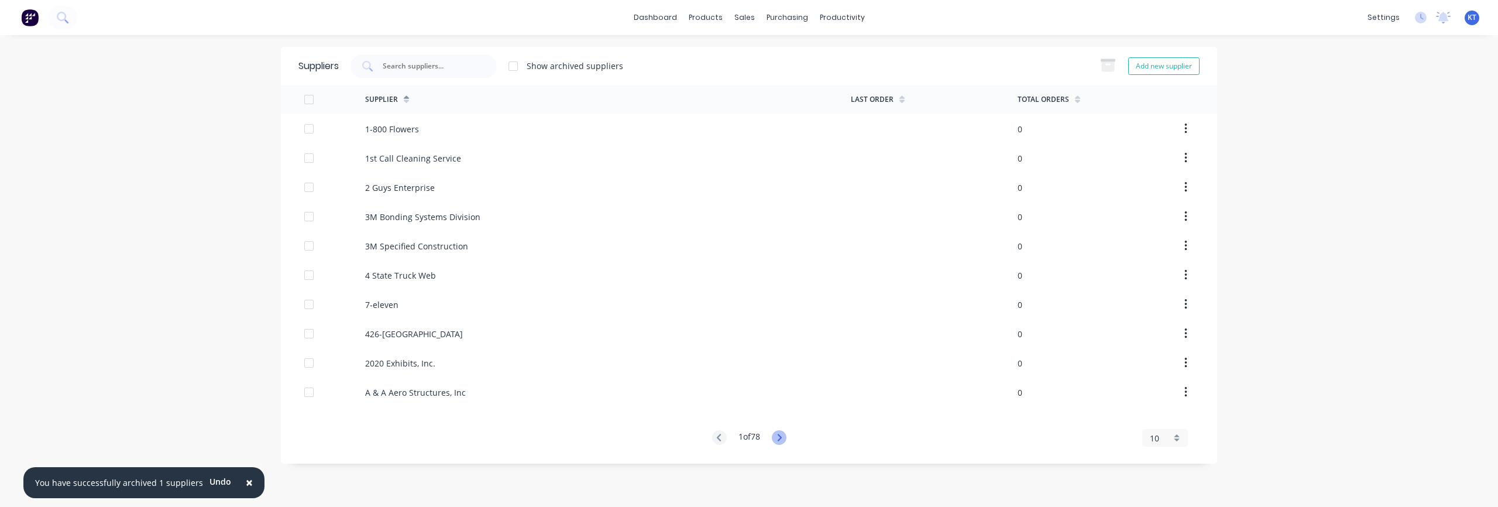
click at [777, 435] on icon at bounding box center [779, 437] width 15 height 15
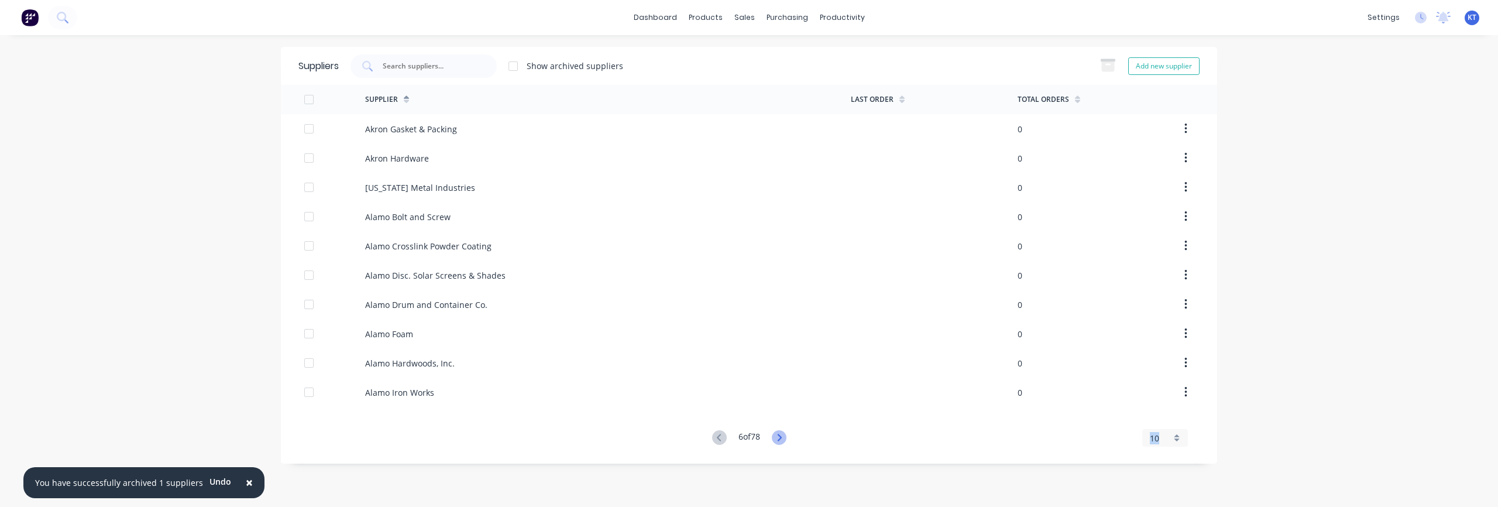
click at [777, 435] on icon at bounding box center [779, 437] width 15 height 15
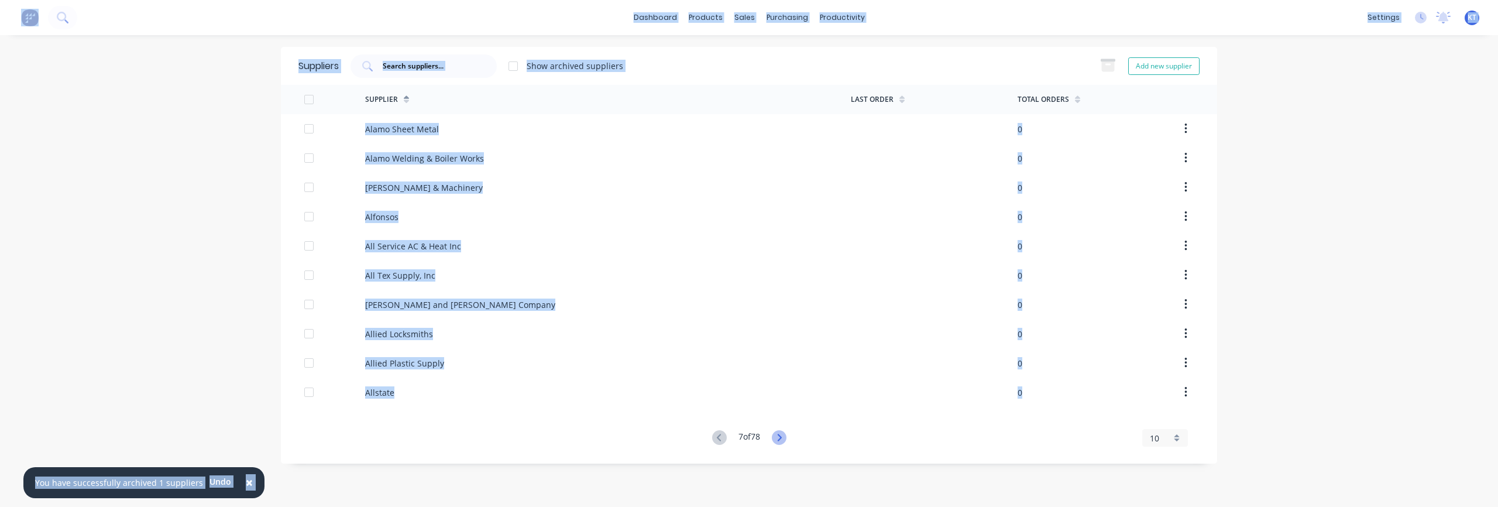
click at [777, 435] on icon at bounding box center [779, 437] width 15 height 15
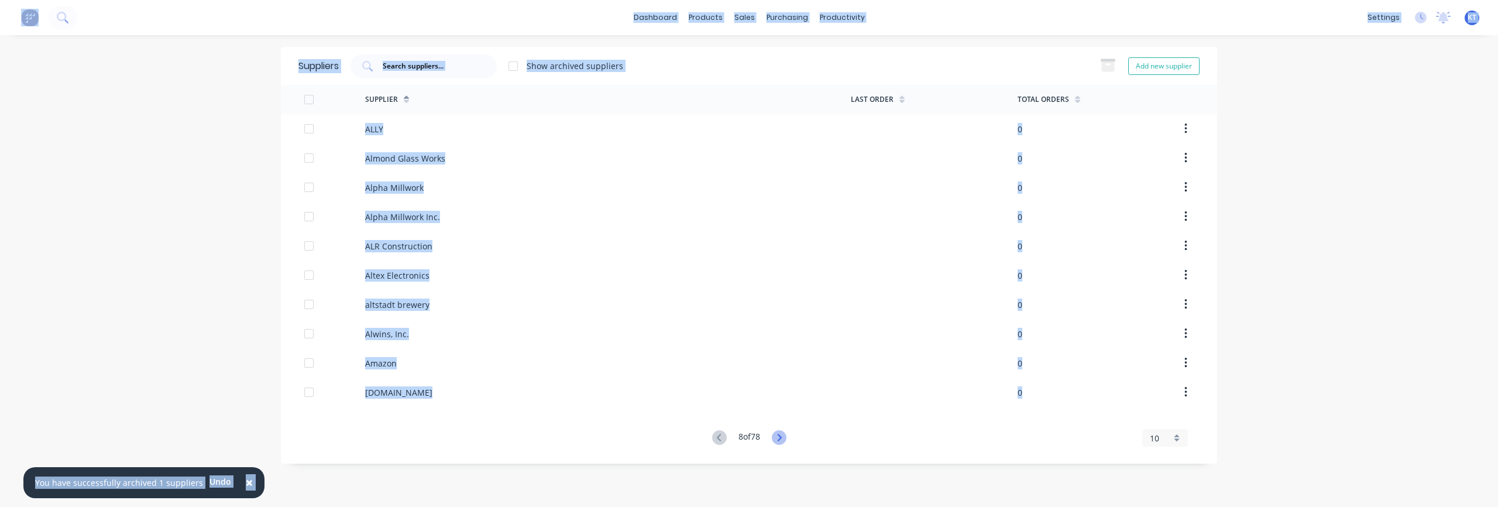
click at [777, 435] on icon at bounding box center [779, 437] width 15 height 15
click at [777, 435] on icon at bounding box center [781, 437] width 15 height 15
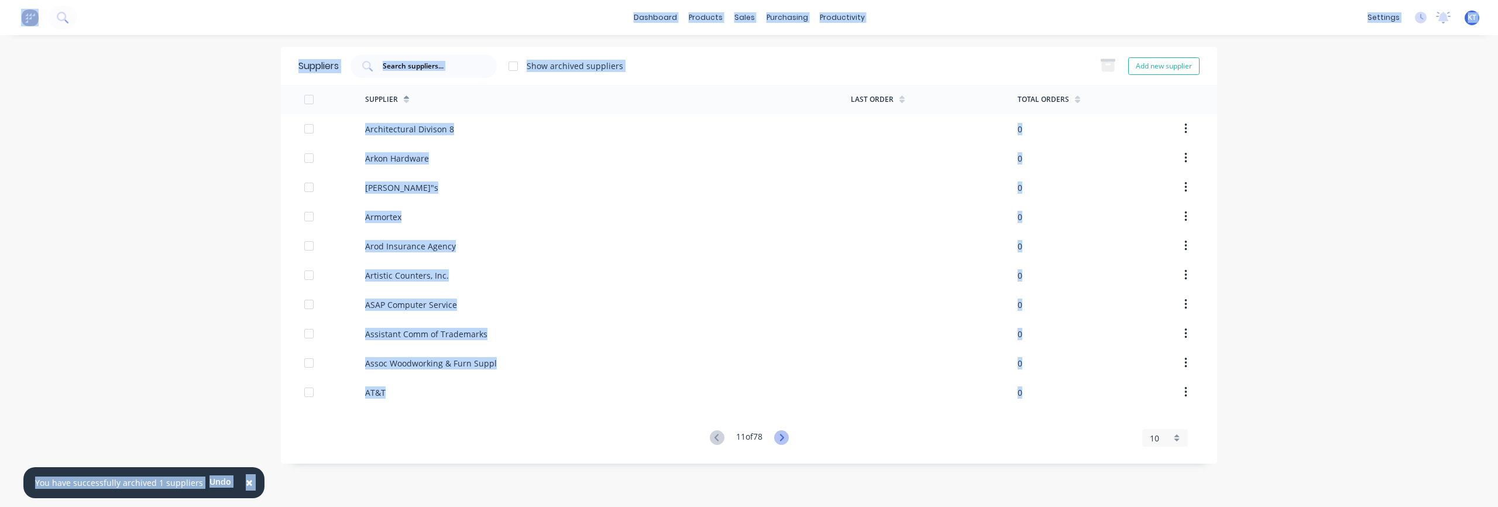
click at [777, 435] on icon at bounding box center [781, 437] width 15 height 15
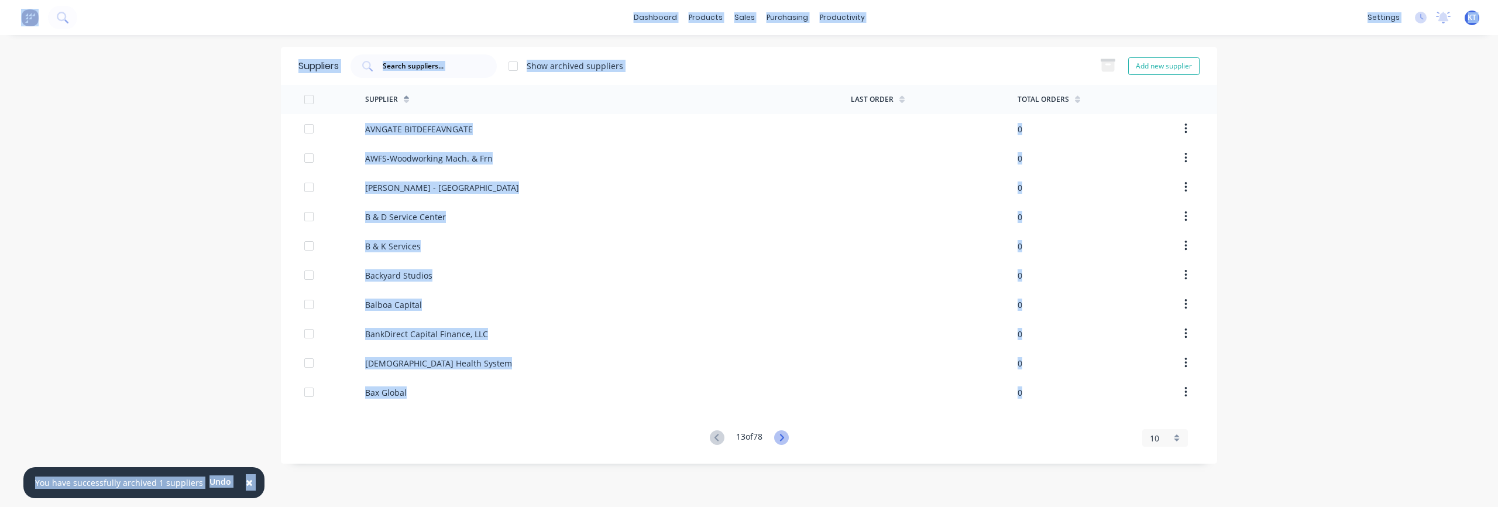
click at [777, 435] on icon at bounding box center [781, 437] width 15 height 15
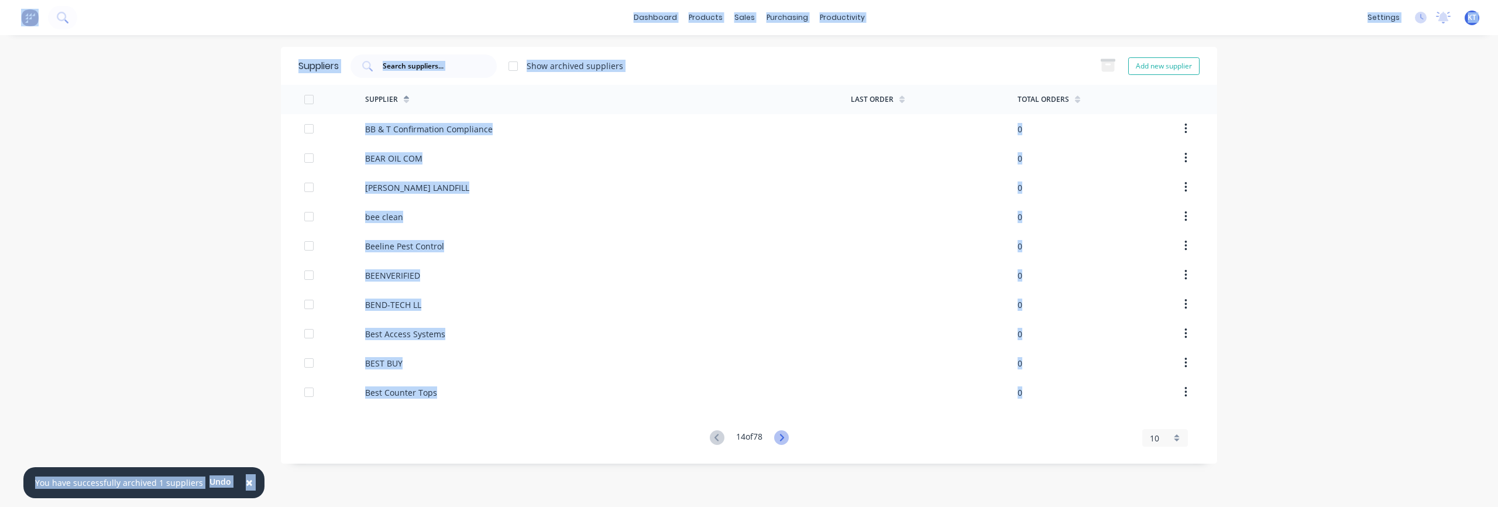
click at [777, 435] on icon at bounding box center [781, 437] width 15 height 15
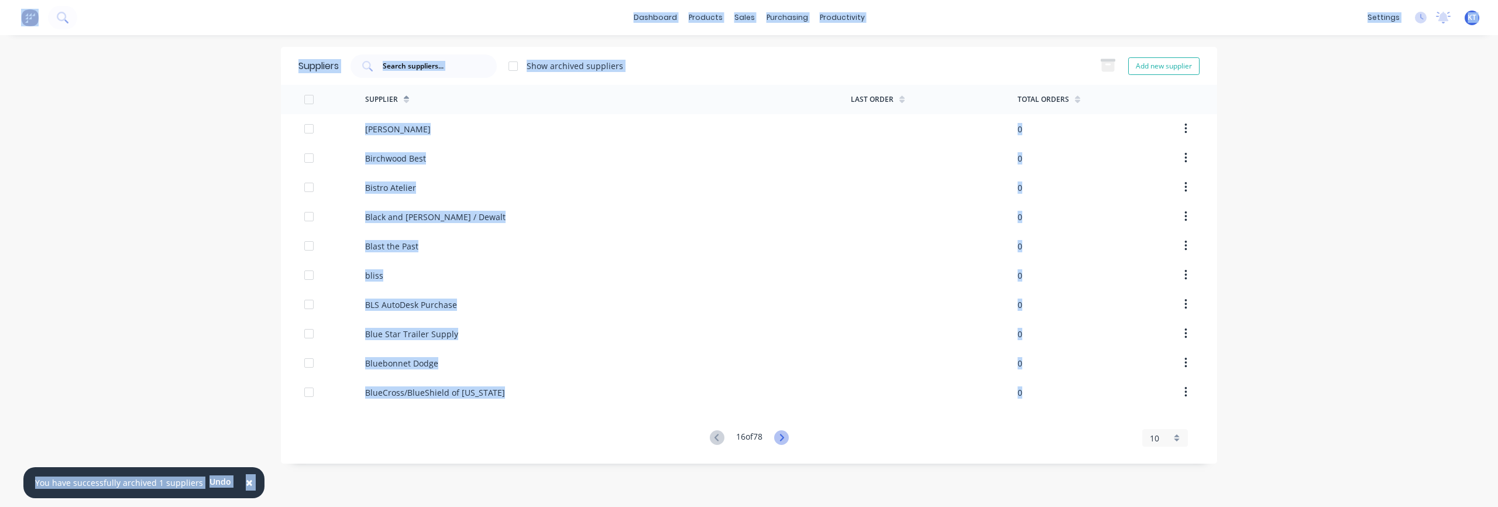
click at [777, 435] on icon at bounding box center [781, 437] width 15 height 15
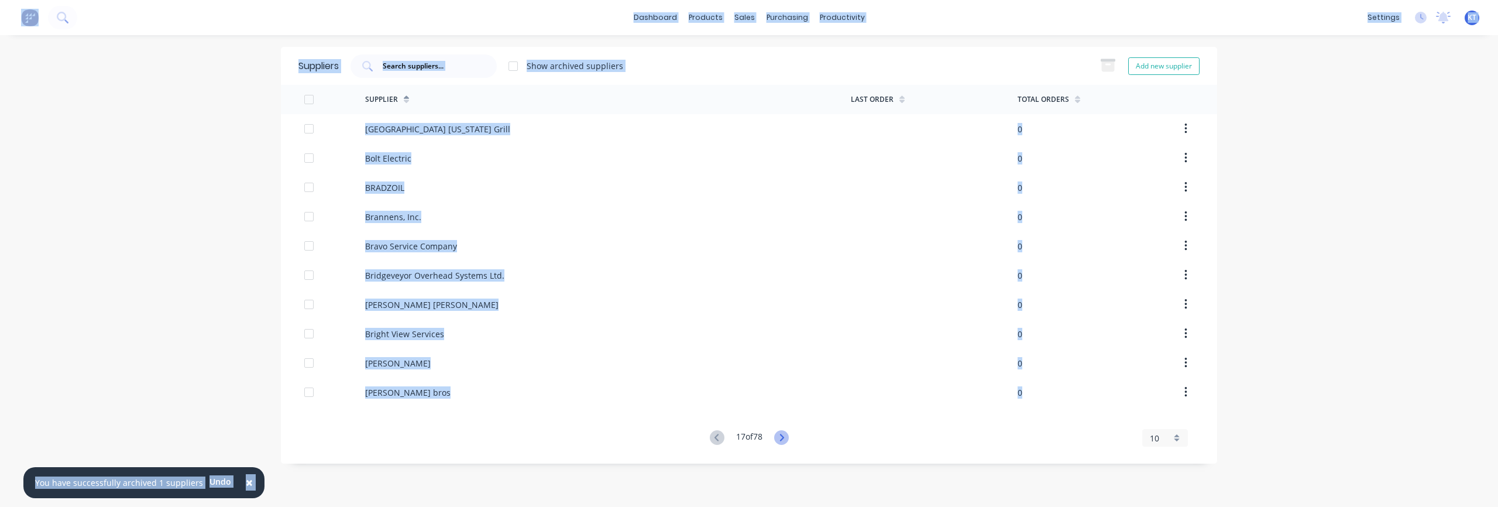
click at [777, 435] on icon at bounding box center [781, 437] width 15 height 15
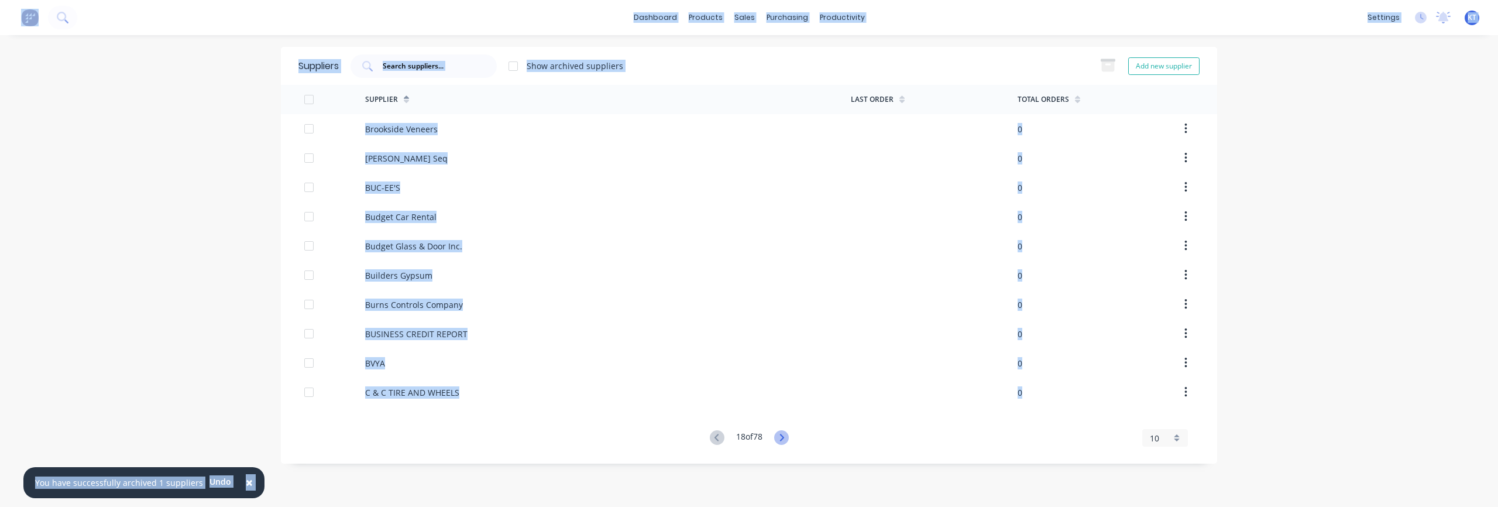
click at [777, 435] on icon at bounding box center [781, 437] width 15 height 15
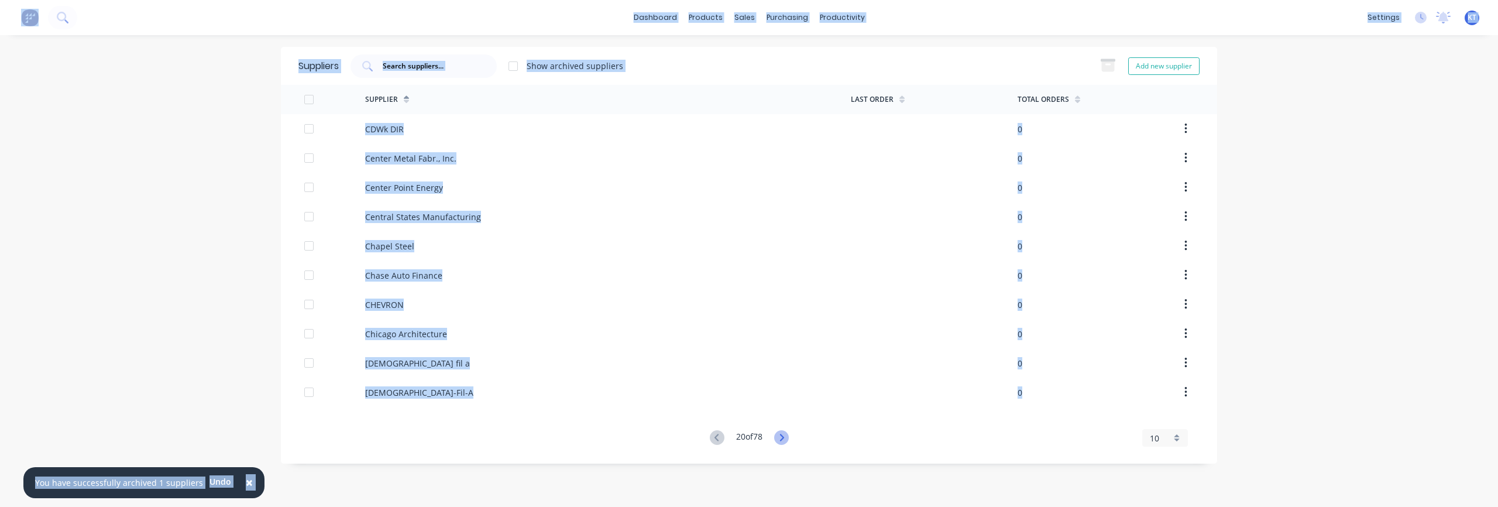
click at [777, 435] on icon at bounding box center [781, 437] width 15 height 15
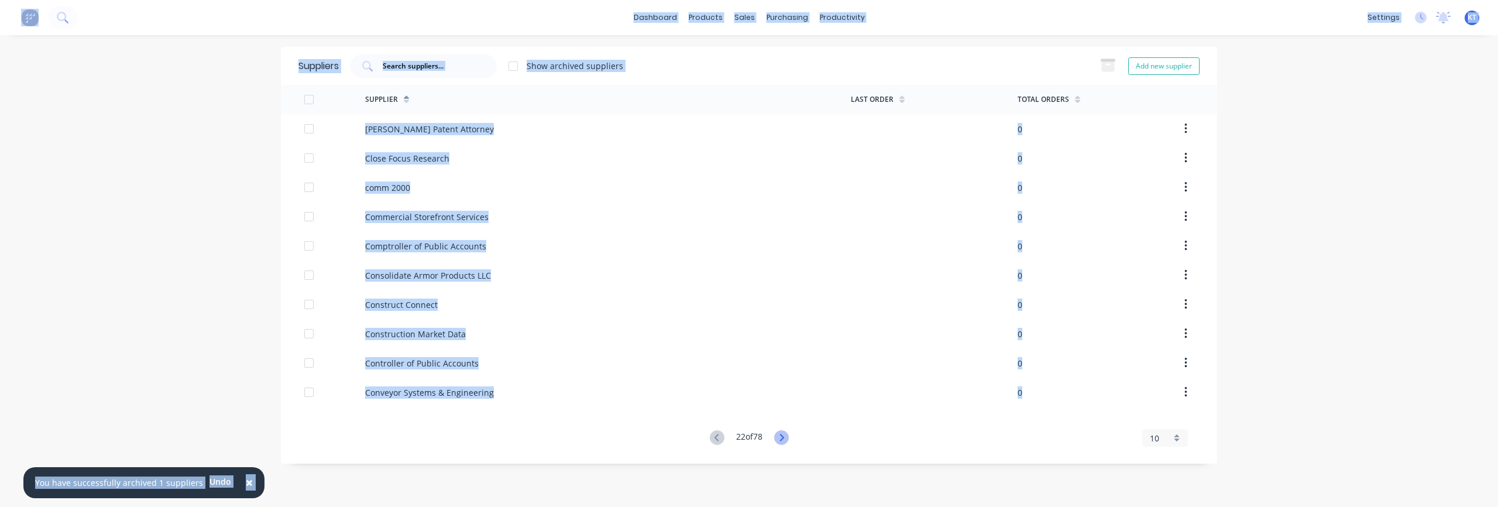
click at [777, 435] on icon at bounding box center [781, 437] width 15 height 15
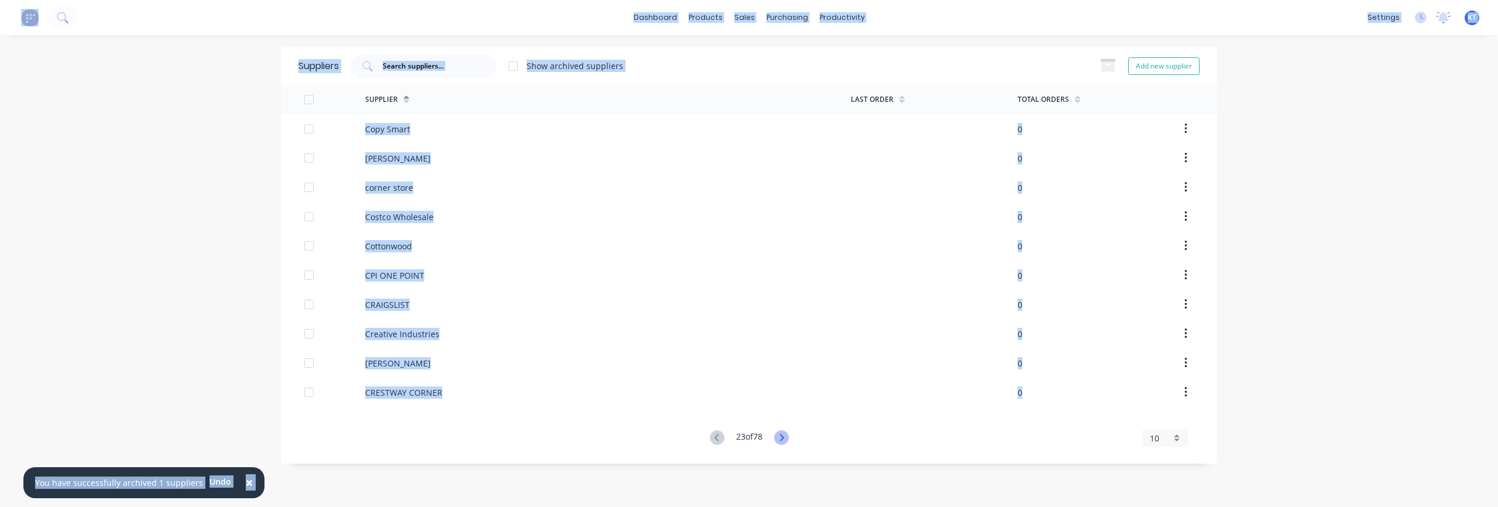
click at [777, 435] on icon at bounding box center [781, 437] width 15 height 15
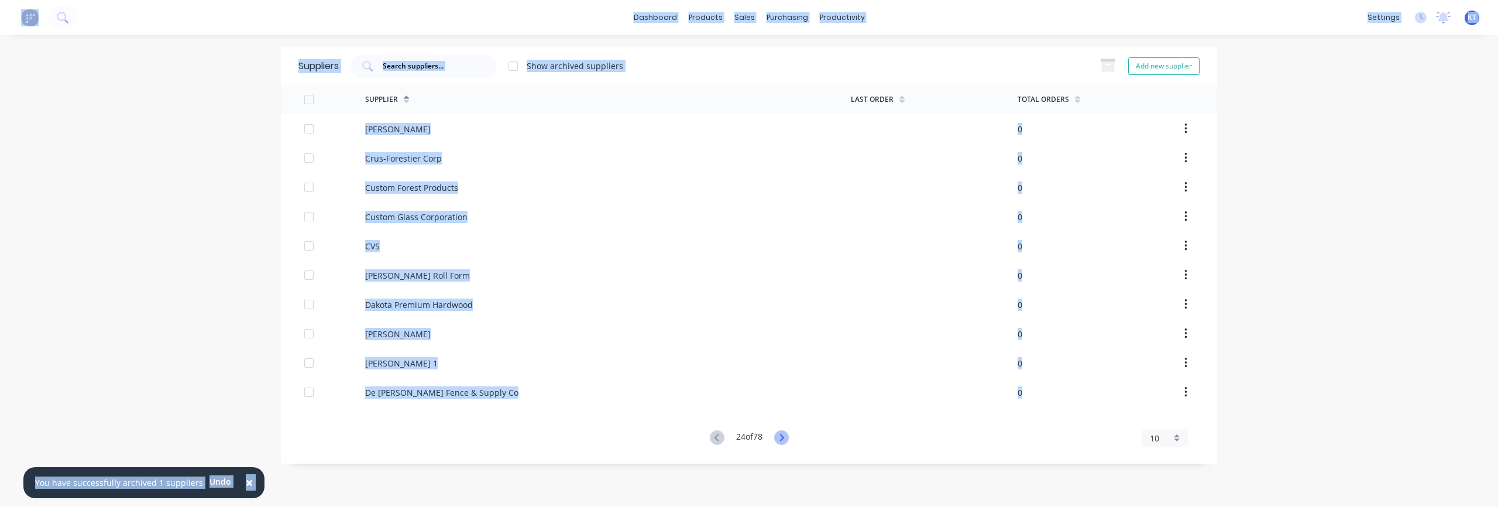
click at [777, 435] on icon at bounding box center [781, 437] width 15 height 15
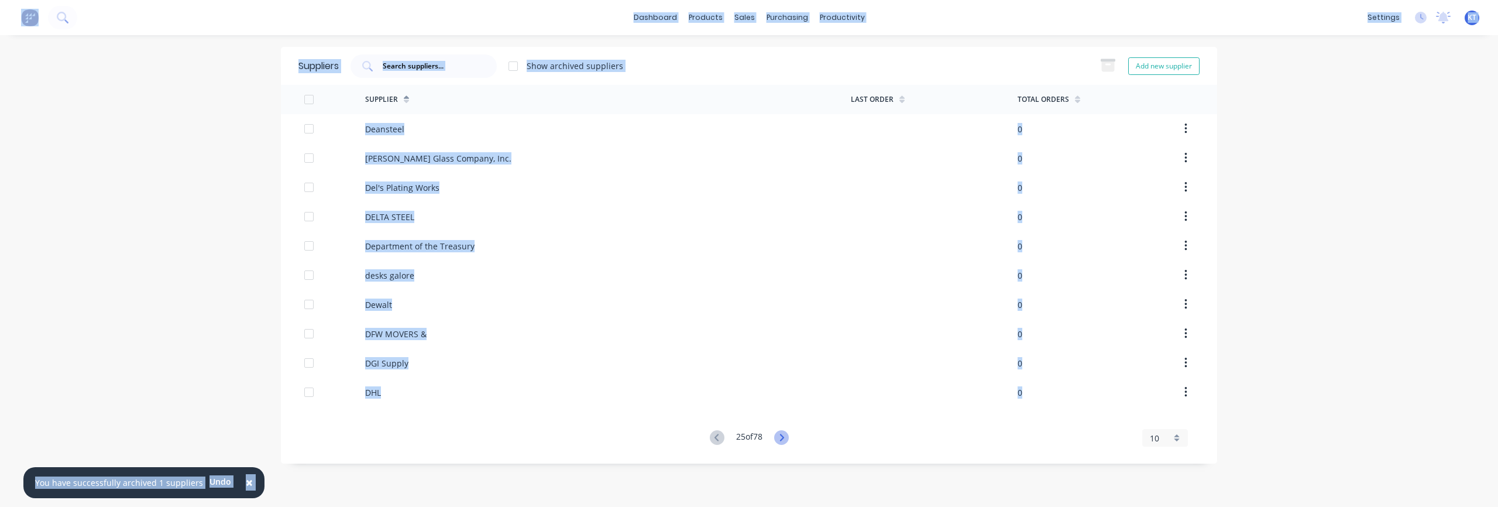
click at [777, 435] on icon at bounding box center [781, 437] width 15 height 15
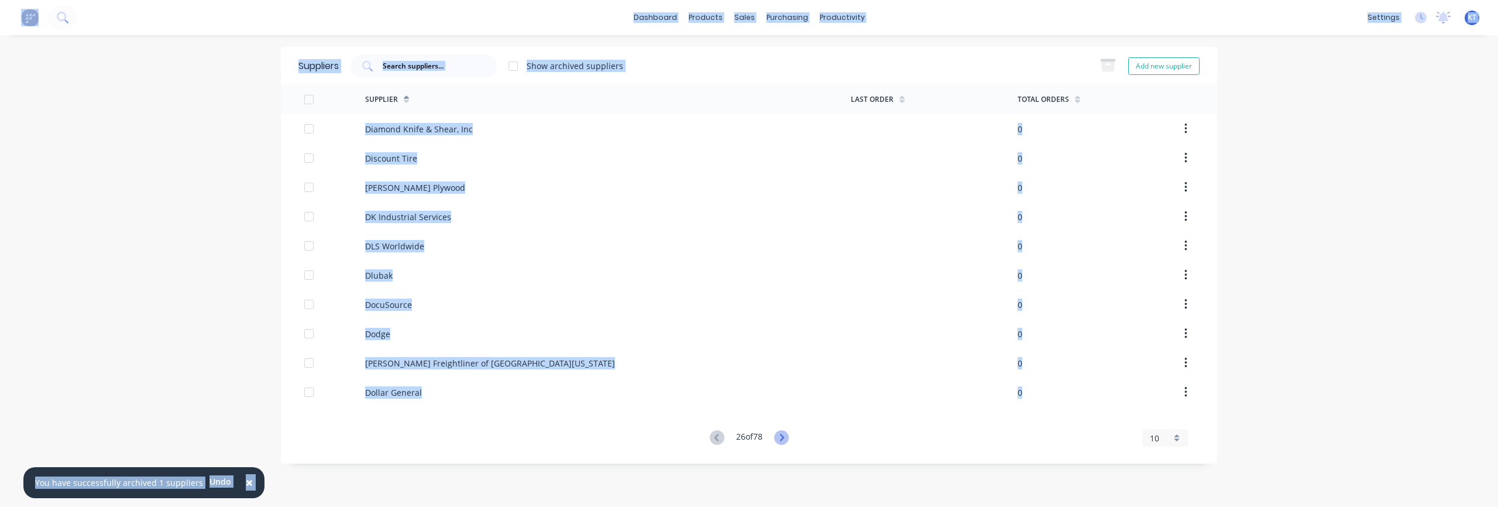
click at [777, 435] on icon at bounding box center [781, 437] width 15 height 15
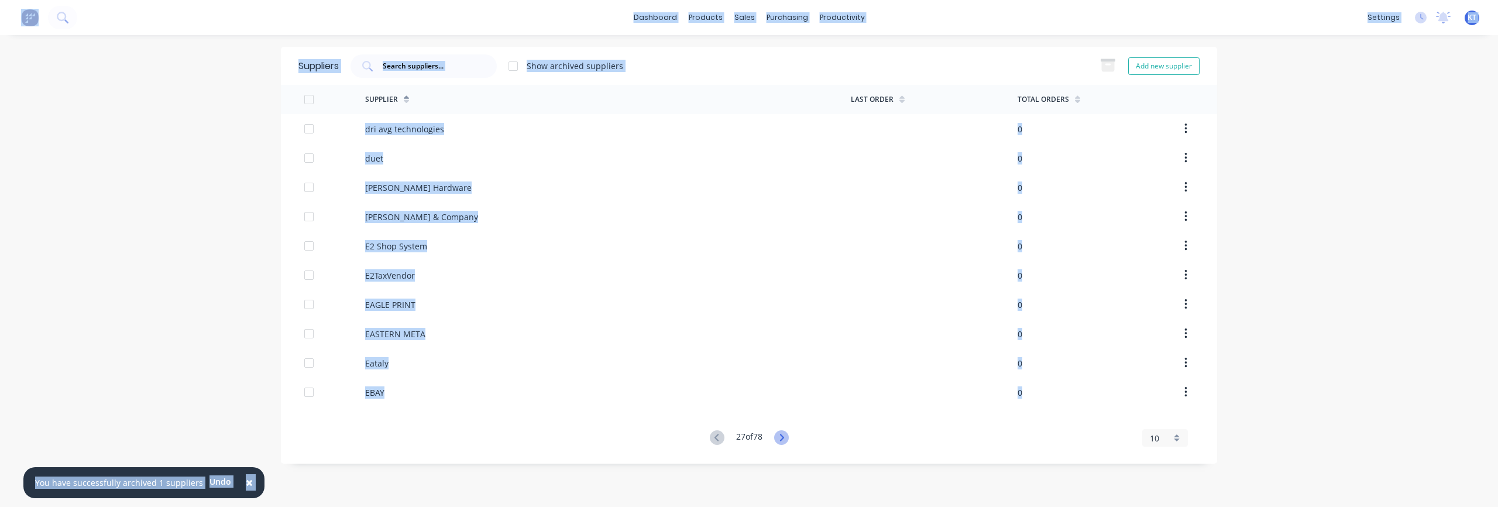
click at [777, 435] on icon at bounding box center [781, 437] width 15 height 15
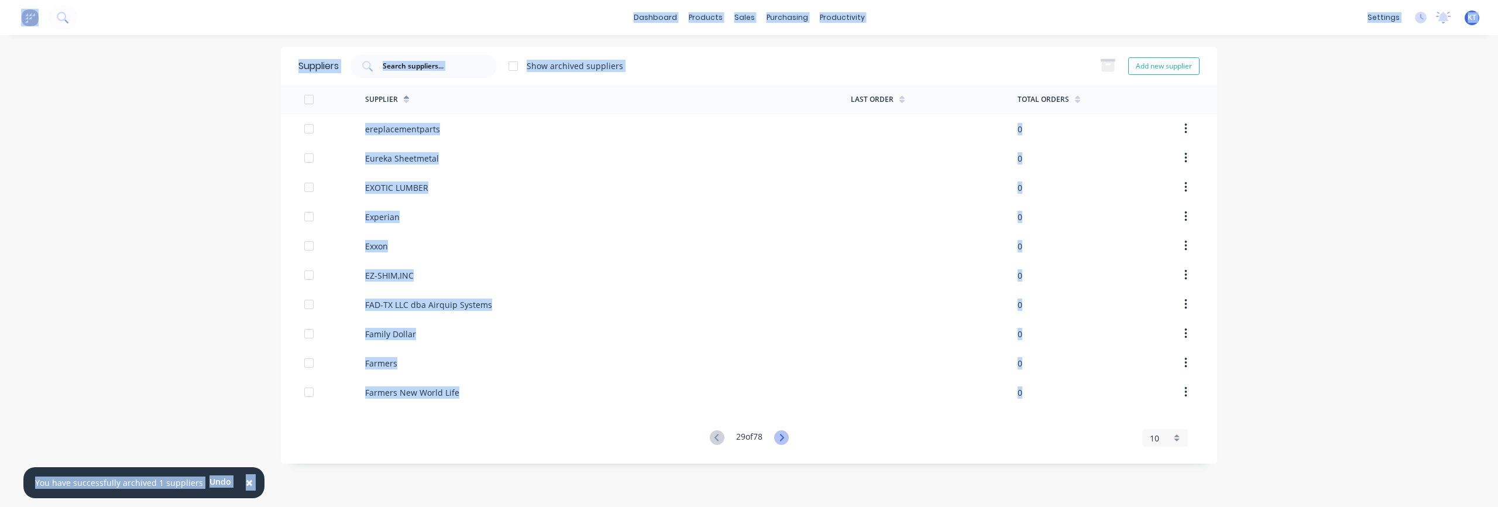
click at [777, 435] on icon at bounding box center [781, 437] width 15 height 15
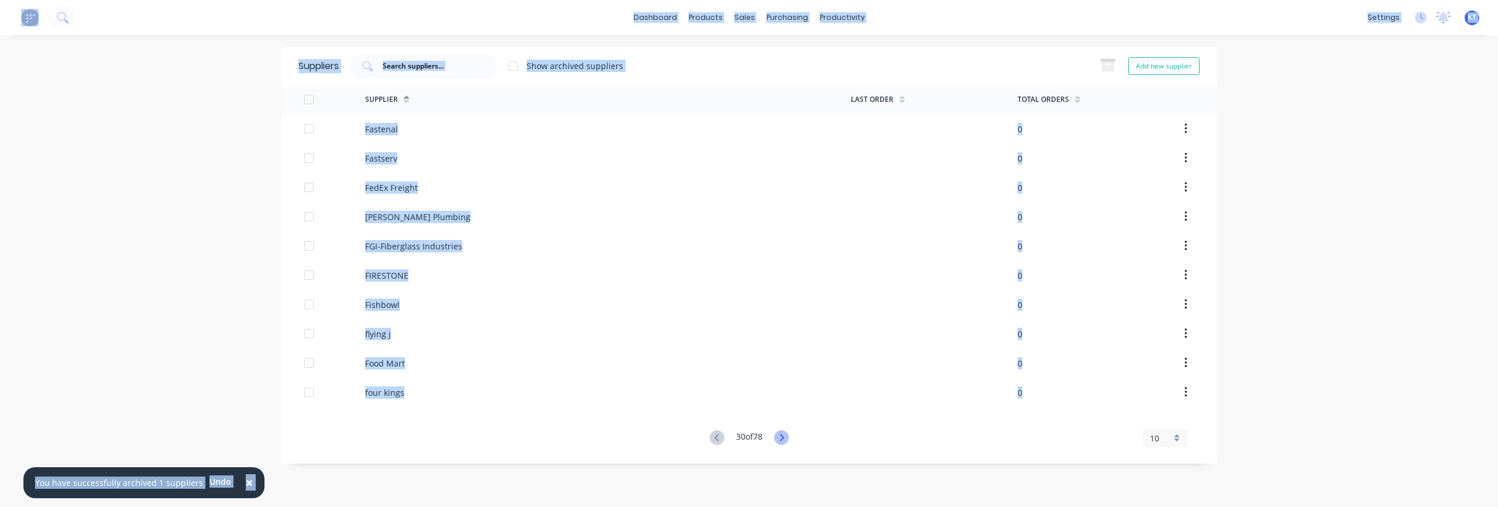
click at [777, 435] on icon at bounding box center [781, 437] width 15 height 15
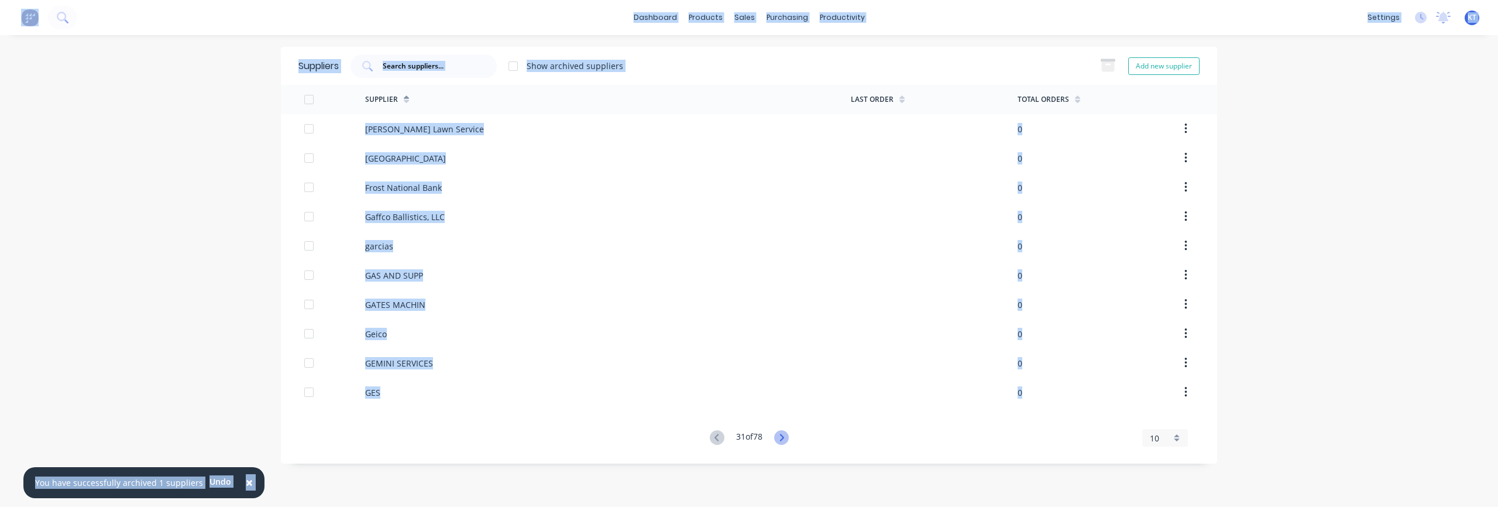
click at [777, 435] on icon at bounding box center [781, 437] width 15 height 15
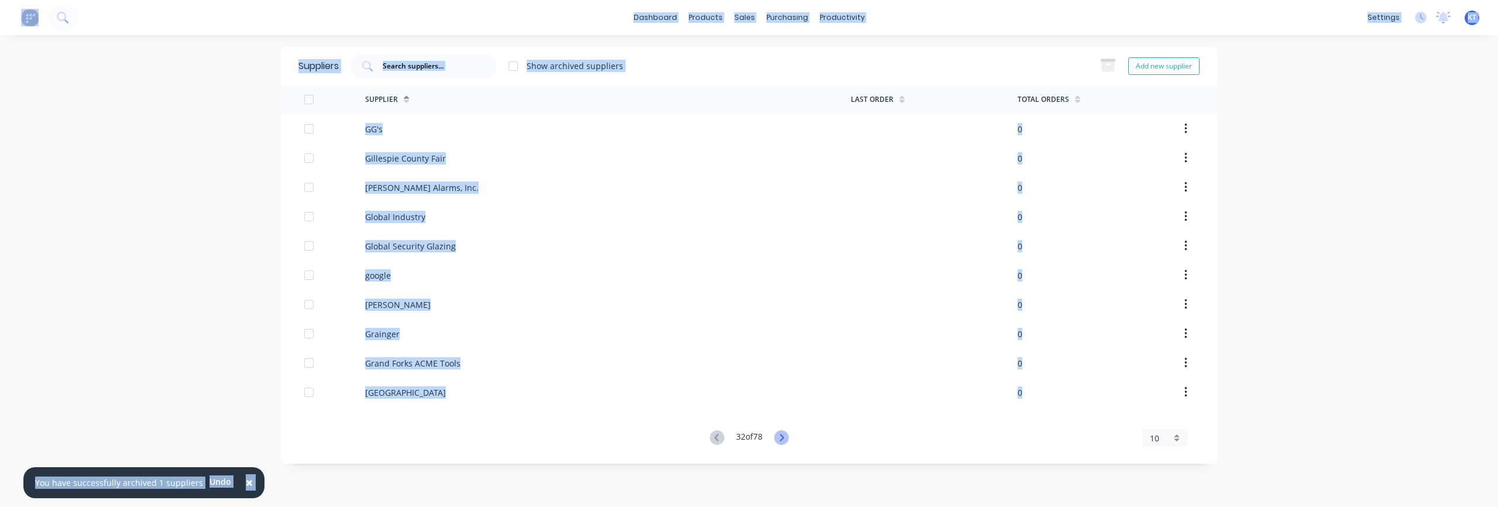
click at [777, 435] on icon at bounding box center [781, 437] width 15 height 15
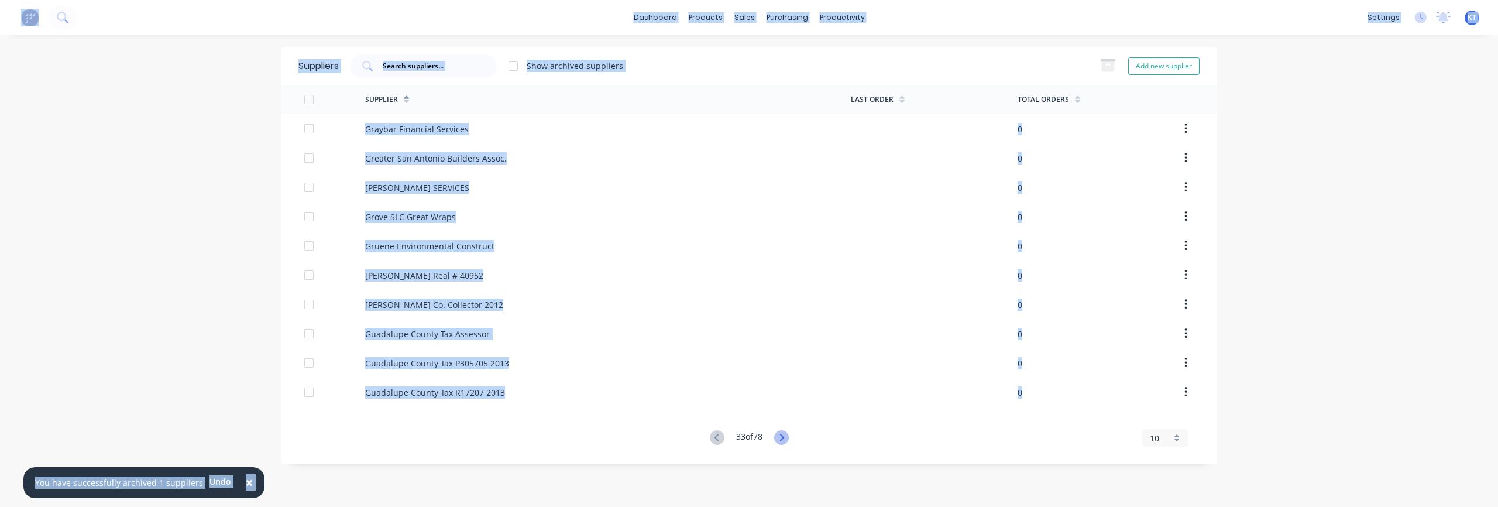
click at [777, 435] on icon at bounding box center [781, 437] width 15 height 15
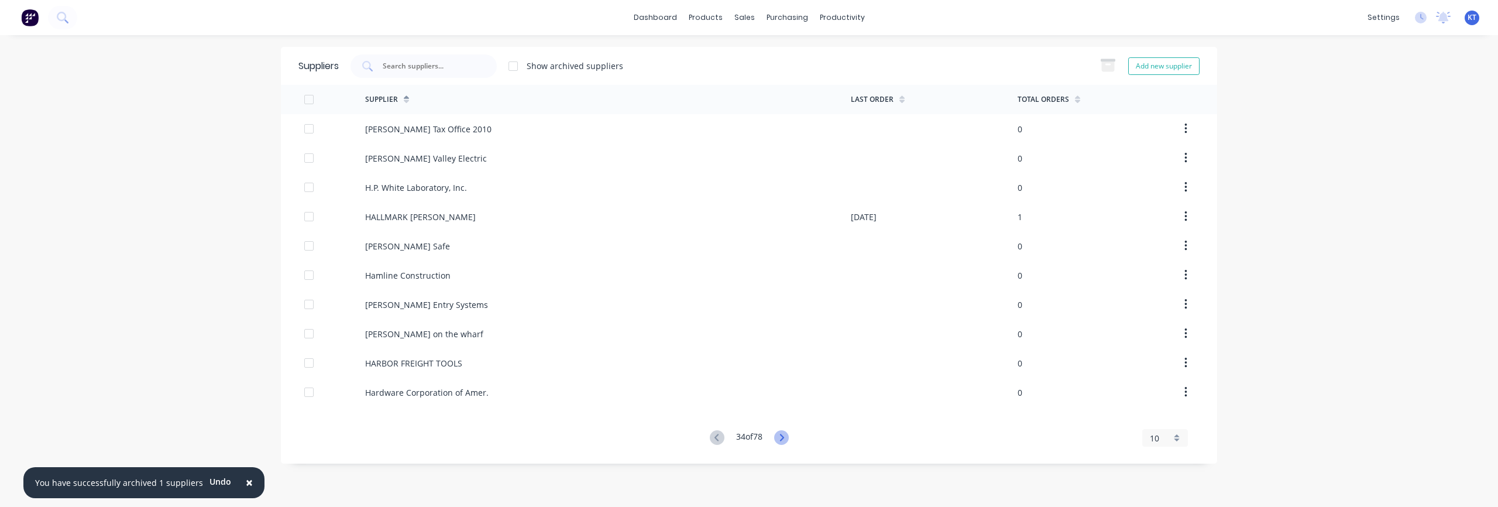
click at [777, 435] on icon at bounding box center [781, 437] width 15 height 15
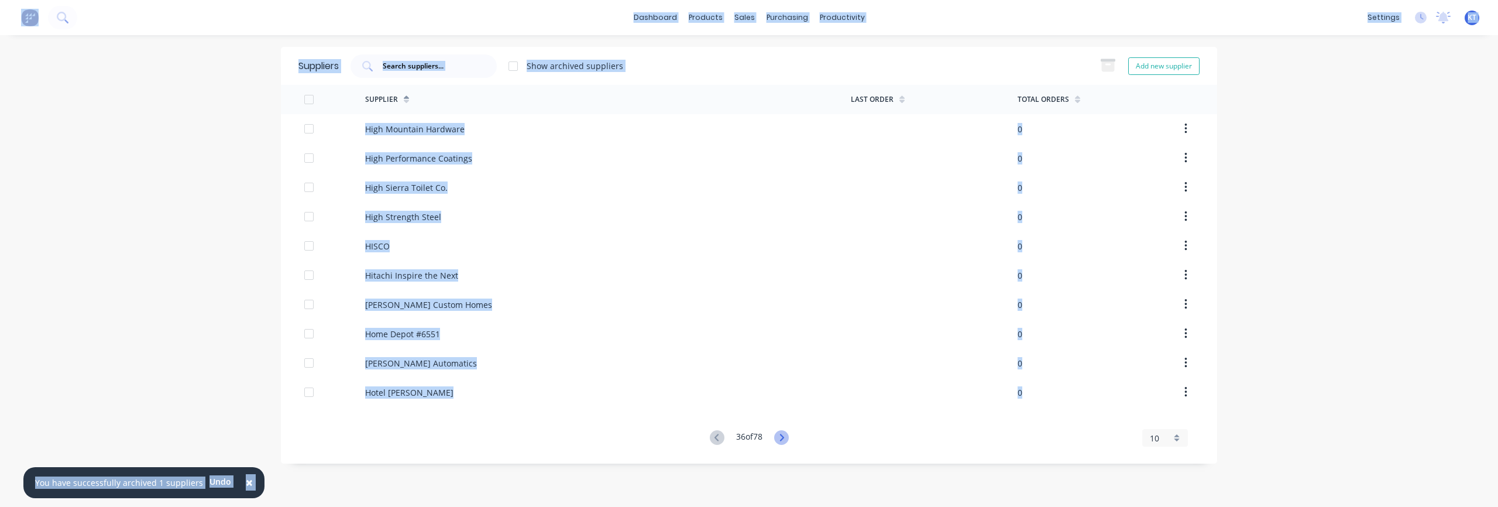
click at [777, 435] on icon at bounding box center [781, 437] width 15 height 15
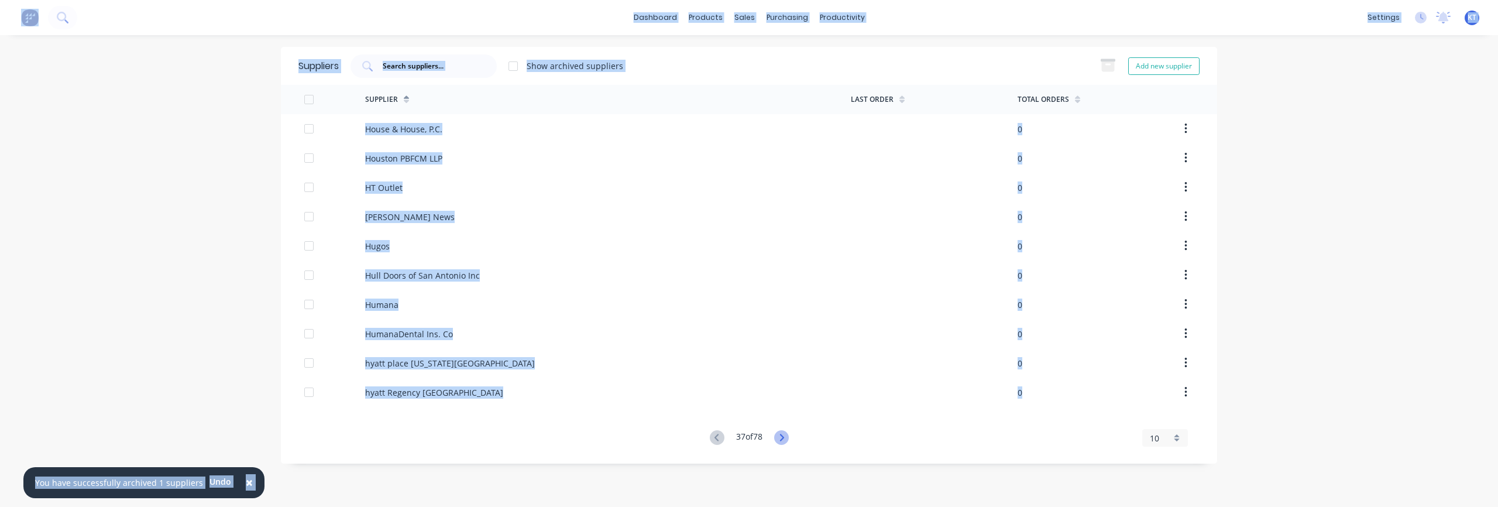
click at [777, 435] on icon at bounding box center [781, 437] width 15 height 15
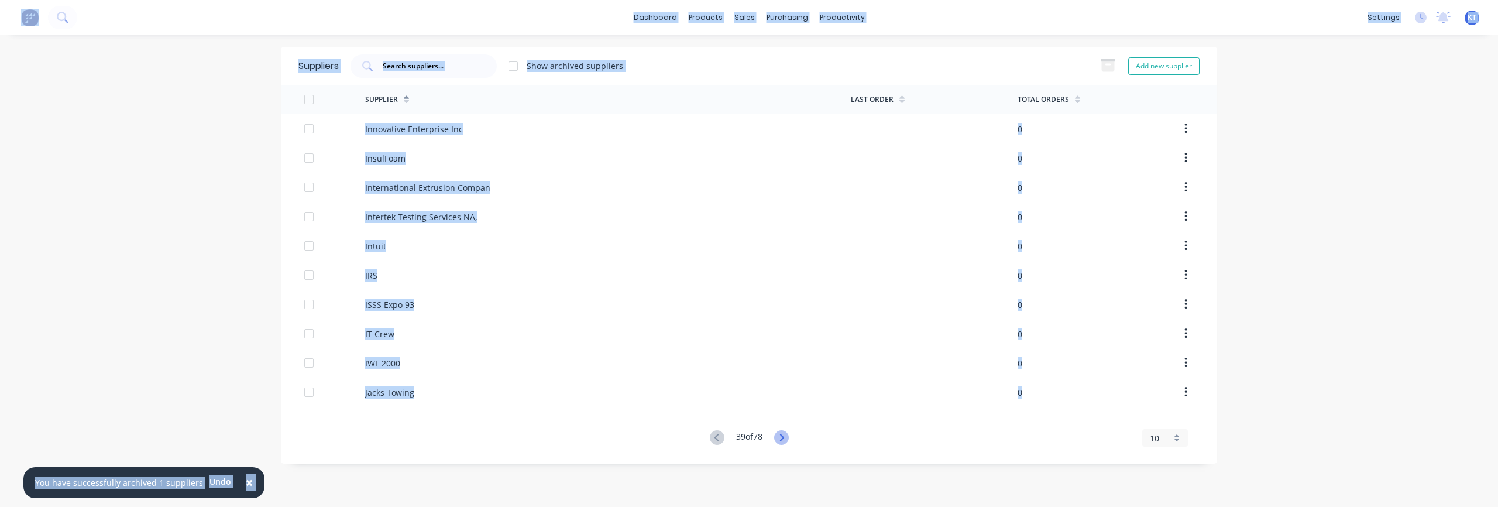
click at [777, 435] on icon at bounding box center [781, 437] width 15 height 15
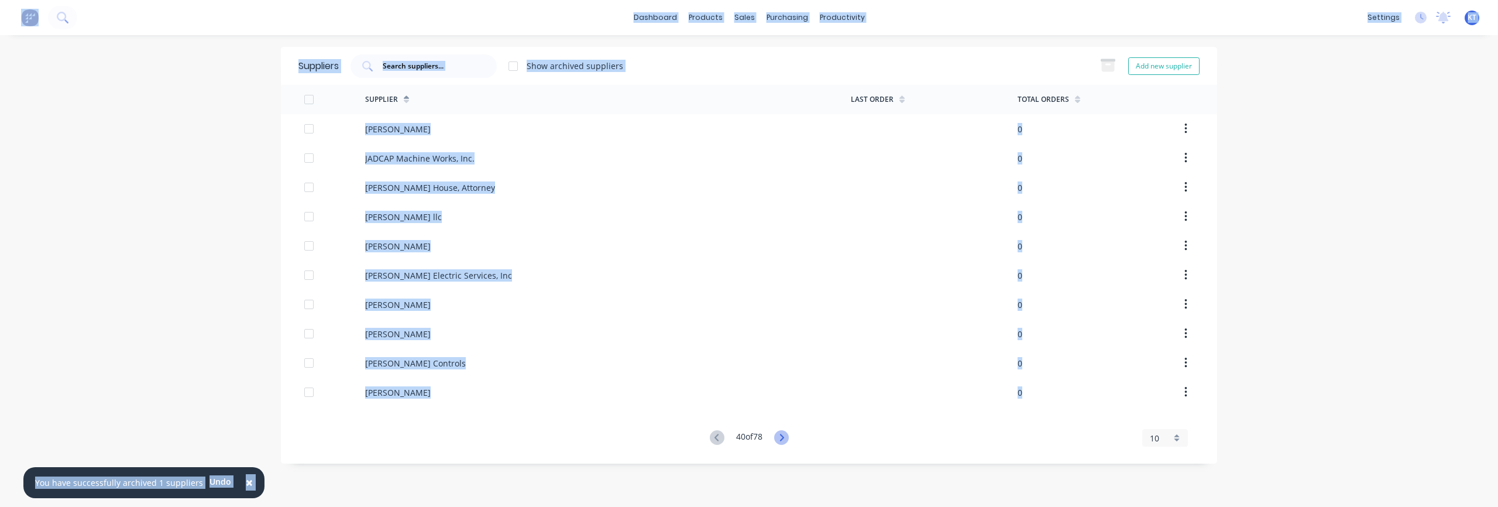
click at [777, 435] on icon at bounding box center [781, 437] width 15 height 15
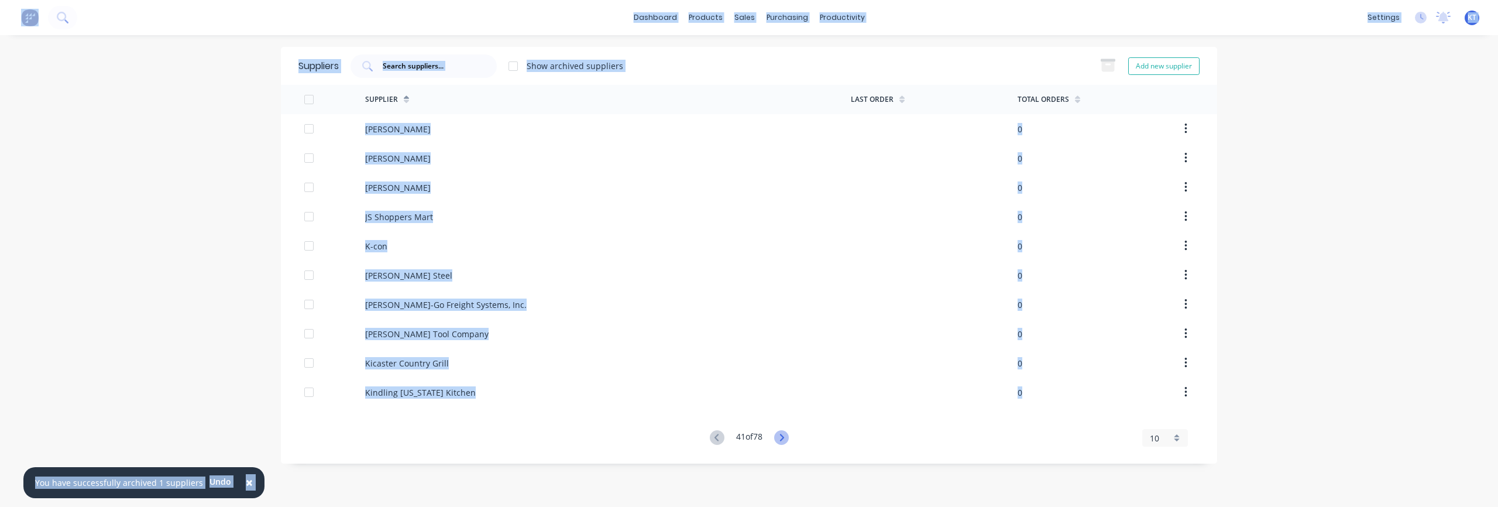
click at [777, 435] on icon at bounding box center [781, 437] width 15 height 15
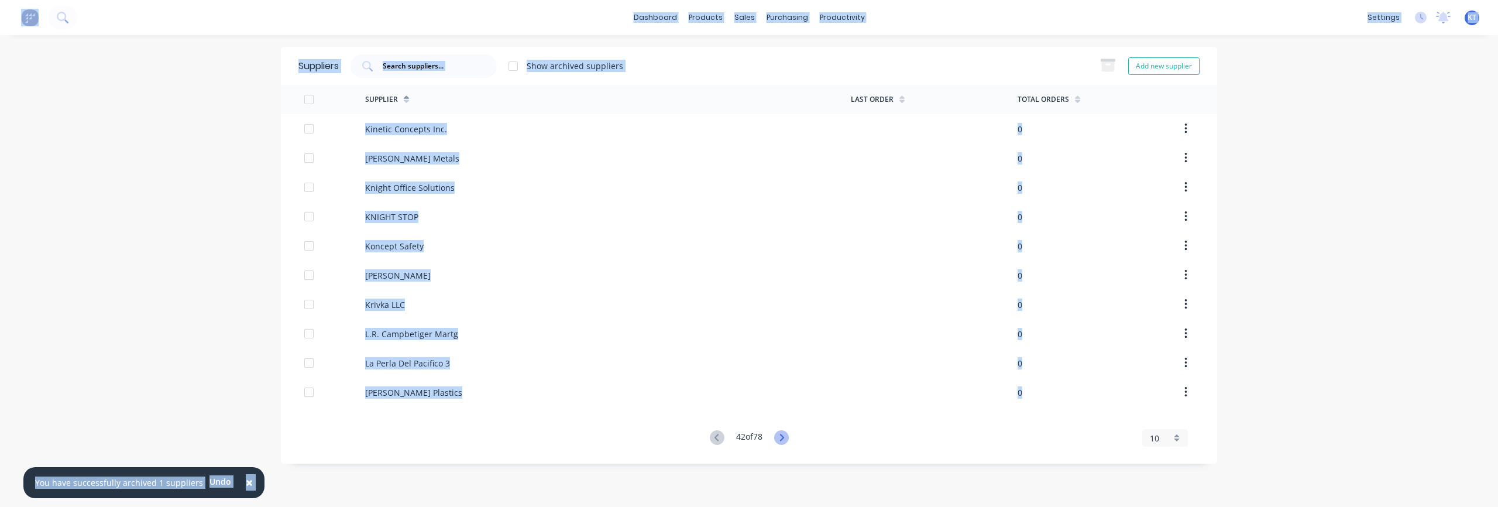
click at [777, 435] on icon at bounding box center [781, 437] width 15 height 15
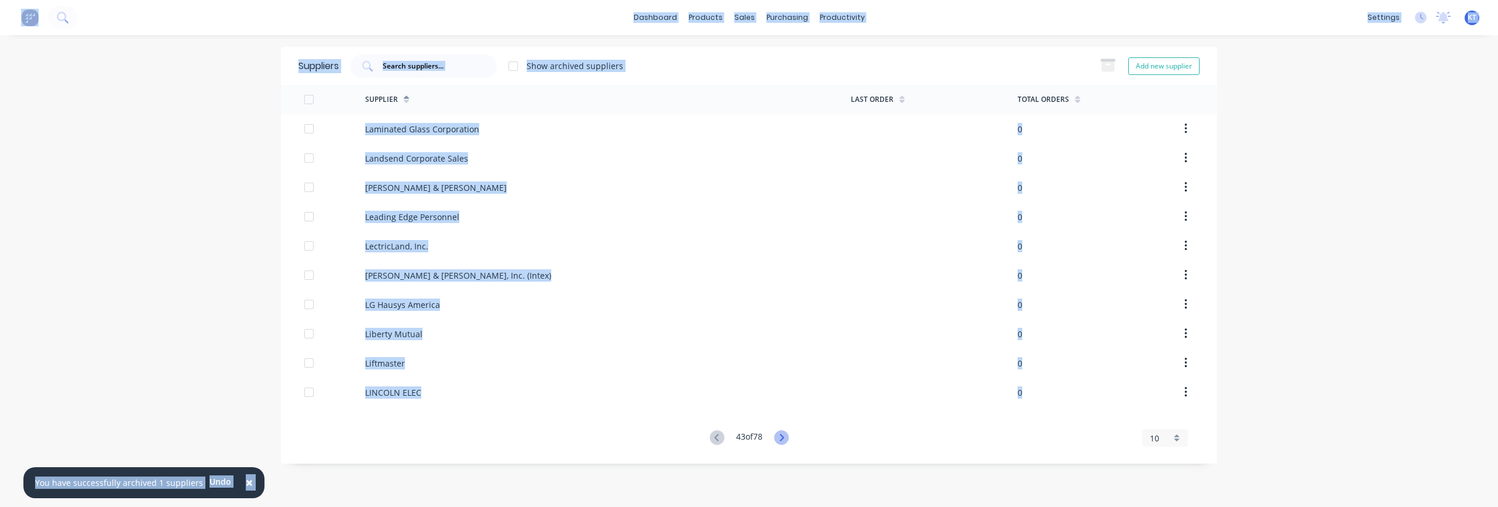
click at [777, 435] on icon at bounding box center [781, 437] width 15 height 15
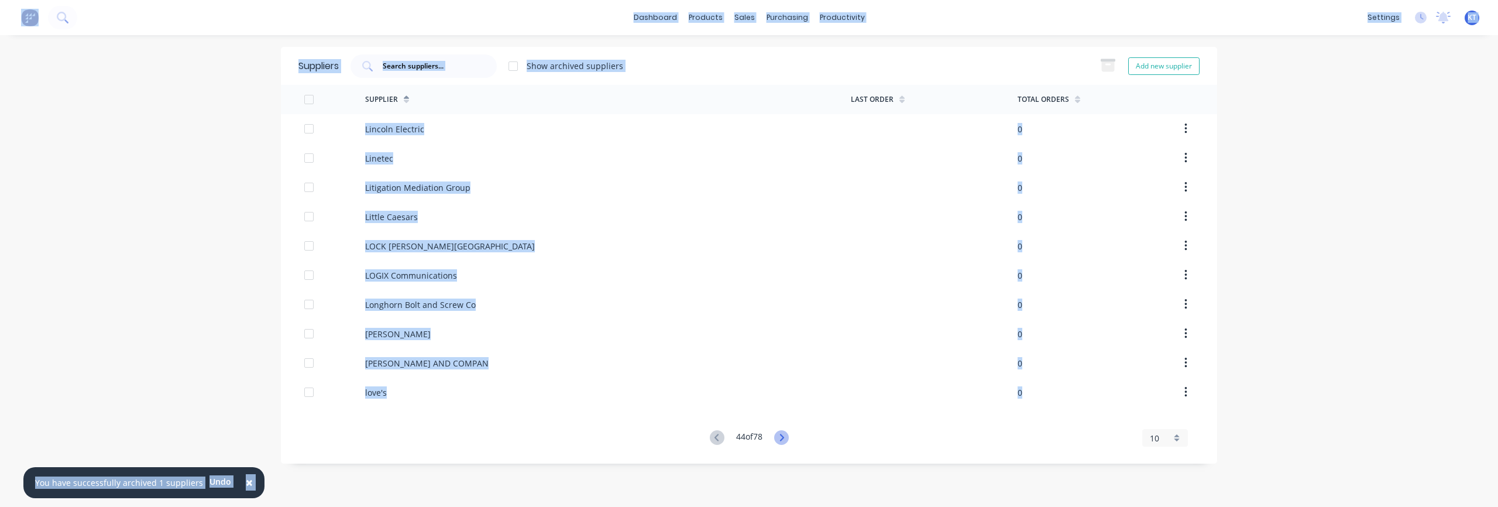
click at [777, 435] on icon at bounding box center [781, 437] width 15 height 15
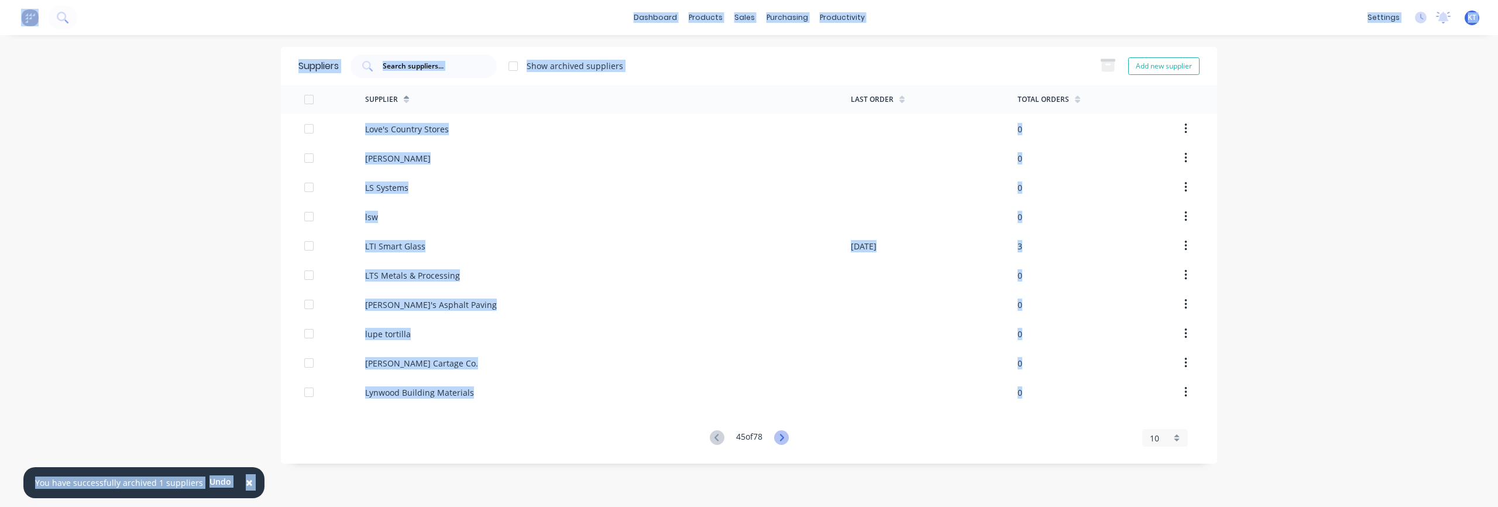
click at [777, 435] on icon at bounding box center [781, 437] width 15 height 15
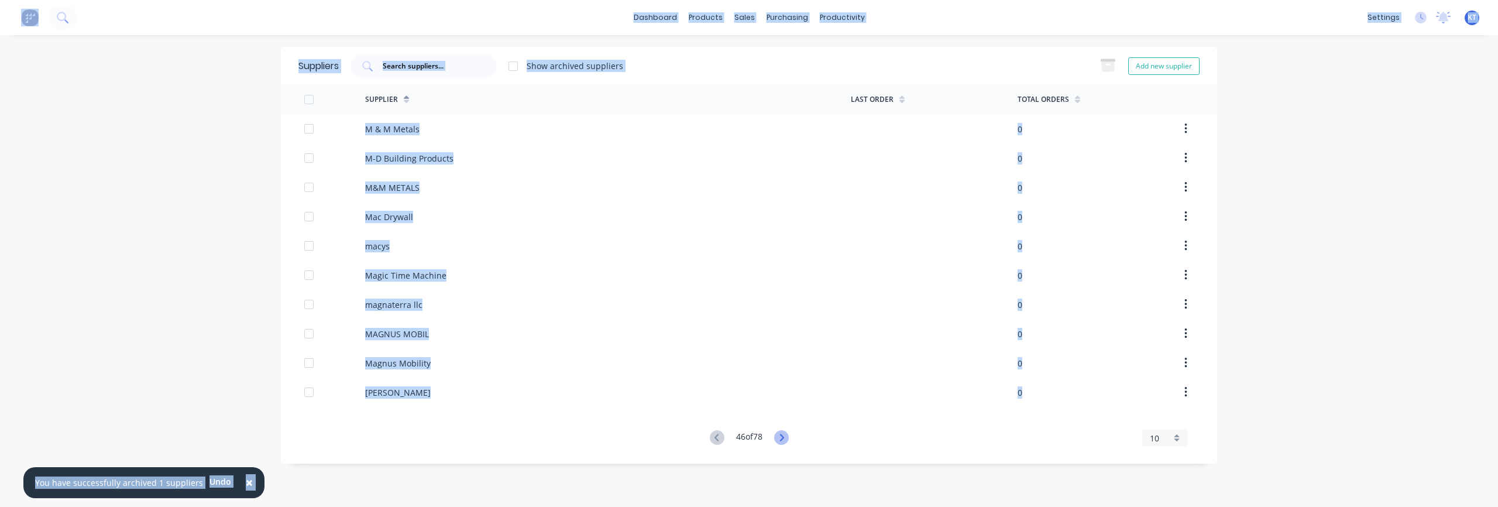
click at [777, 435] on icon at bounding box center [781, 437] width 15 height 15
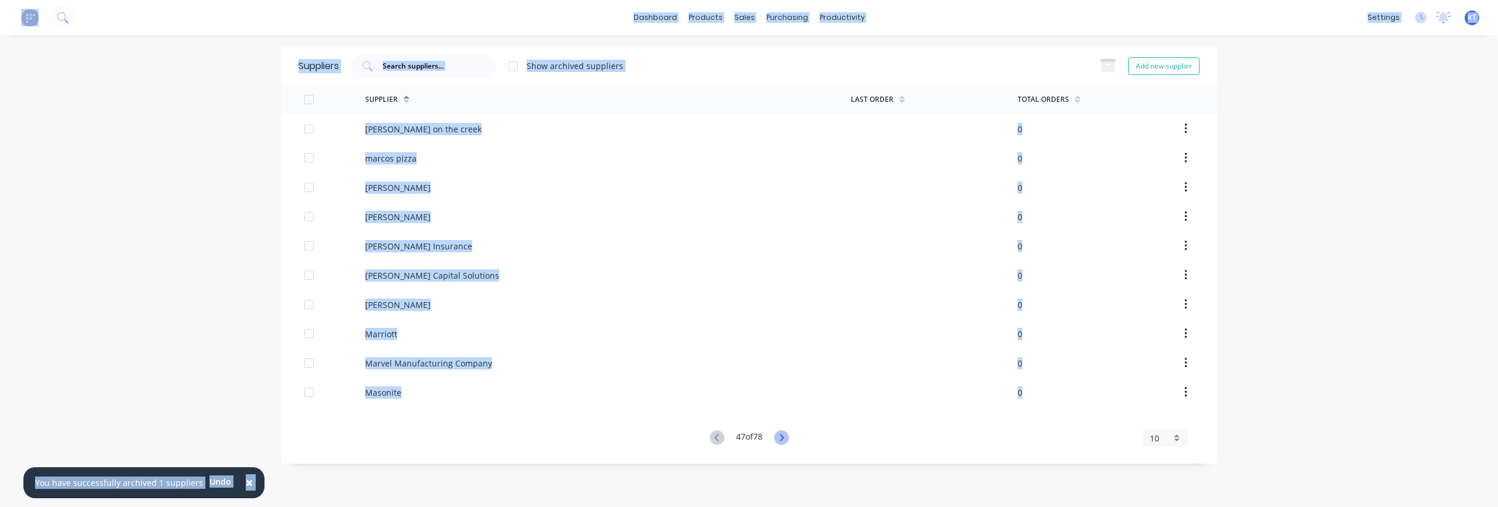
click at [777, 435] on icon at bounding box center [781, 437] width 15 height 15
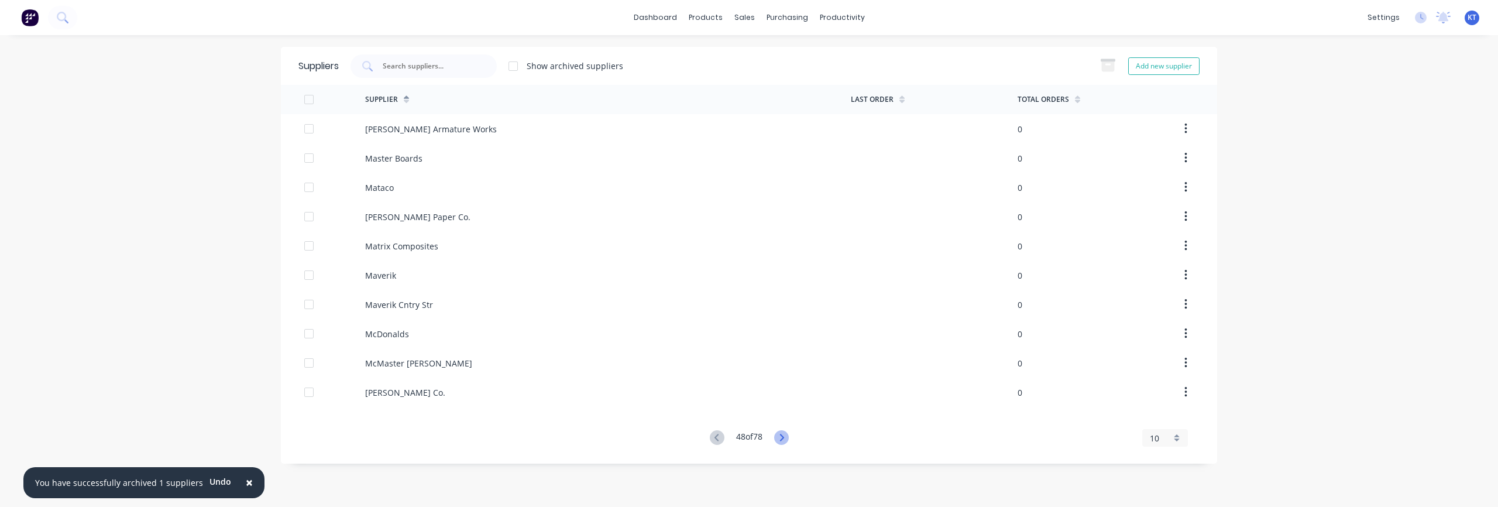
click at [782, 437] on icon at bounding box center [781, 437] width 15 height 15
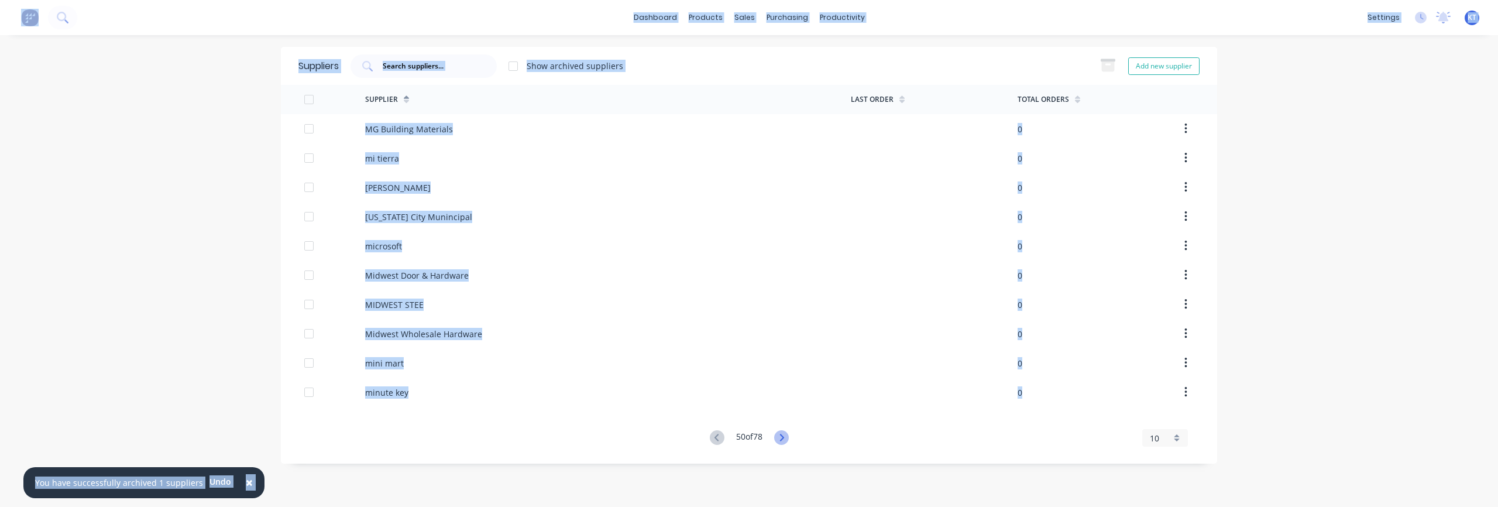
click at [782, 437] on icon at bounding box center [781, 437] width 15 height 15
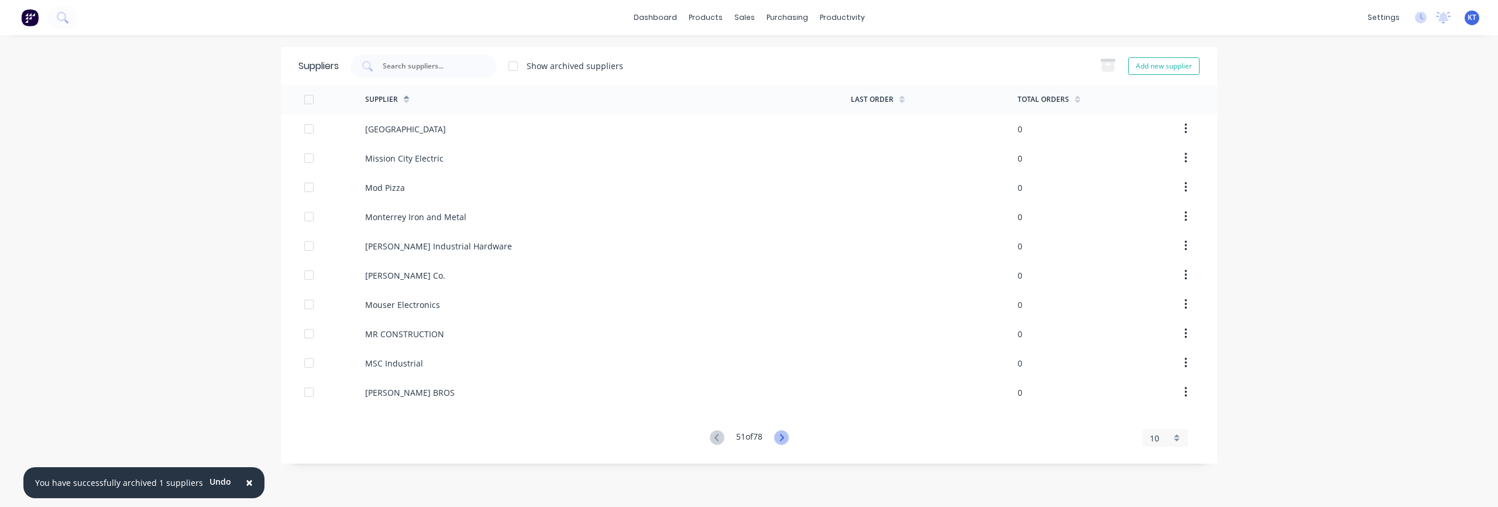
click at [782, 437] on icon at bounding box center [781, 437] width 15 height 15
click at [776, 436] on icon at bounding box center [781, 437] width 15 height 15
click at [309, 65] on div "Suppliers" at bounding box center [318, 66] width 40 height 14
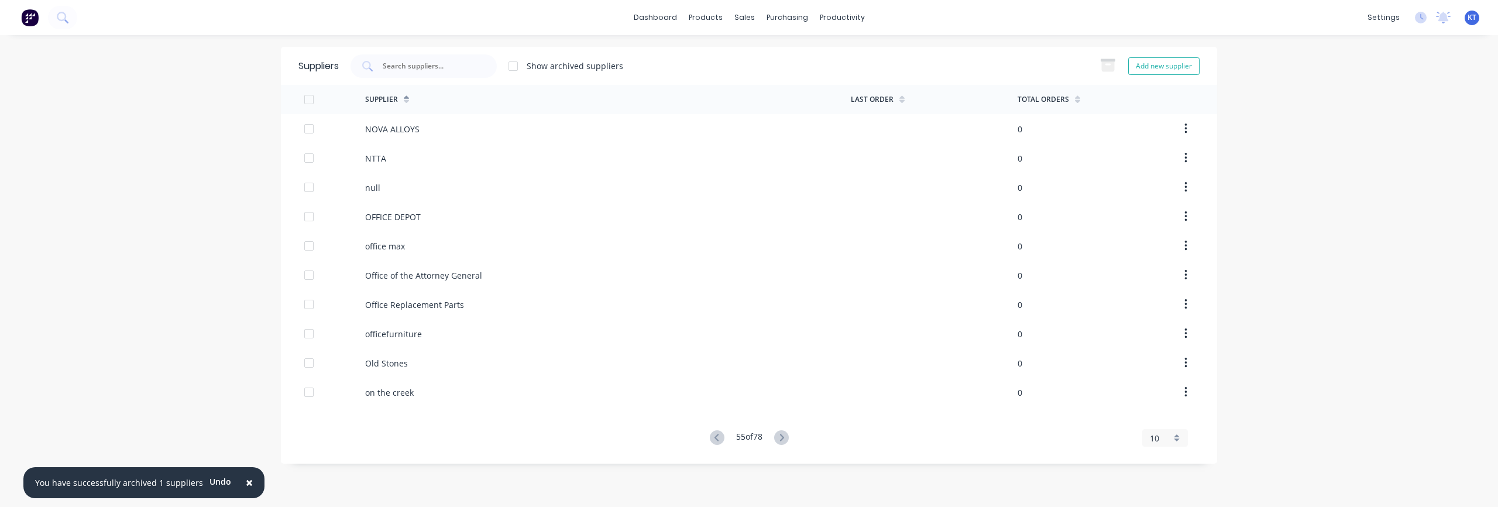
click at [26, 16] on img at bounding box center [30, 18] width 18 height 18
